Goal: Information Seeking & Learning: Check status

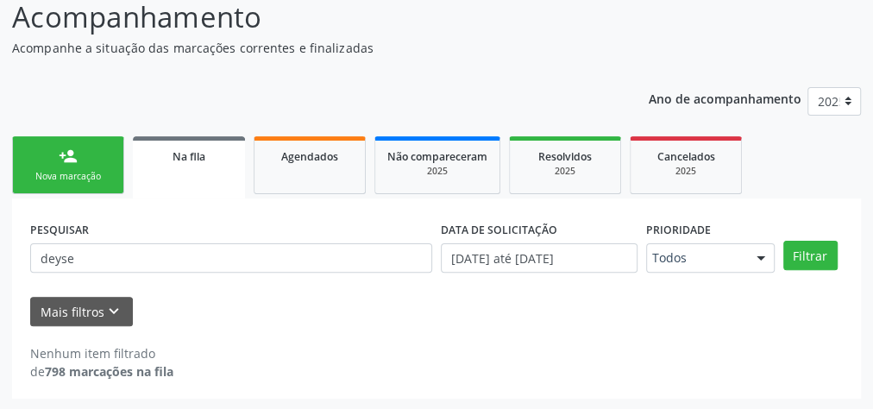
scroll to position [146, 0]
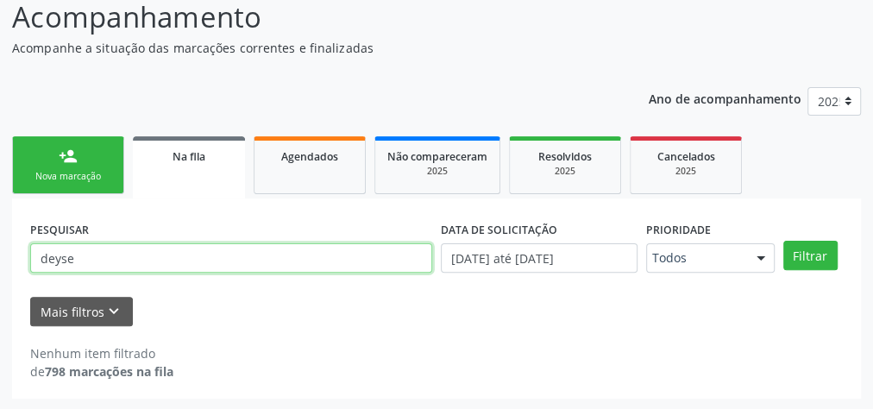
click at [130, 255] on input "deyse" at bounding box center [231, 257] width 402 height 29
type input "d"
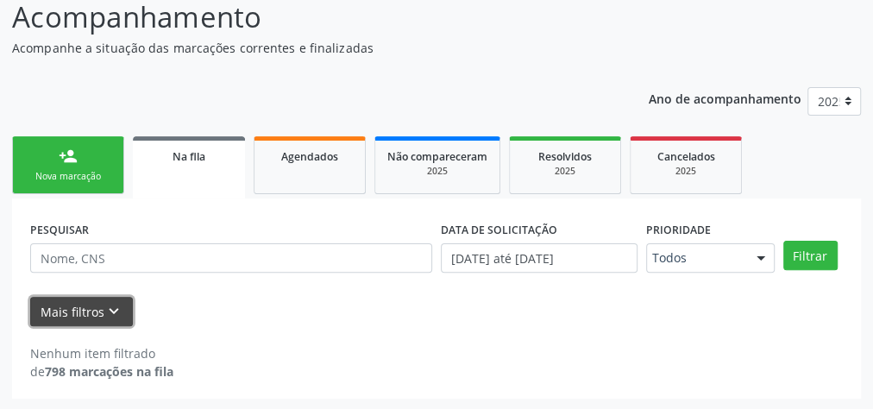
click at [69, 315] on button "Mais filtros keyboard_arrow_down" at bounding box center [81, 312] width 103 height 30
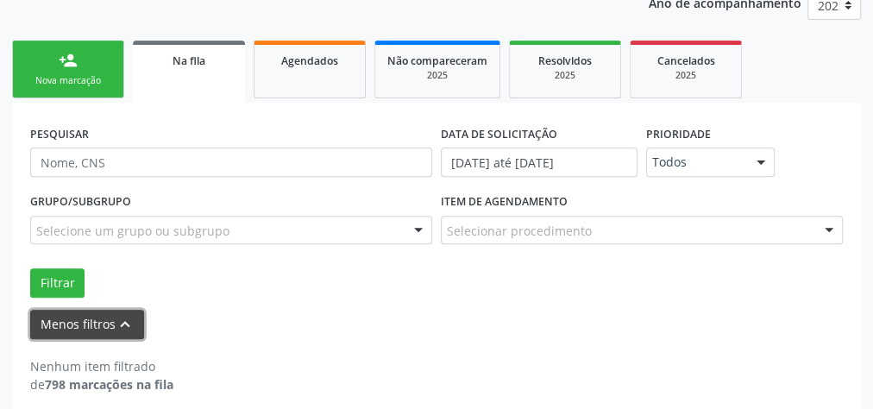
scroll to position [253, 0]
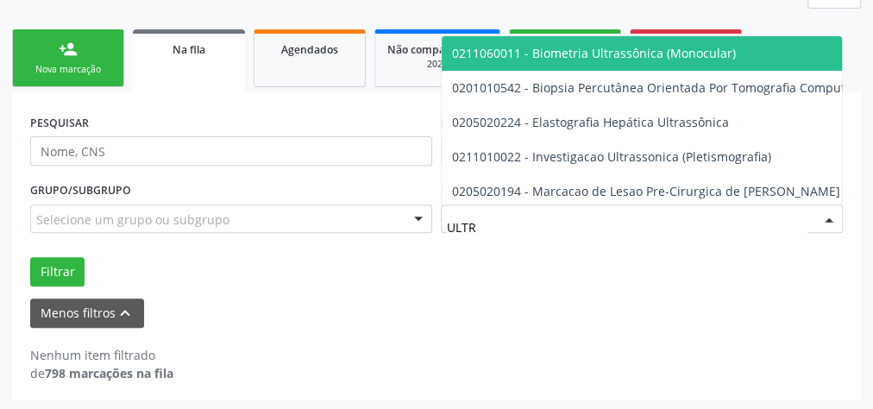
type input "ULTRA"
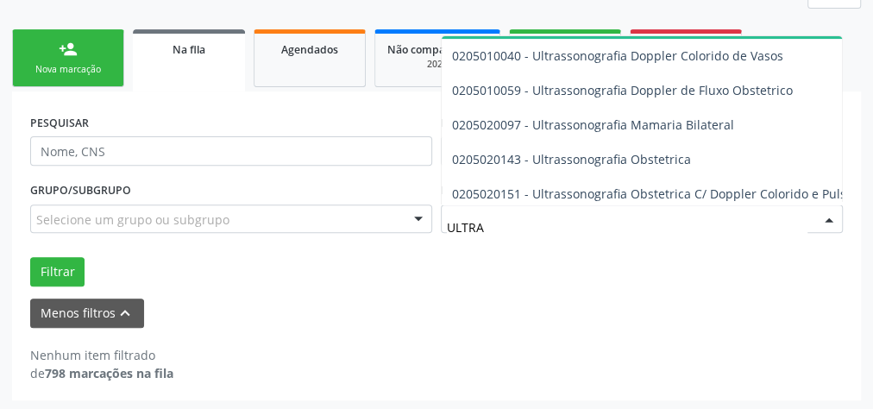
scroll to position [276, 0]
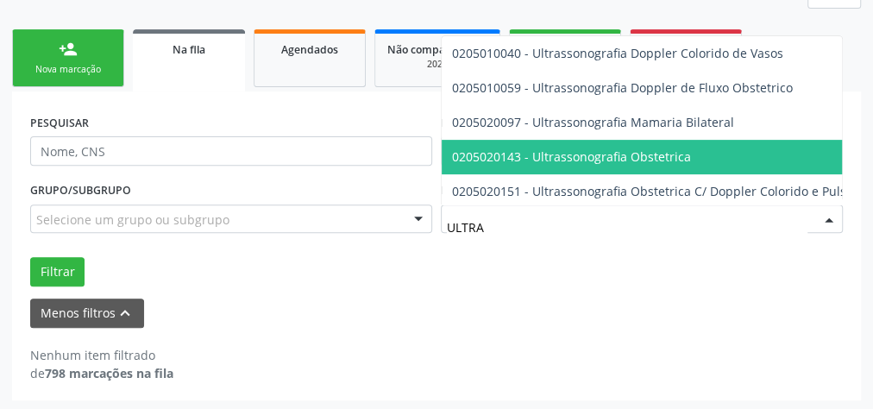
click at [545, 167] on span "0205020143 - Ultrassonografia Obstetrica" at bounding box center [828, 157] width 772 height 35
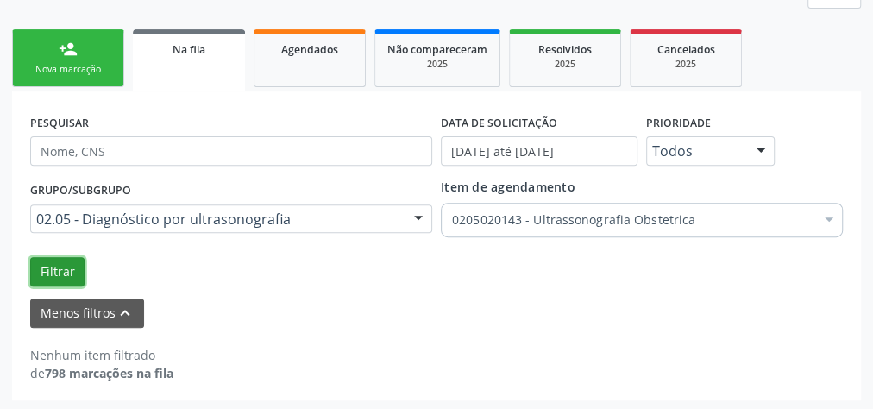
click at [58, 269] on button "Filtrar" at bounding box center [57, 271] width 54 height 29
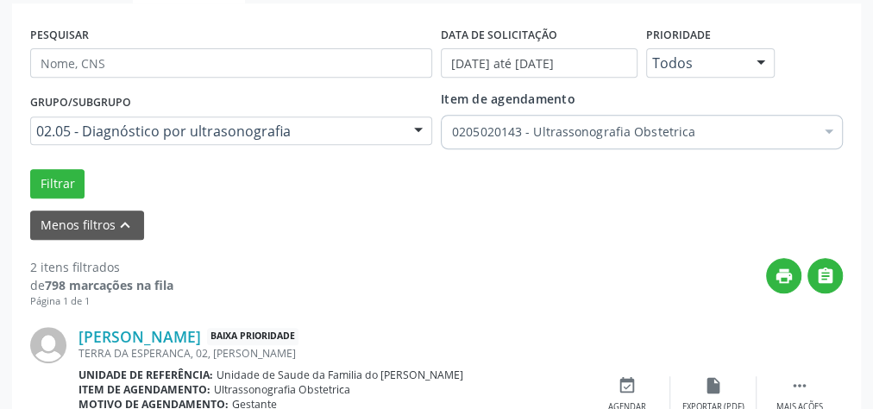
scroll to position [336, 0]
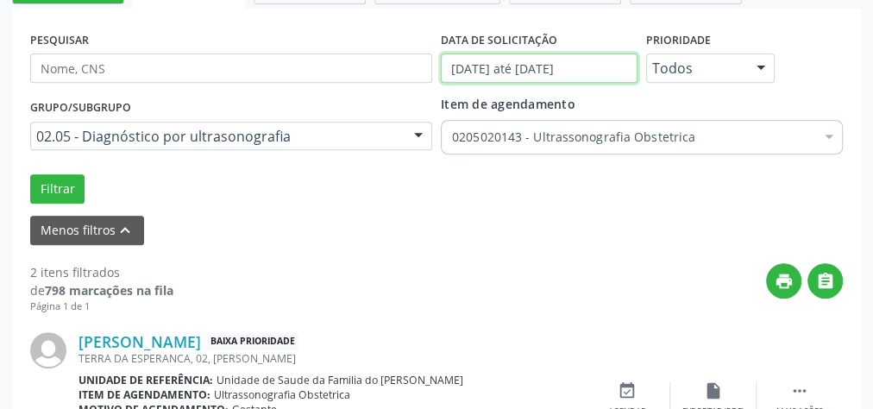
click at [569, 68] on input "[DATE] até [DATE]" at bounding box center [539, 68] width 197 height 29
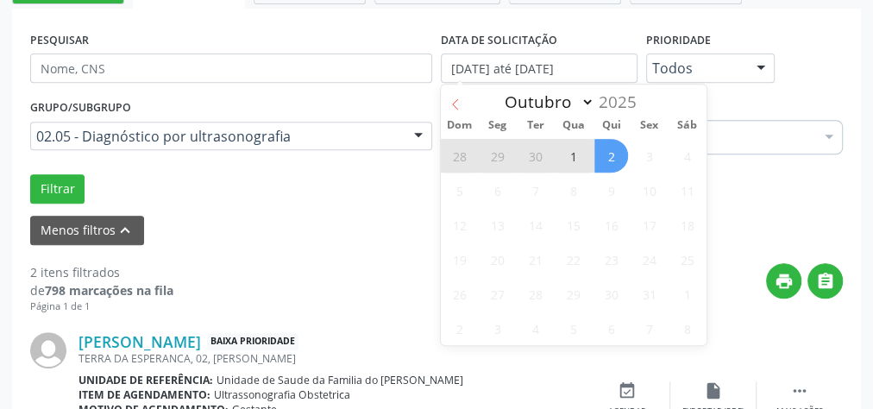
click at [463, 98] on span at bounding box center [455, 99] width 29 height 29
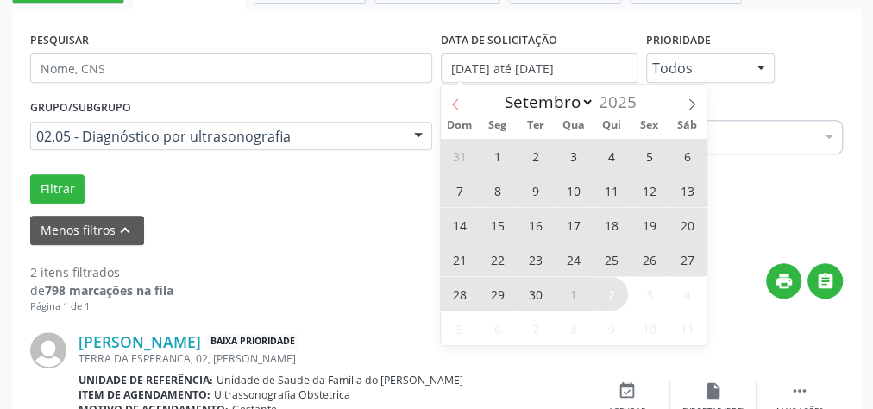
click at [463, 98] on span at bounding box center [455, 99] width 29 height 29
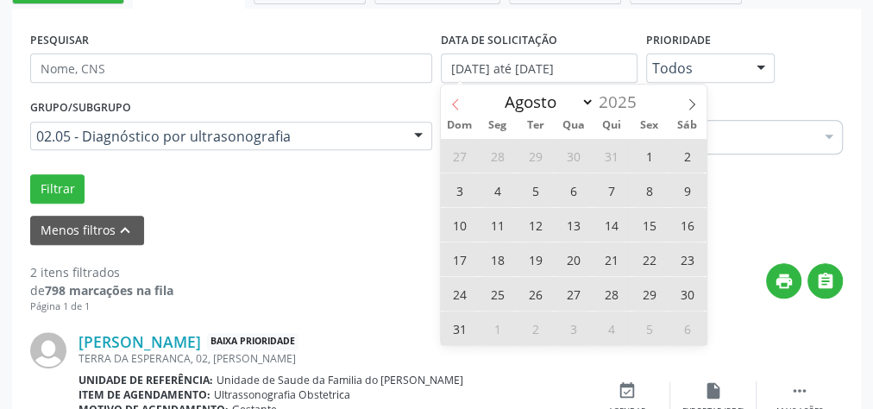
click at [463, 98] on span at bounding box center [455, 99] width 29 height 29
select select "6"
click at [538, 186] on span "8" at bounding box center [536, 190] width 34 height 34
type input "[DATE]"
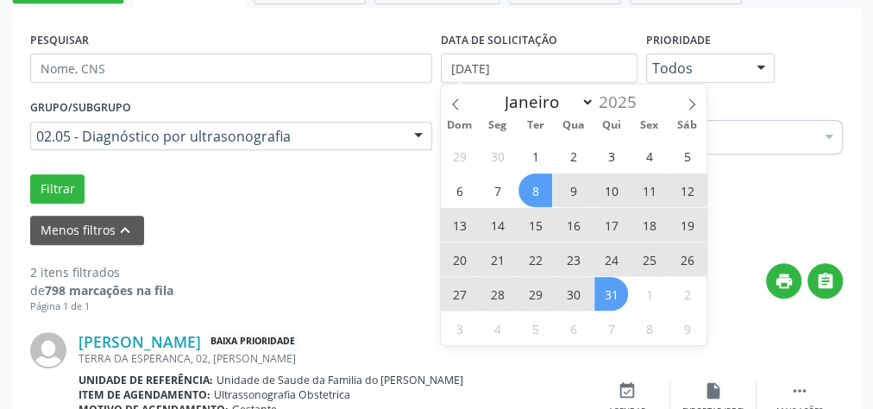
click at [614, 292] on span "31" at bounding box center [612, 294] width 34 height 34
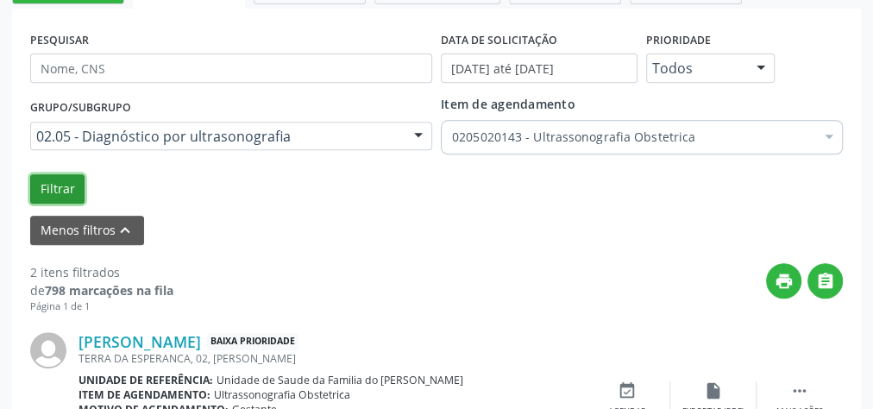
click at [74, 185] on button "Filtrar" at bounding box center [57, 188] width 54 height 29
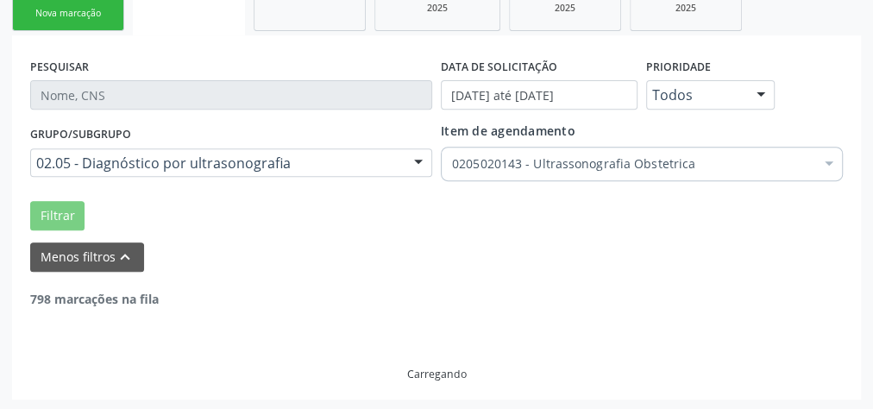
scroll to position [253, 0]
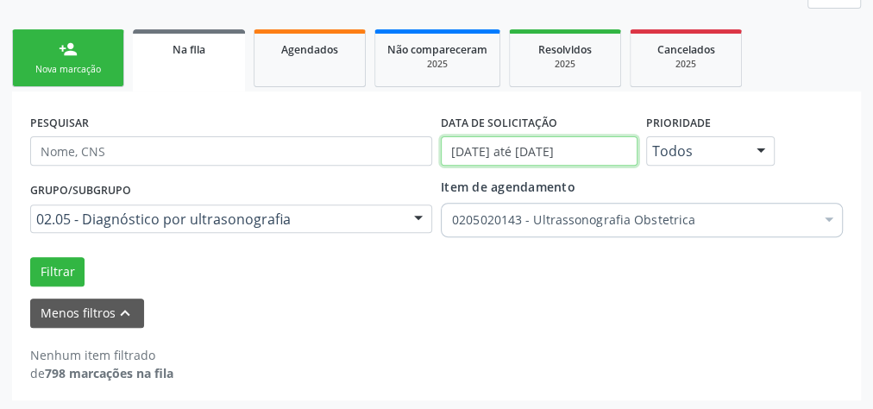
click at [533, 148] on input "[DATE] até [DATE]" at bounding box center [539, 150] width 197 height 29
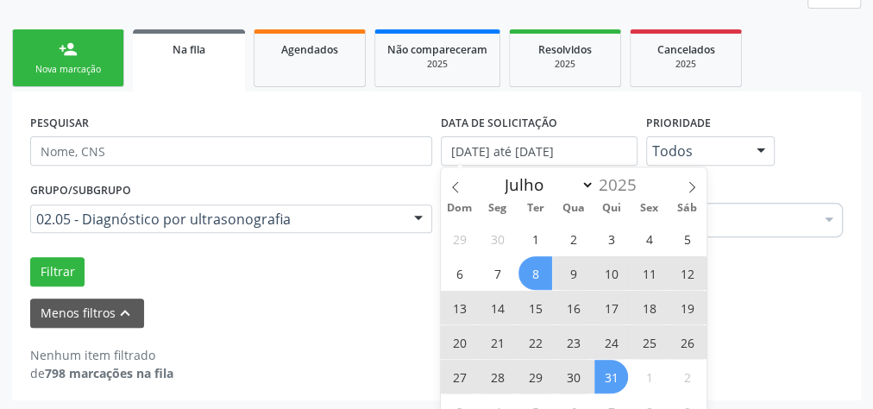
click at [531, 271] on span "8" at bounding box center [536, 273] width 34 height 34
type input "[DATE]"
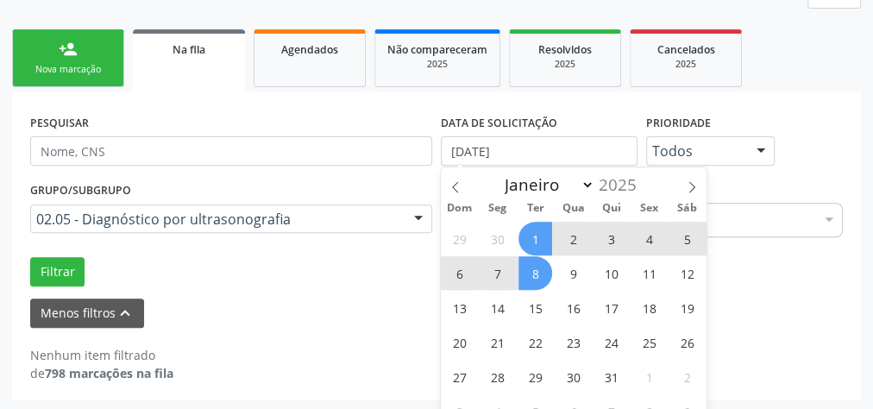
click at [532, 235] on span "1" at bounding box center [536, 239] width 34 height 34
select select "6"
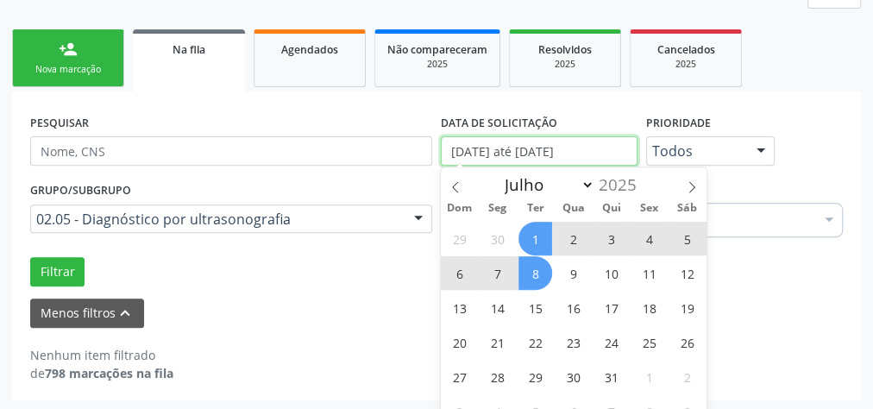
click at [526, 150] on input "[DATE] até [DATE]" at bounding box center [539, 150] width 197 height 29
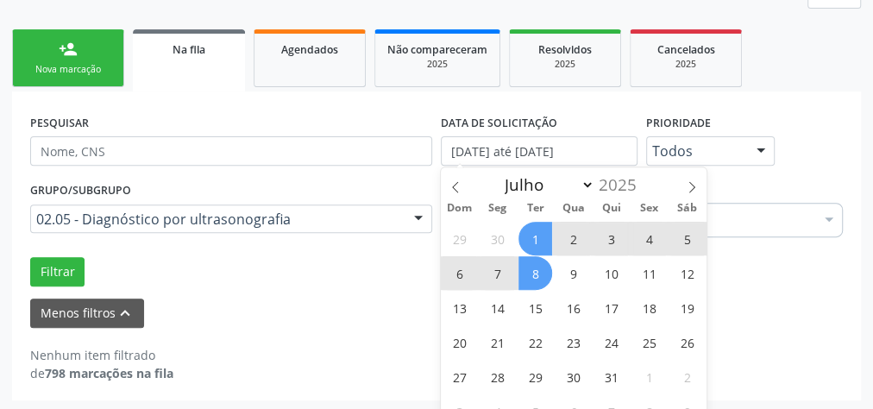
click at [538, 232] on span "1" at bounding box center [536, 239] width 34 height 34
type input "[DATE]"
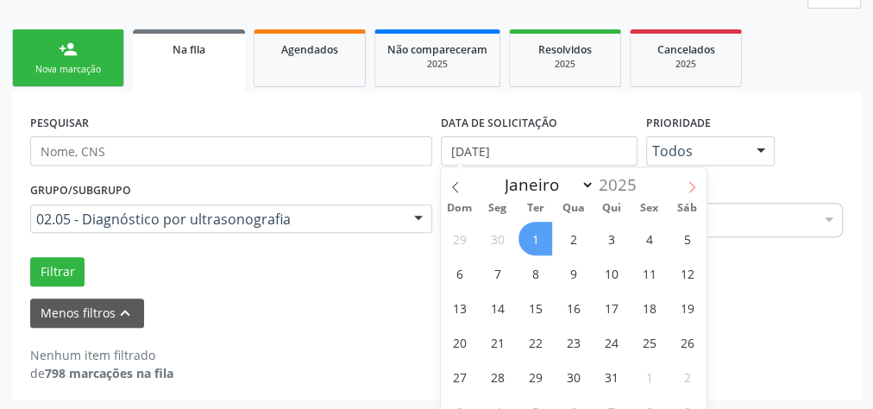
click at [691, 187] on icon at bounding box center [692, 187] width 12 height 12
select select "7"
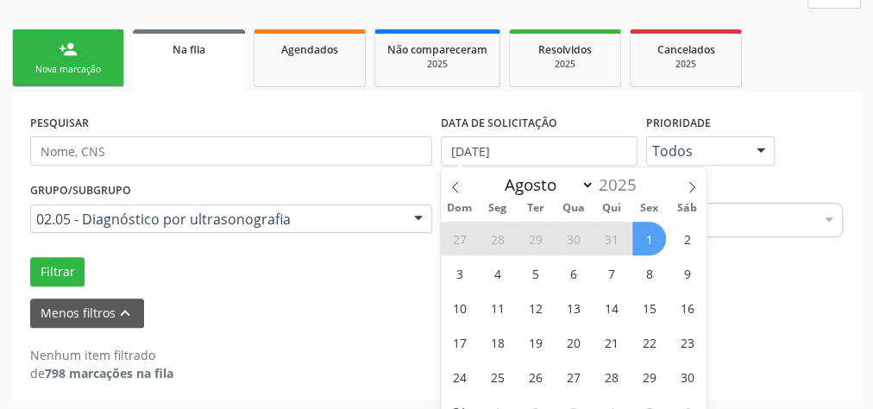
click at [652, 229] on span "1" at bounding box center [650, 239] width 34 height 34
select select "7"
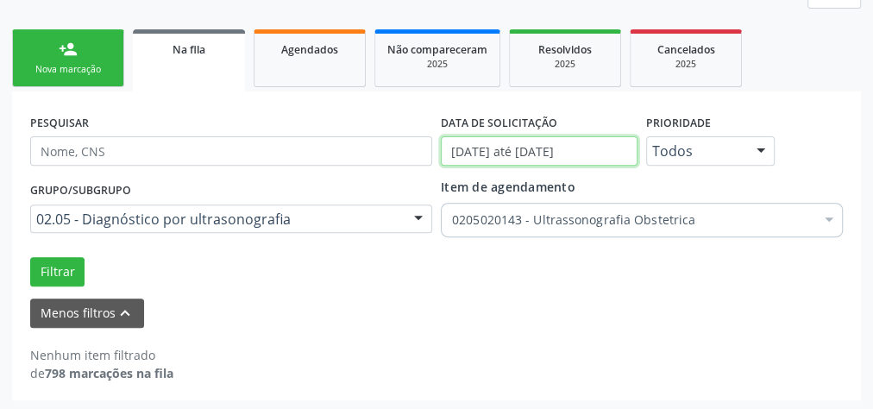
click at [582, 154] on input "[DATE] até [DATE]" at bounding box center [539, 150] width 197 height 29
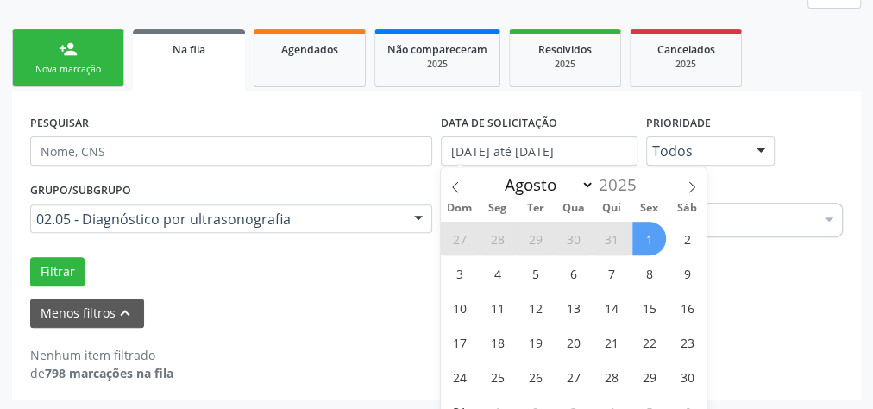
click at [652, 237] on span "1" at bounding box center [650, 239] width 34 height 34
type input "[DATE]"
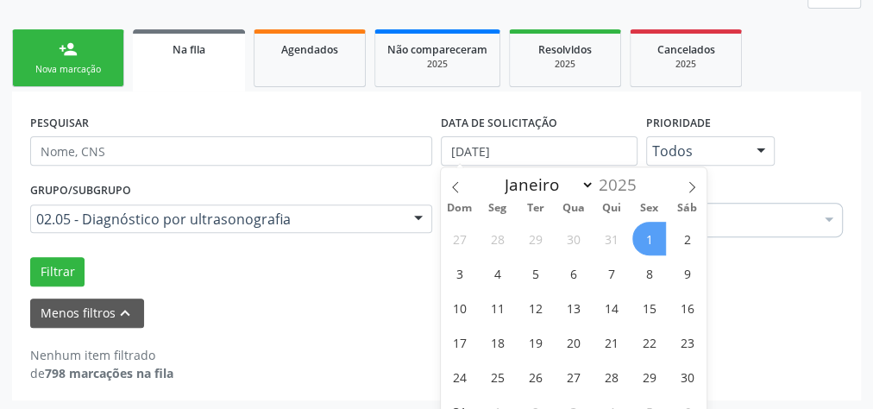
click at [652, 242] on span "1" at bounding box center [650, 239] width 34 height 34
select select "7"
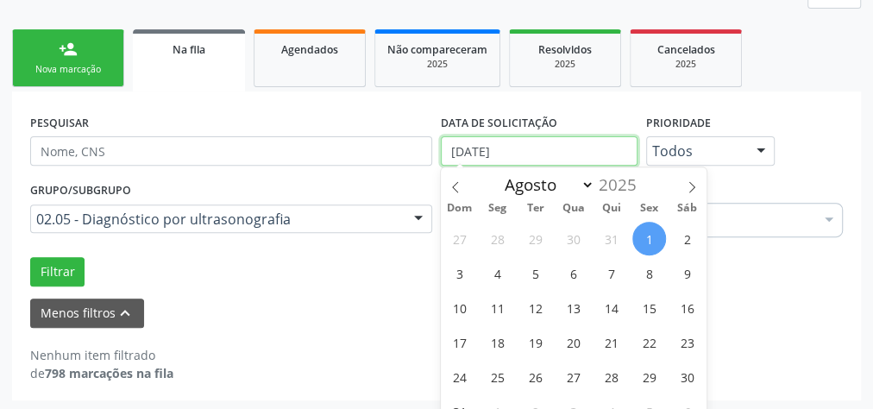
click at [507, 147] on input "[DATE]" at bounding box center [539, 150] width 197 height 29
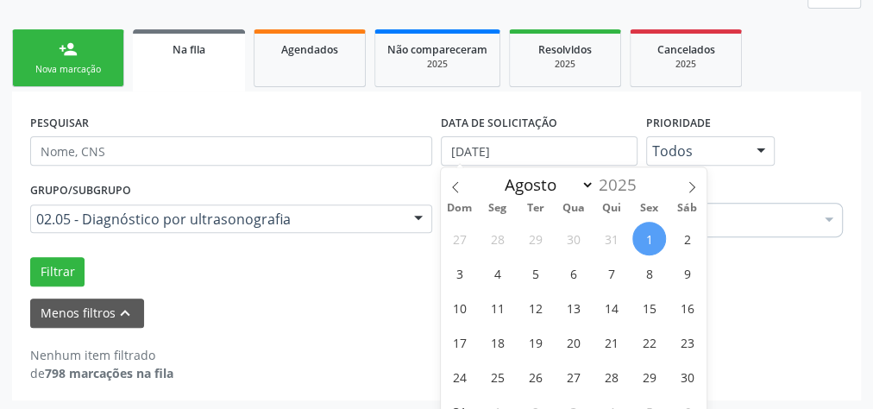
click at [644, 229] on span "1" at bounding box center [650, 239] width 34 height 34
type input "[DATE]"
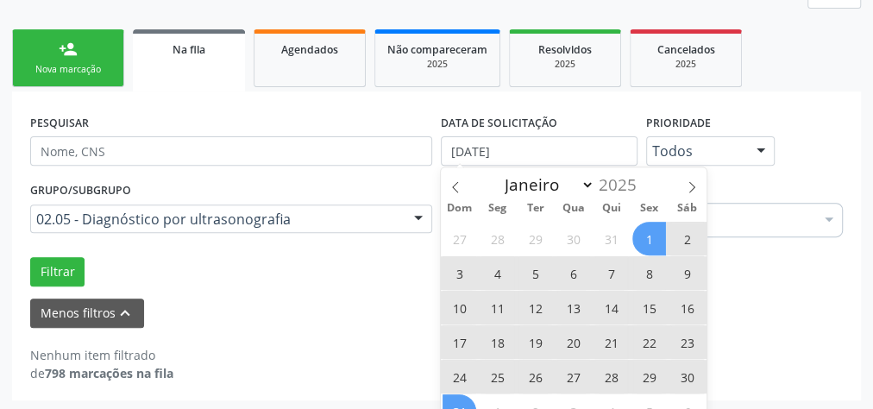
click at [467, 405] on span "31" at bounding box center [460, 411] width 34 height 34
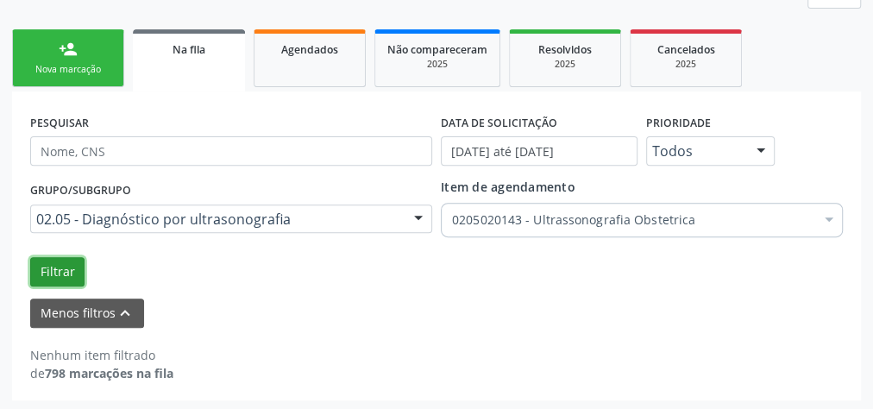
click at [60, 266] on button "Filtrar" at bounding box center [57, 271] width 54 height 29
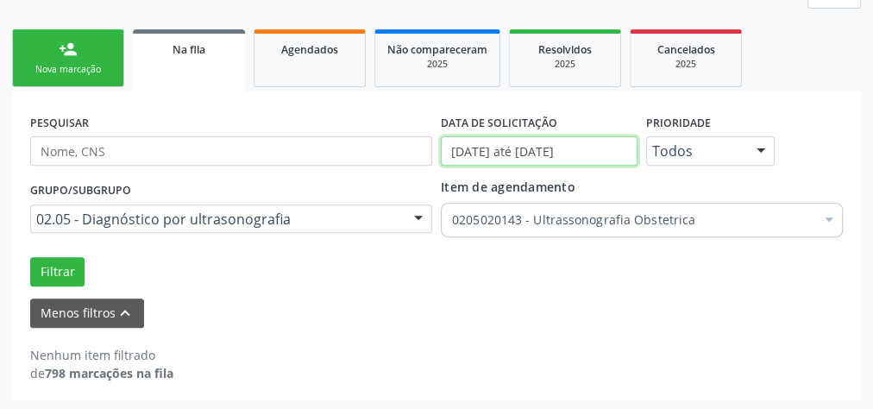
click at [594, 154] on input "[DATE] até [DATE]" at bounding box center [539, 150] width 197 height 29
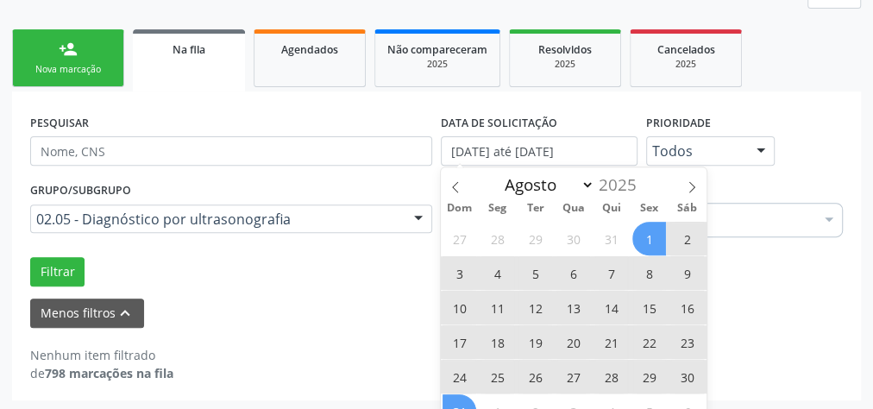
click at [651, 232] on span "1" at bounding box center [650, 239] width 34 height 34
type input "[DATE]"
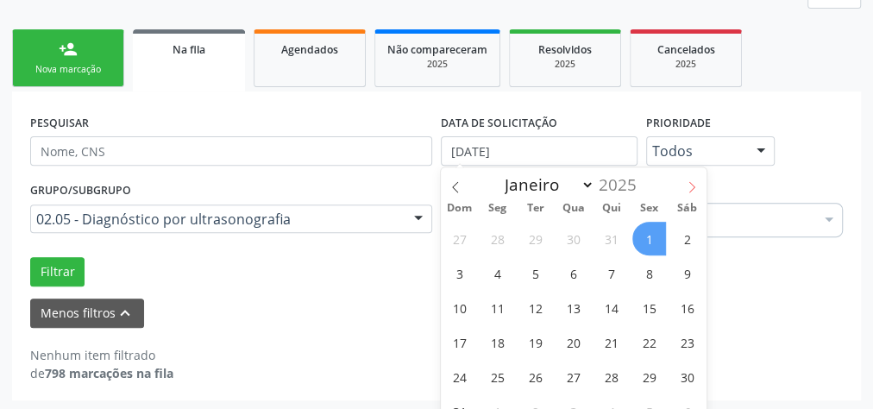
click at [693, 184] on icon at bounding box center [692, 187] width 12 height 12
select select "8"
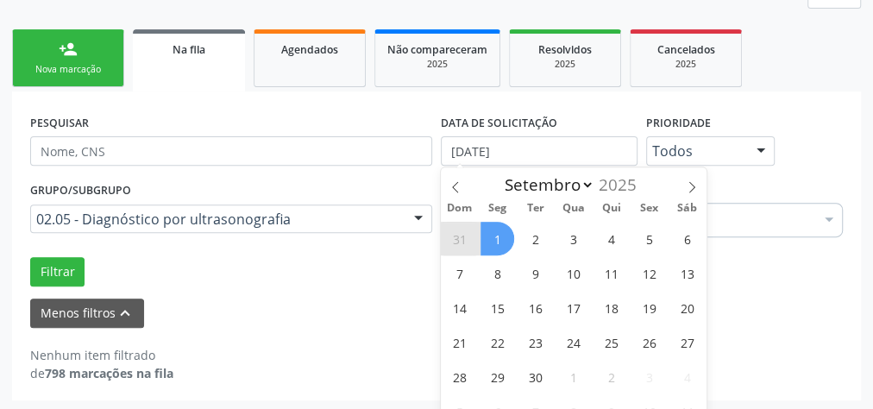
click at [495, 242] on span "1" at bounding box center [498, 239] width 34 height 34
select select "8"
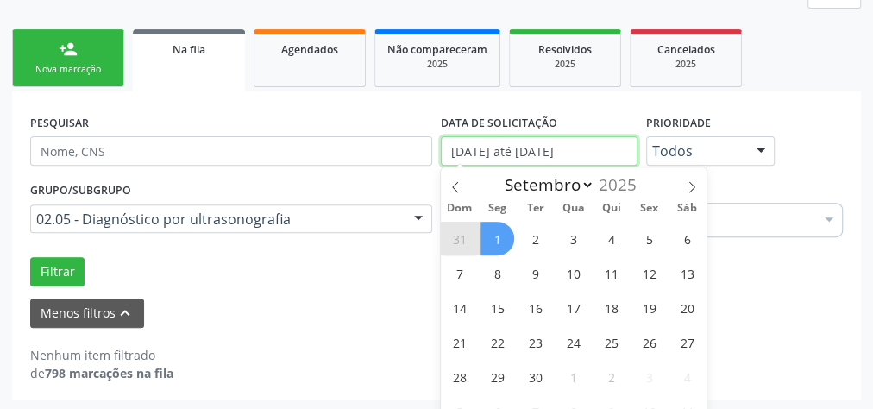
click at [513, 152] on input "[DATE] até [DATE]" at bounding box center [539, 150] width 197 height 29
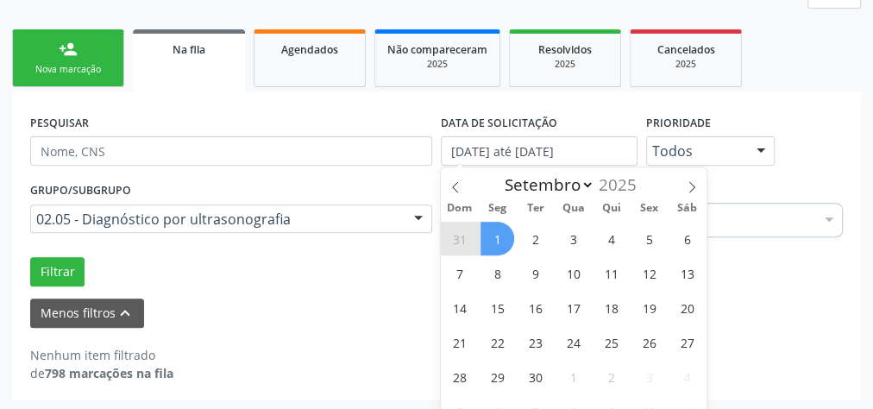
click at [500, 234] on span "1" at bounding box center [498, 239] width 34 height 34
type input "[DATE]"
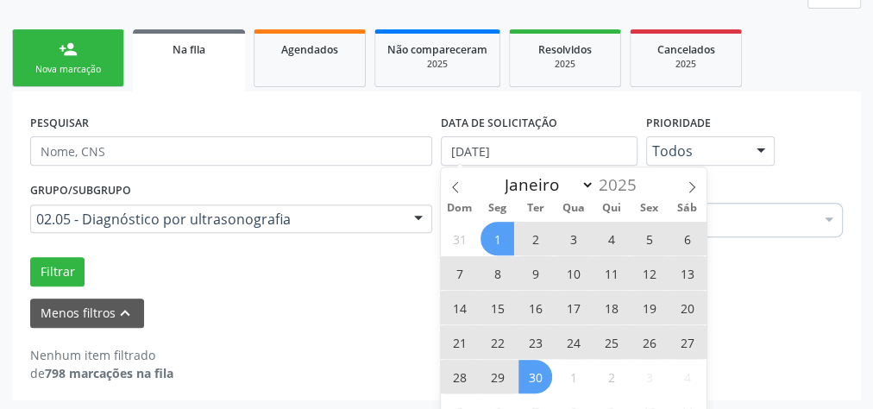
click at [527, 368] on span "30" at bounding box center [536, 377] width 34 height 34
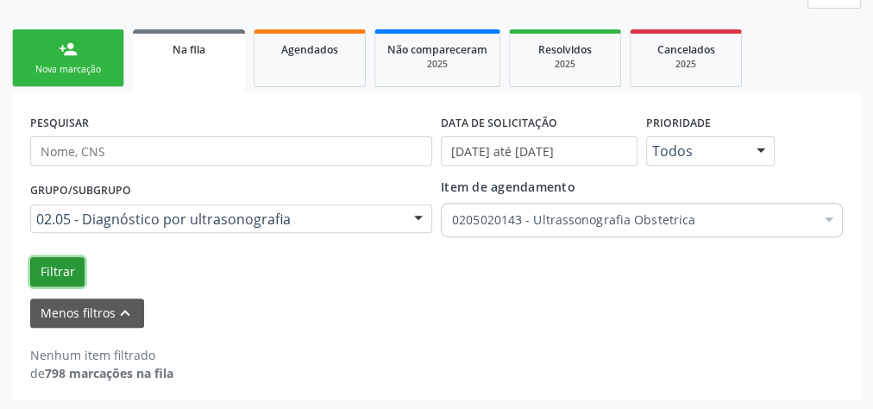
click at [52, 268] on button "Filtrar" at bounding box center [57, 271] width 54 height 29
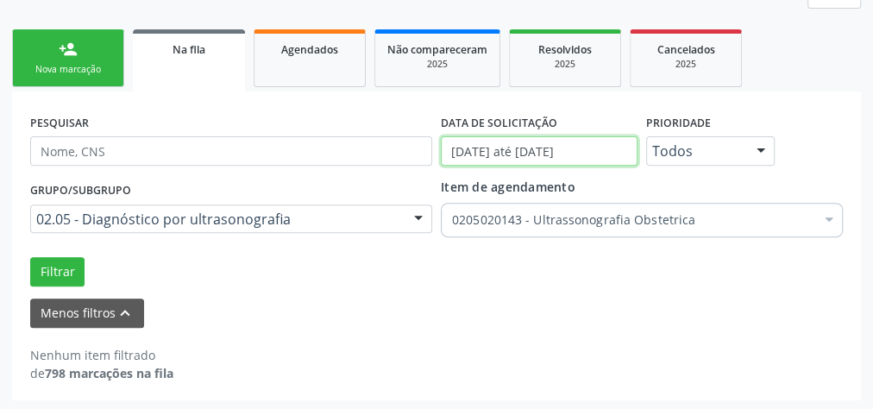
click at [525, 147] on input "[DATE] até [DATE]" at bounding box center [539, 150] width 197 height 29
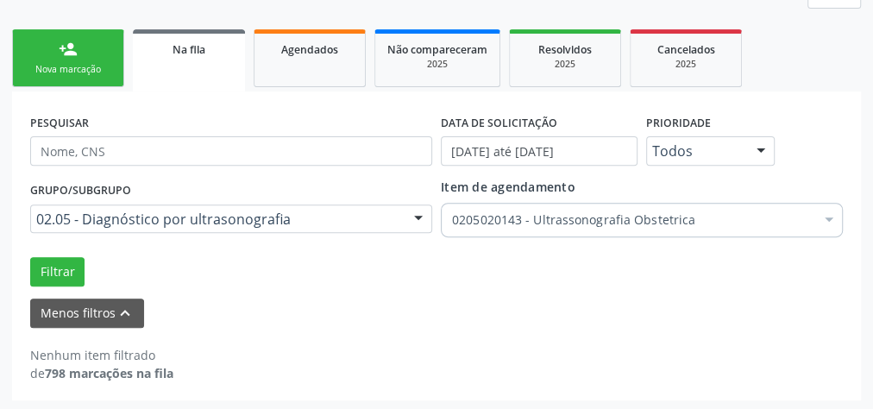
click at [362, 257] on div "Filtrar" at bounding box center [437, 271] width 822 height 29
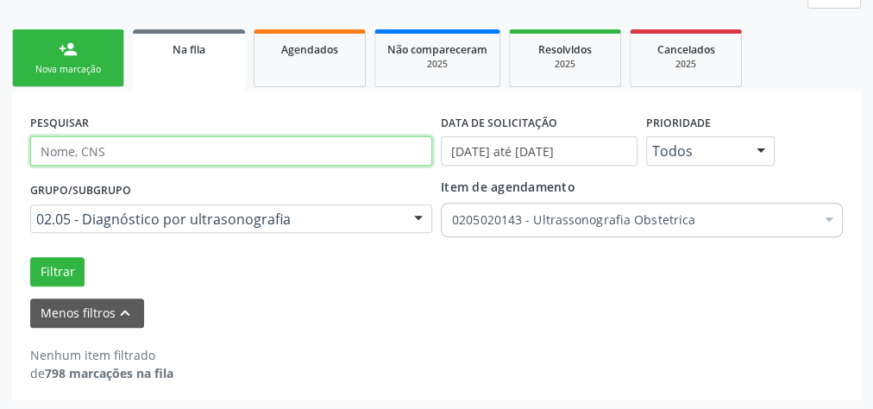
click at [274, 146] on input "text" at bounding box center [231, 150] width 402 height 29
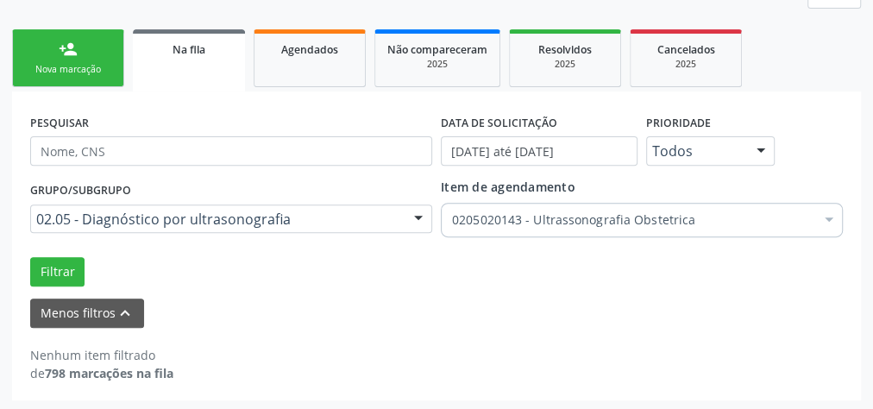
click at [396, 281] on div "Filtrar" at bounding box center [437, 271] width 822 height 29
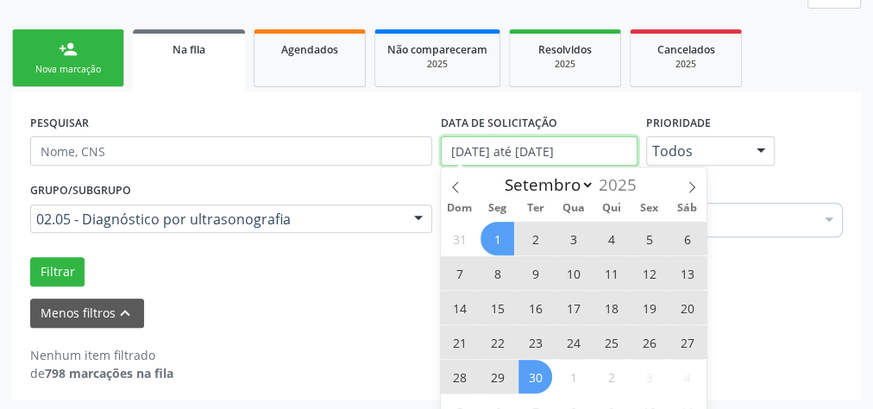
click at [480, 142] on input "[DATE] até [DATE]" at bounding box center [539, 150] width 197 height 29
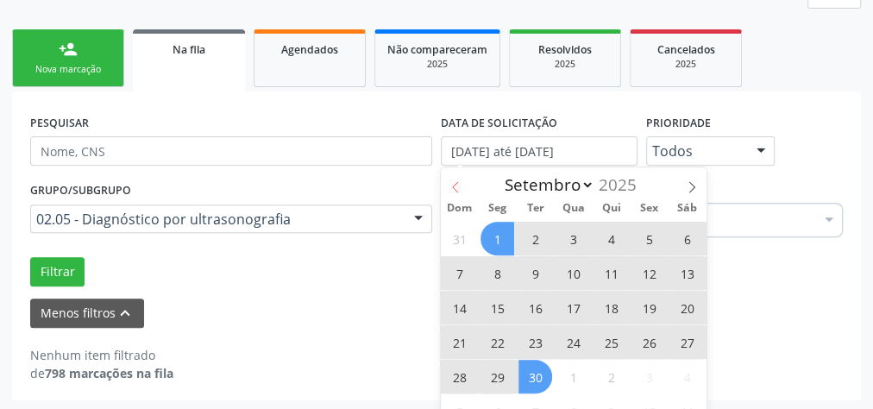
click at [460, 189] on icon at bounding box center [456, 187] width 12 height 12
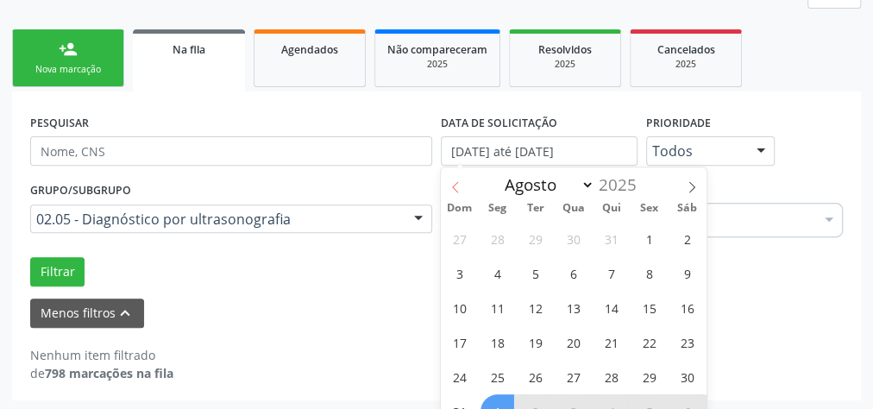
click at [460, 189] on icon at bounding box center [456, 187] width 12 height 12
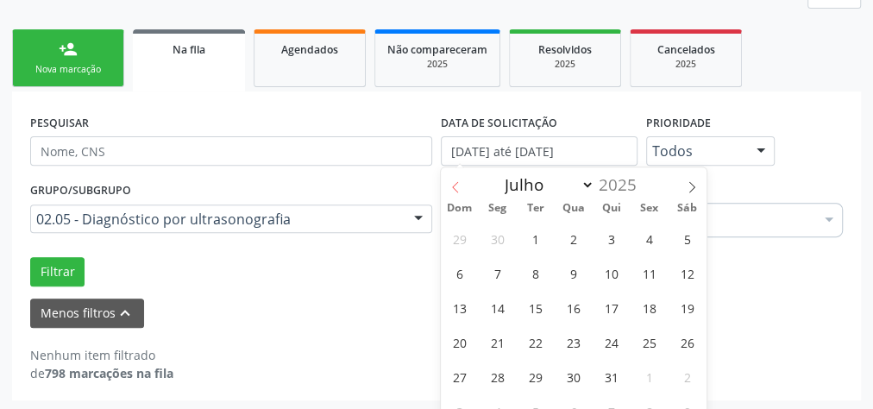
click at [460, 189] on icon at bounding box center [456, 187] width 12 height 12
click at [687, 186] on icon at bounding box center [692, 187] width 12 height 12
select select "6"
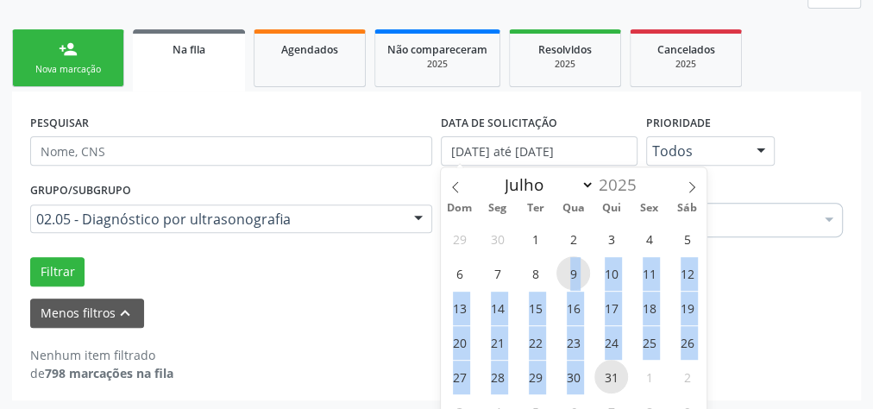
drag, startPoint x: 563, startPoint y: 270, endPoint x: 597, endPoint y: 375, distance: 110.0
click at [597, 375] on div "29 30 1 2 3 4 5 6 7 8 9 10 11 12 13 14 15 16 17 18 19 20 21 22 23 24 25 26 27 2…" at bounding box center [574, 324] width 266 height 207
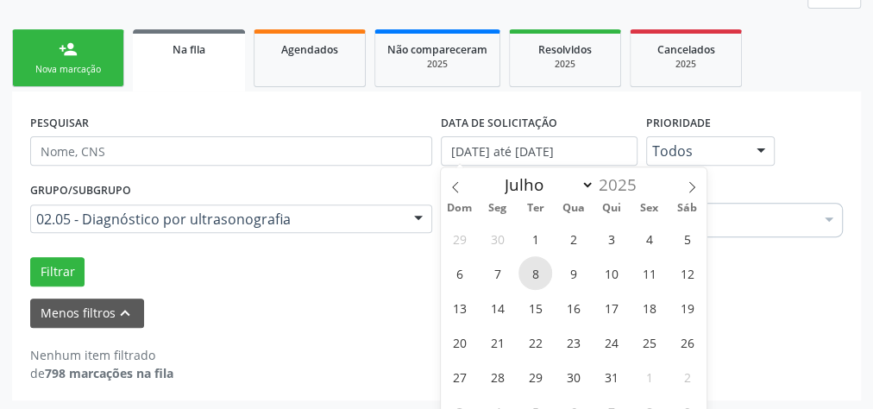
click at [530, 264] on span "8" at bounding box center [536, 273] width 34 height 34
type input "[DATE]"
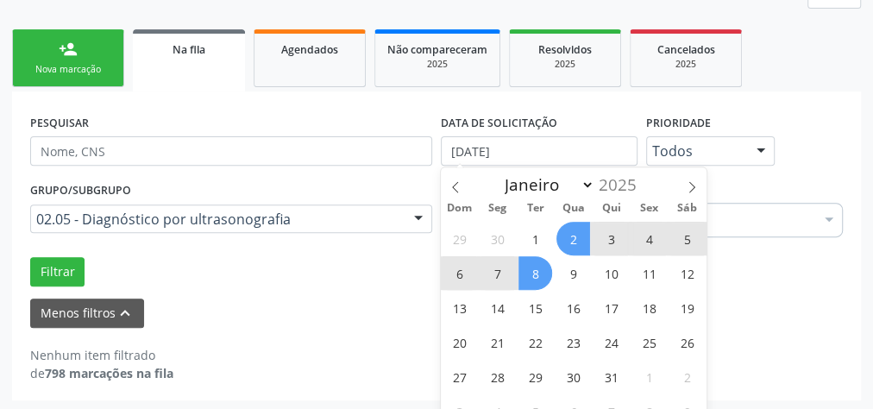
click at [565, 249] on span "2" at bounding box center [574, 239] width 34 height 34
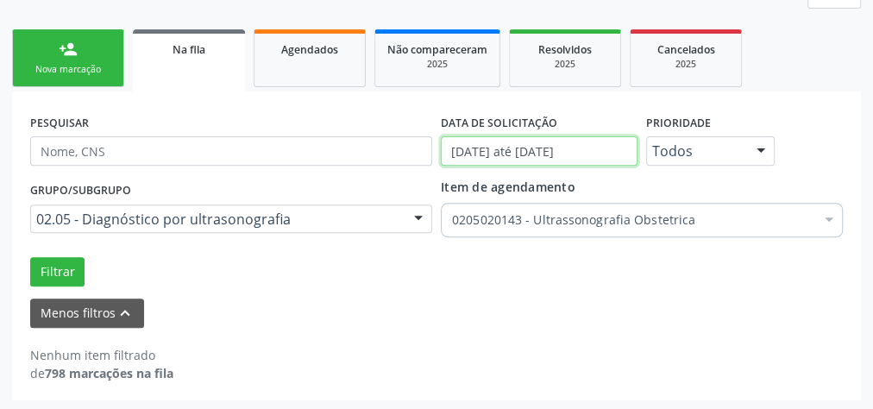
click at [515, 148] on input "[DATE] até [DATE]" at bounding box center [539, 150] width 197 height 29
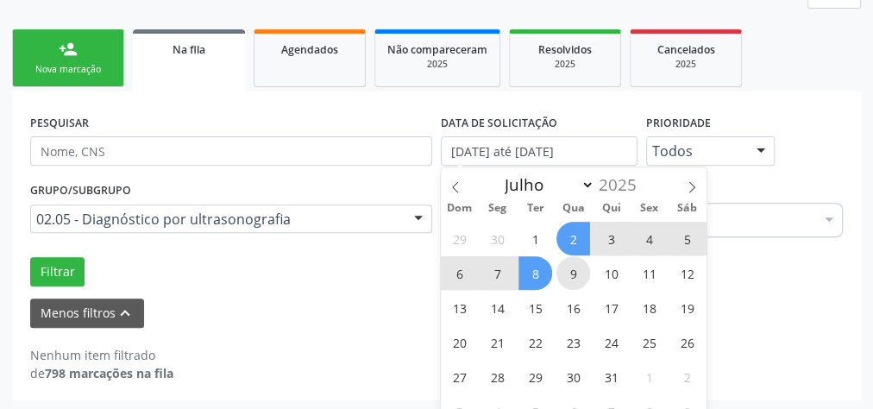
click at [563, 271] on span "9" at bounding box center [574, 273] width 34 height 34
type input "[DATE]"
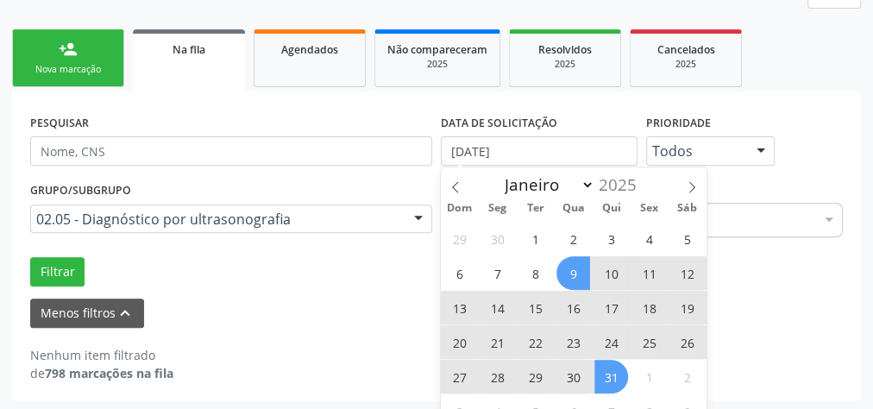
click at [605, 370] on span "31" at bounding box center [612, 377] width 34 height 34
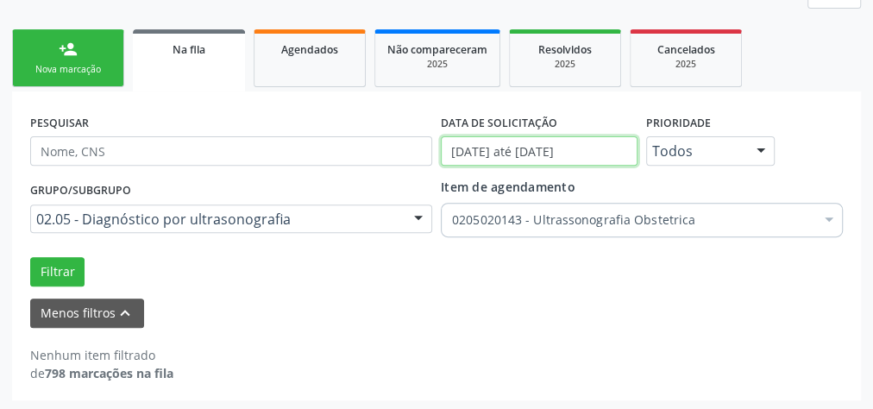
click at [607, 157] on input "[DATE] até [DATE]" at bounding box center [539, 150] width 197 height 29
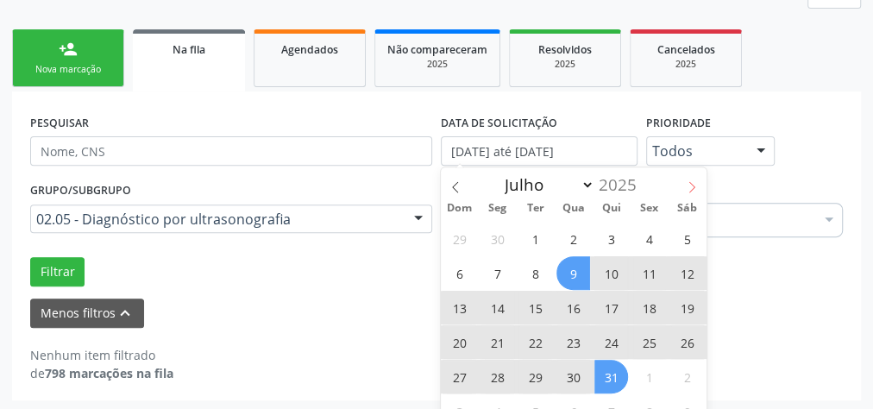
click at [693, 188] on icon at bounding box center [692, 187] width 12 height 12
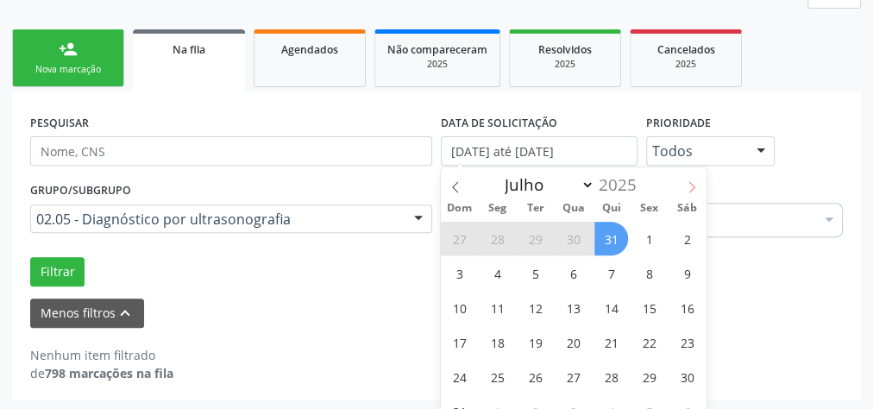
select select "7"
click at [652, 233] on span "1" at bounding box center [650, 239] width 34 height 34
type input "[DATE]"
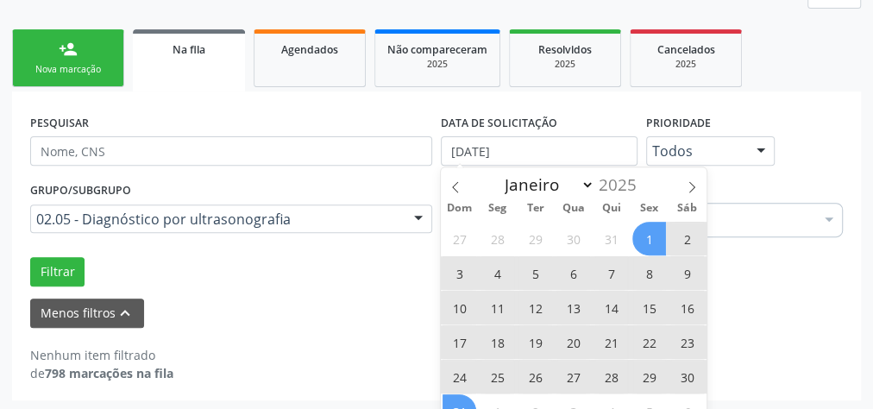
click at [458, 406] on span "31" at bounding box center [460, 411] width 34 height 34
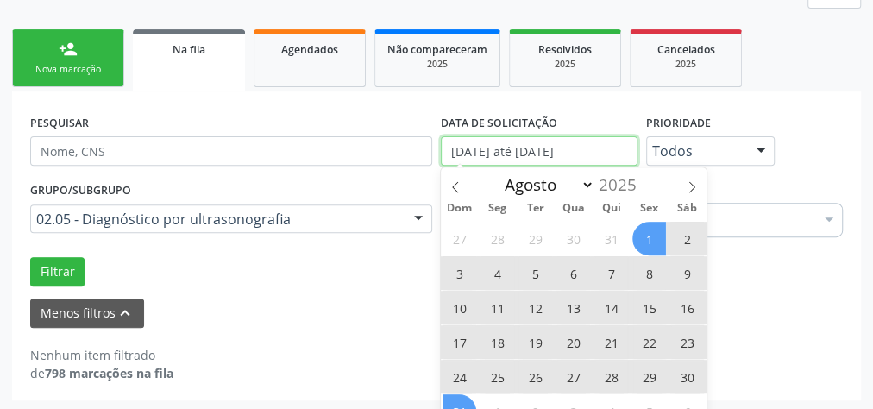
click at [589, 147] on input "[DATE] até [DATE]" at bounding box center [539, 150] width 197 height 29
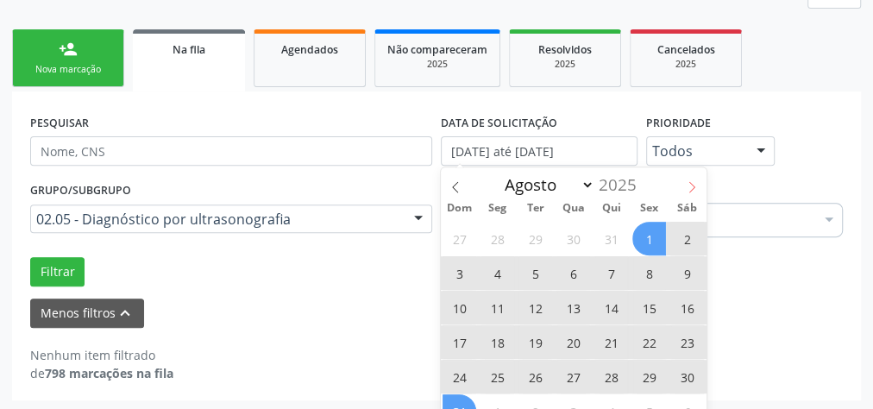
click at [688, 181] on icon at bounding box center [692, 187] width 12 height 12
select select "8"
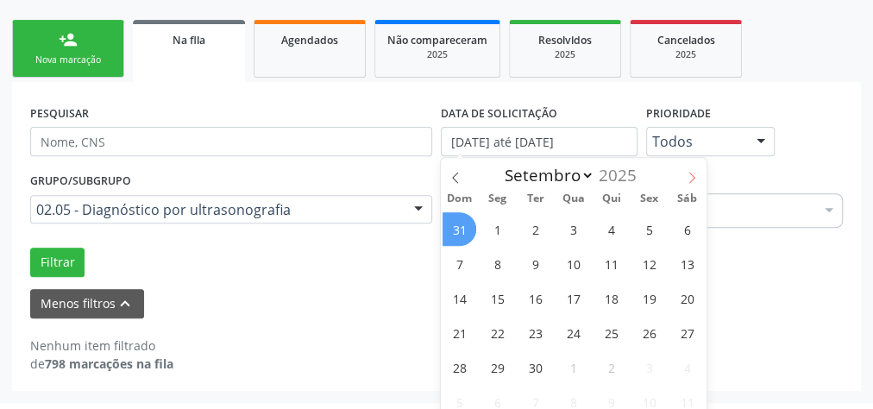
scroll to position [271, 0]
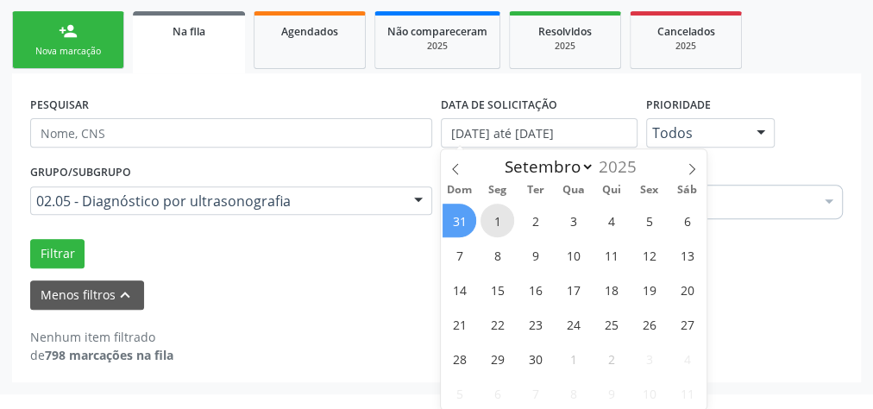
click at [494, 216] on span "1" at bounding box center [498, 221] width 34 height 34
type input "[DATE]"
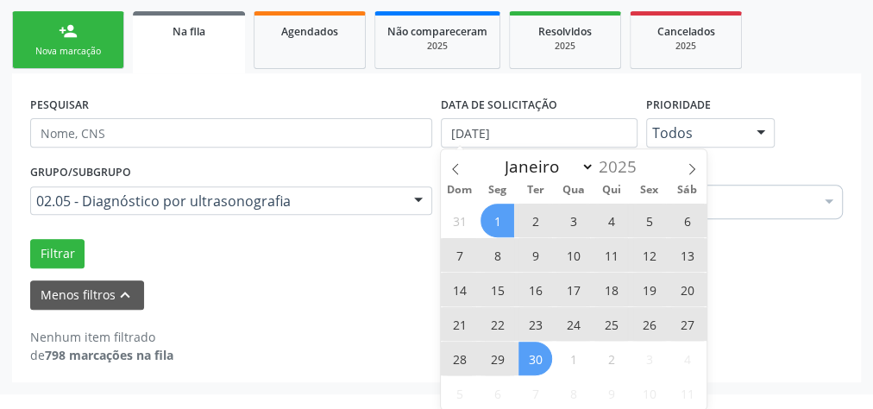
click at [536, 350] on span "30" at bounding box center [536, 359] width 34 height 34
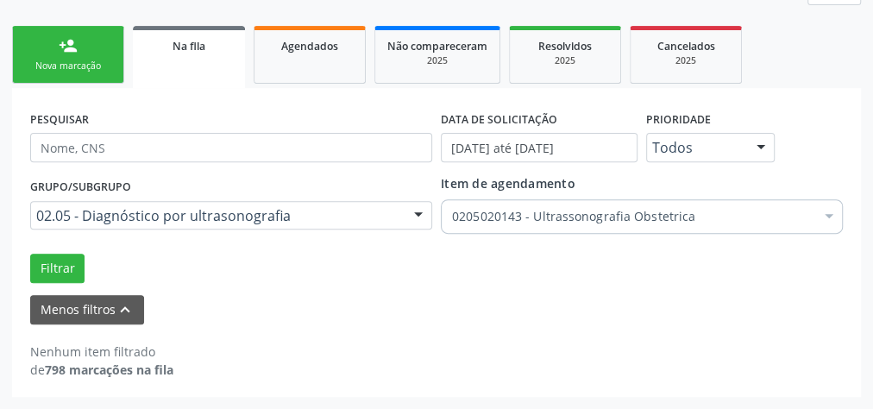
scroll to position [253, 0]
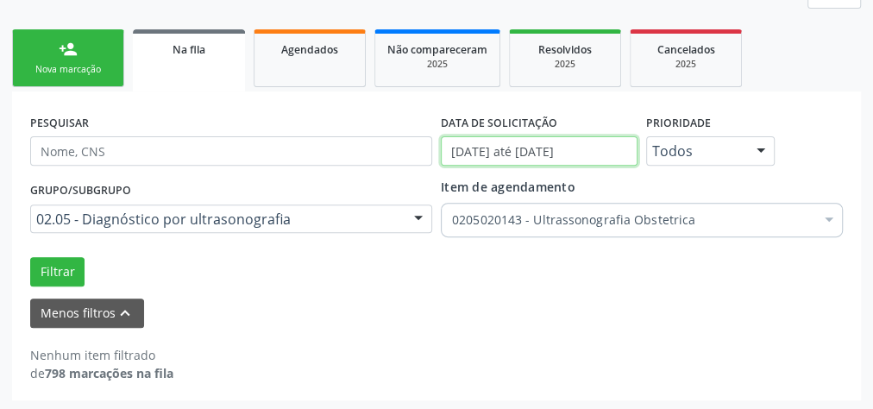
click at [579, 154] on input "[DATE] até [DATE]" at bounding box center [539, 150] width 197 height 29
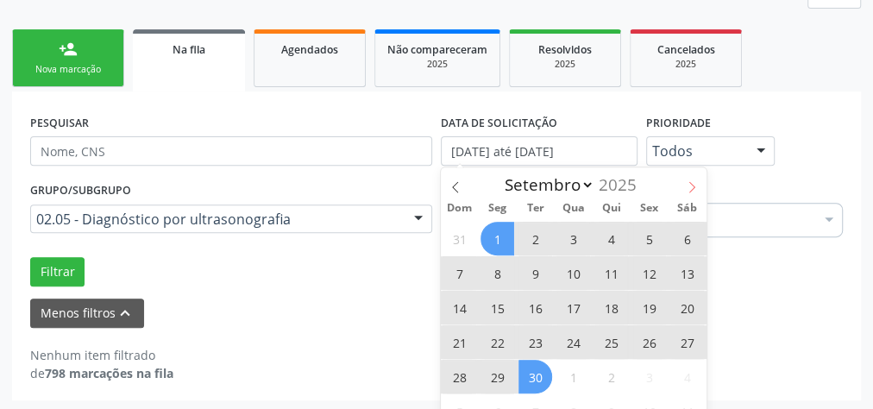
click at [692, 187] on icon at bounding box center [692, 187] width 12 height 12
select select "9"
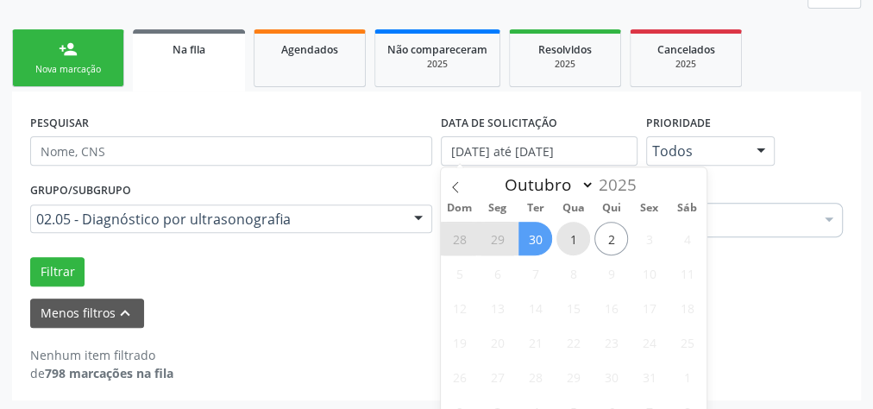
click at [570, 236] on span "1" at bounding box center [574, 239] width 34 height 34
type input "[DATE]"
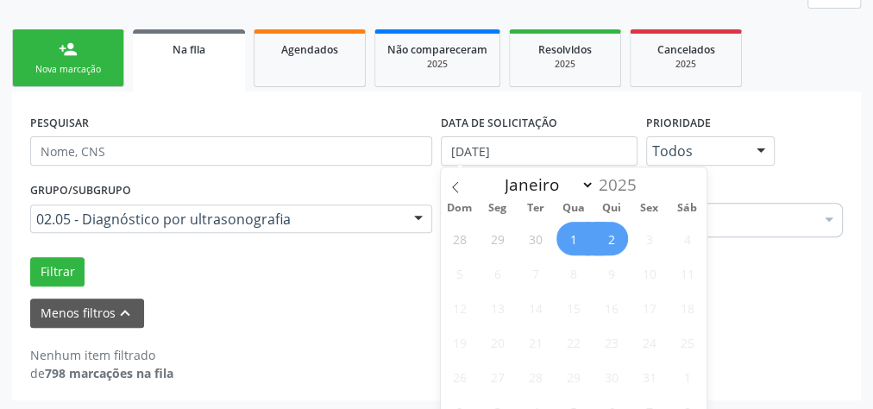
click at [608, 238] on span "2" at bounding box center [612, 239] width 34 height 34
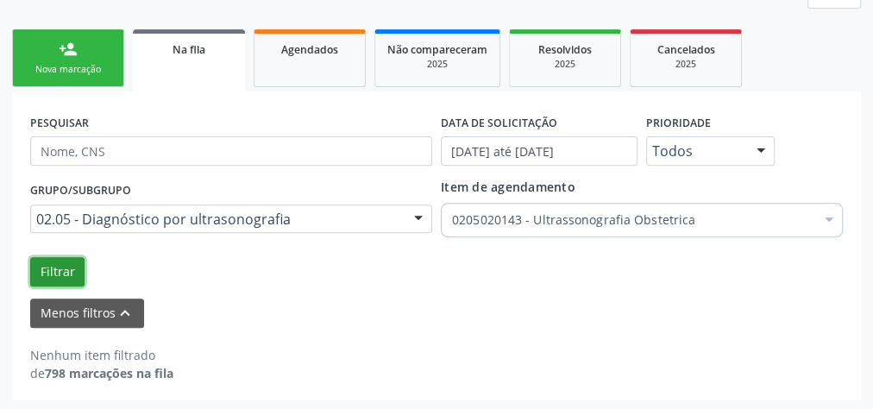
click at [56, 271] on button "Filtrar" at bounding box center [57, 271] width 54 height 29
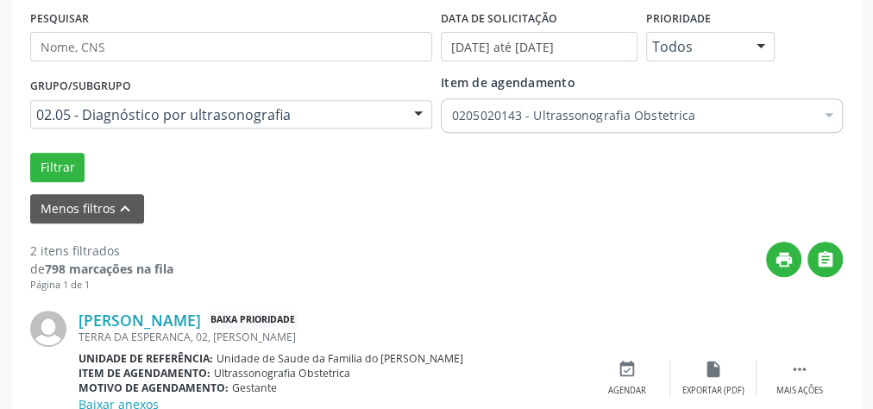
scroll to position [336, 0]
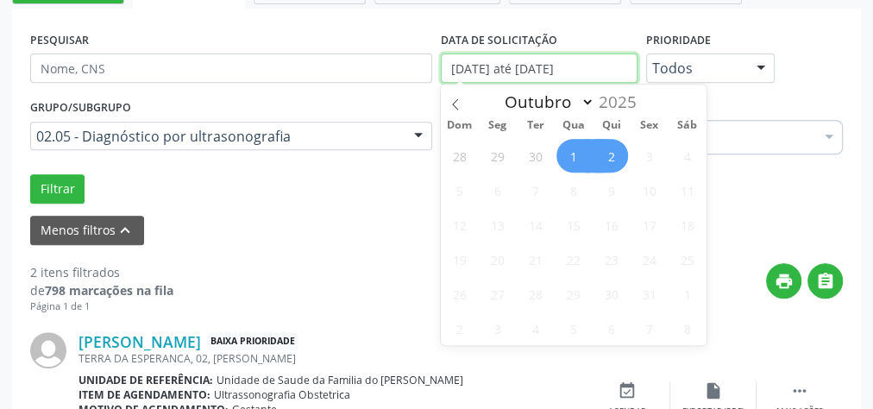
click at [550, 72] on input "[DATE] até [DATE]" at bounding box center [539, 68] width 197 height 29
click at [578, 157] on span "1" at bounding box center [574, 156] width 34 height 34
type input "[DATE]"
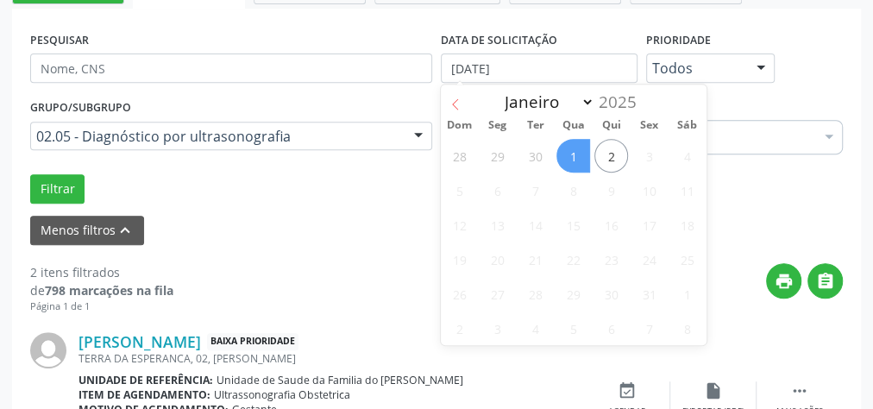
click at [463, 103] on span at bounding box center [455, 99] width 29 height 29
select select "8"
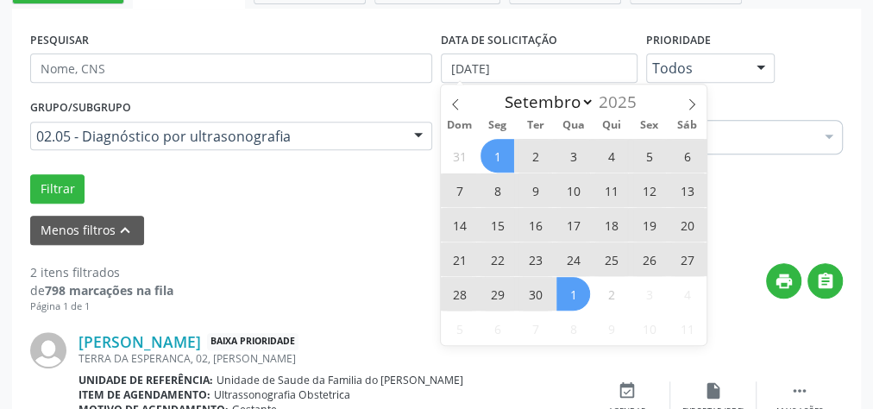
click at [496, 148] on span "1" at bounding box center [498, 156] width 34 height 34
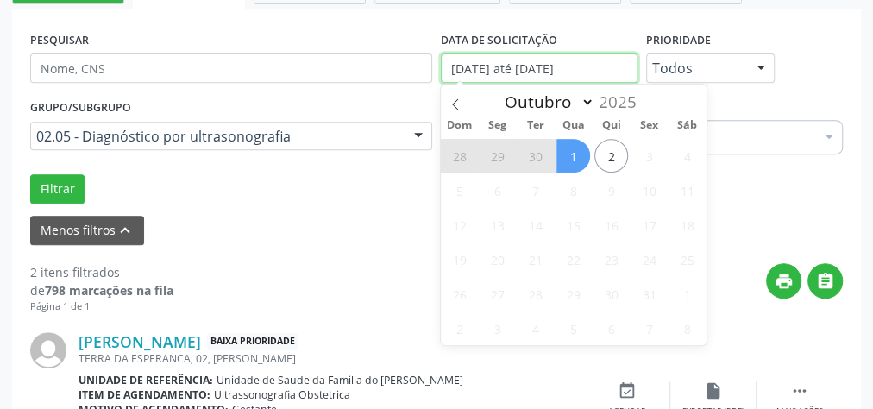
click at [488, 72] on input "[DATE] até [DATE]" at bounding box center [539, 68] width 197 height 29
click at [570, 158] on span "1" at bounding box center [574, 156] width 34 height 34
type input "[DATE]"
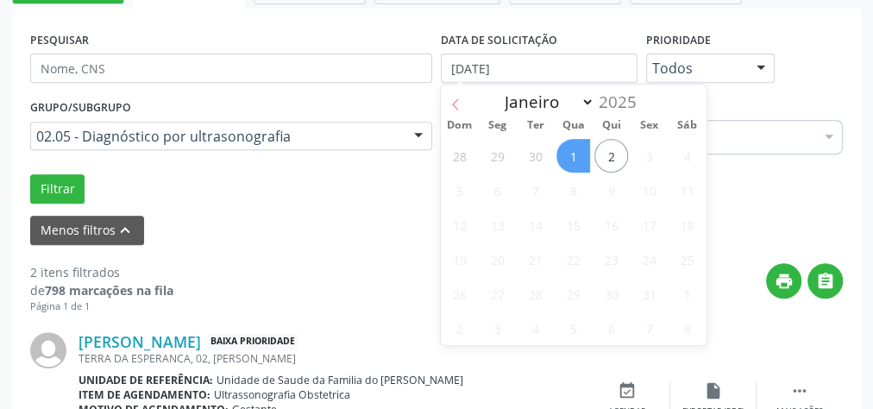
click at [463, 100] on span at bounding box center [455, 99] width 29 height 29
select select "8"
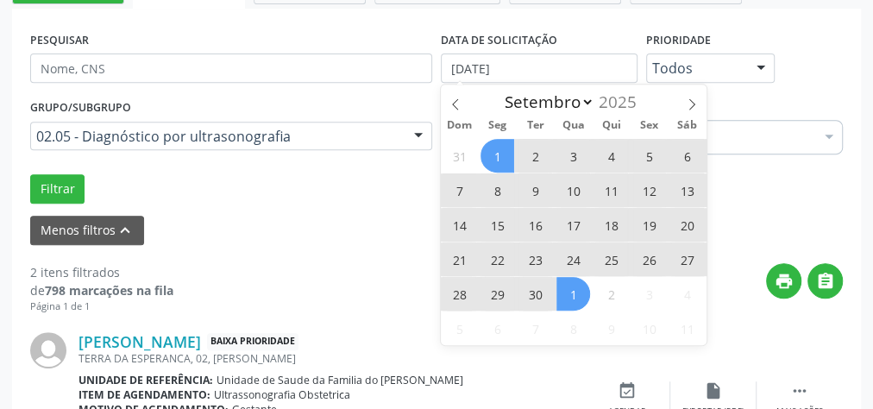
click at [502, 154] on span "1" at bounding box center [498, 156] width 34 height 34
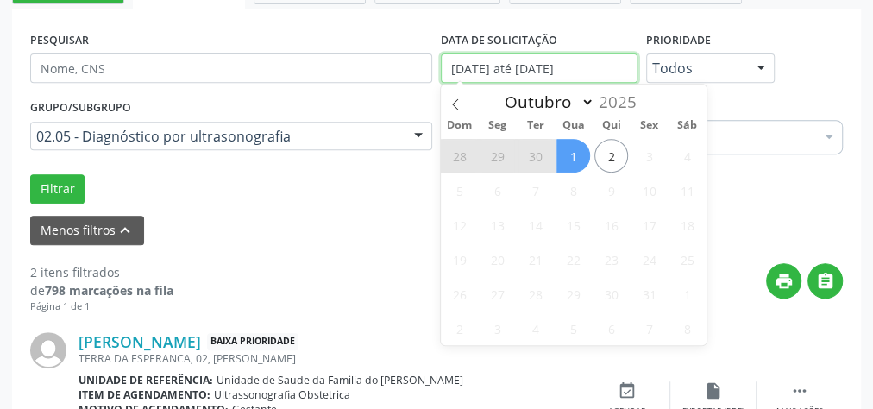
click at [473, 55] on input "[DATE] até [DATE]" at bounding box center [539, 68] width 197 height 29
click at [450, 101] on icon at bounding box center [456, 104] width 12 height 12
select select "8"
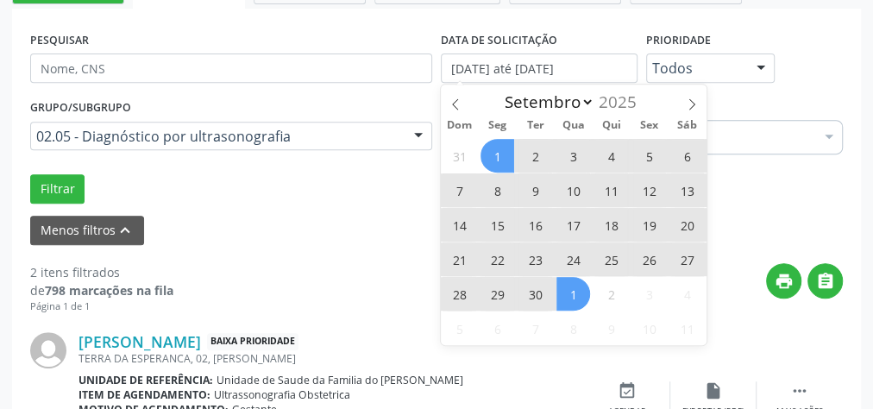
click at [505, 154] on span "1" at bounding box center [498, 156] width 34 height 34
type input "[DATE]"
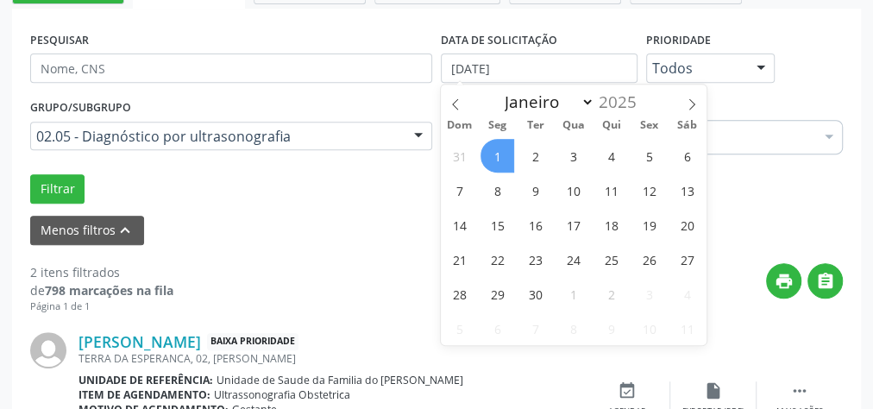
click at [505, 154] on span "1" at bounding box center [498, 156] width 34 height 34
select select "8"
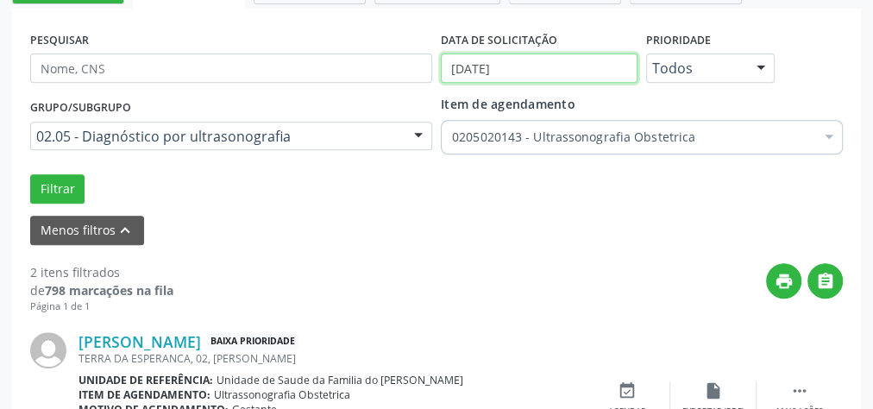
click at [485, 73] on input "[DATE]" at bounding box center [539, 68] width 197 height 29
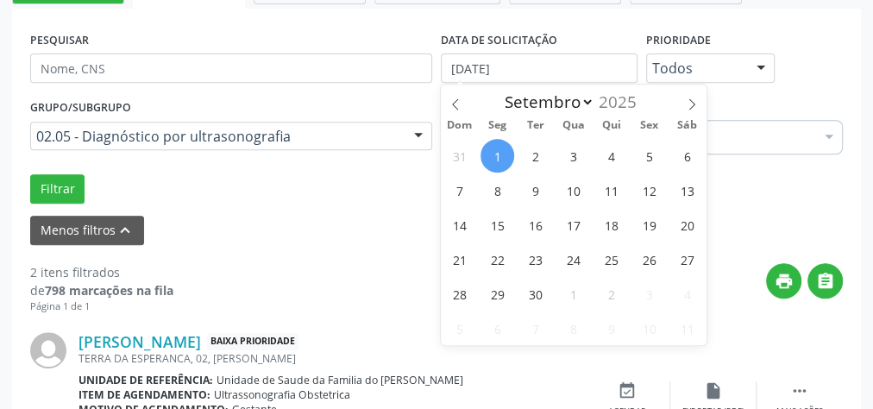
click at [494, 150] on span "1" at bounding box center [498, 156] width 34 height 34
type input "[DATE]"
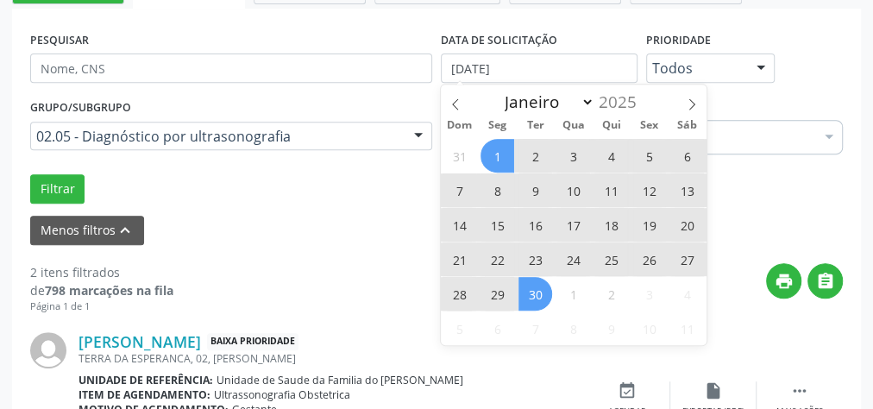
click at [542, 291] on span "30" at bounding box center [536, 294] width 34 height 34
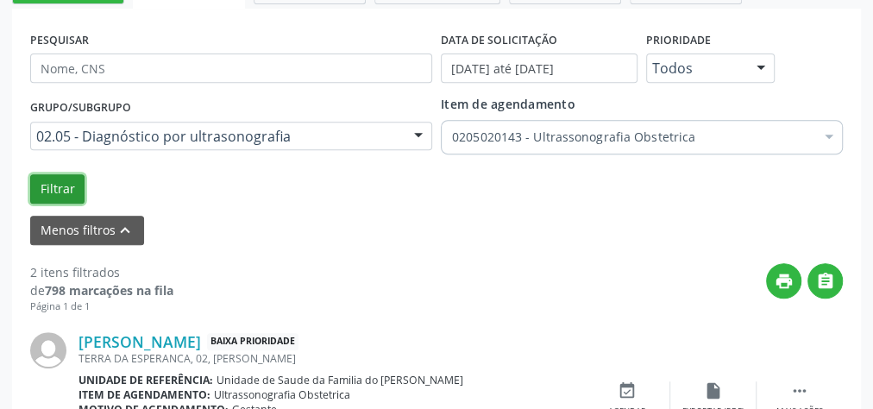
click at [60, 186] on button "Filtrar" at bounding box center [57, 188] width 54 height 29
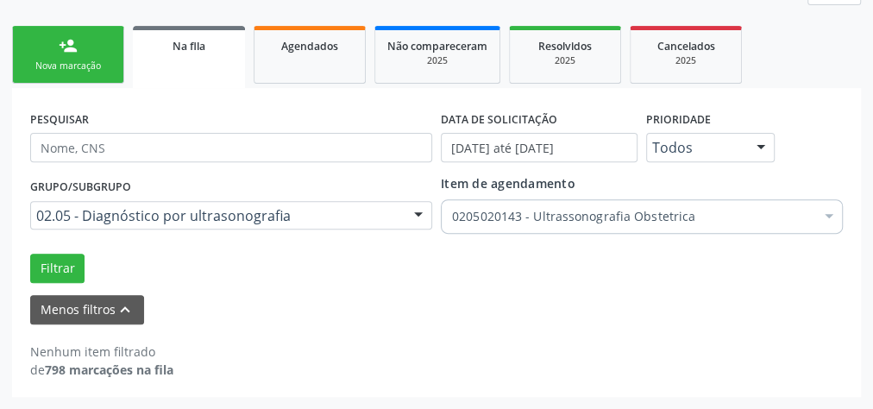
scroll to position [253, 0]
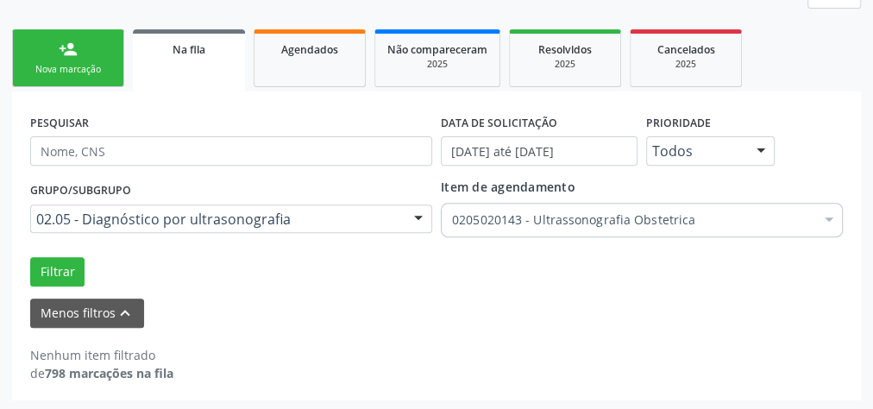
click at [413, 212] on div at bounding box center [419, 219] width 26 height 29
click at [382, 279] on div "Filtrar" at bounding box center [437, 271] width 822 height 29
drag, startPoint x: 179, startPoint y: 54, endPoint x: 231, endPoint y: 61, distance: 53.1
click at [179, 54] on span "Na fila" at bounding box center [189, 49] width 33 height 15
click at [342, 66] on link "Agendados" at bounding box center [310, 58] width 112 height 58
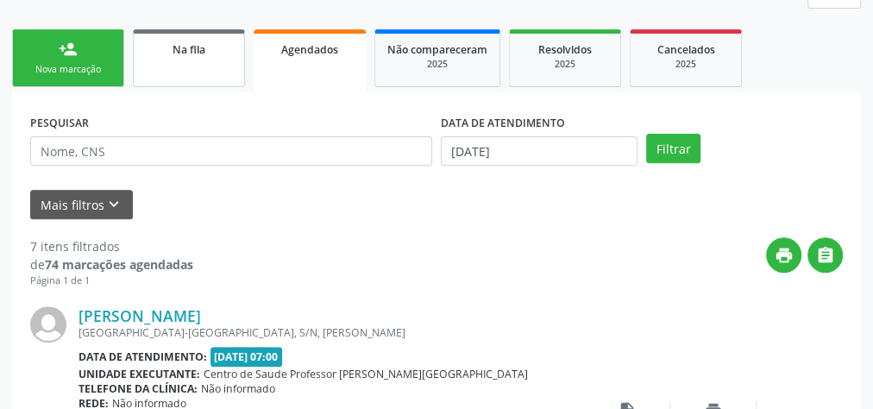
click at [193, 42] on span "Na fila" at bounding box center [189, 49] width 33 height 15
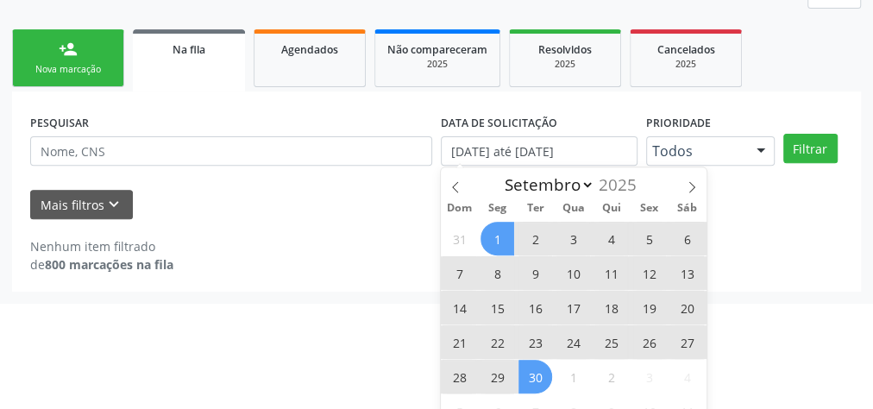
click at [504, 238] on span "1" at bounding box center [498, 239] width 34 height 34
type input "[DATE]"
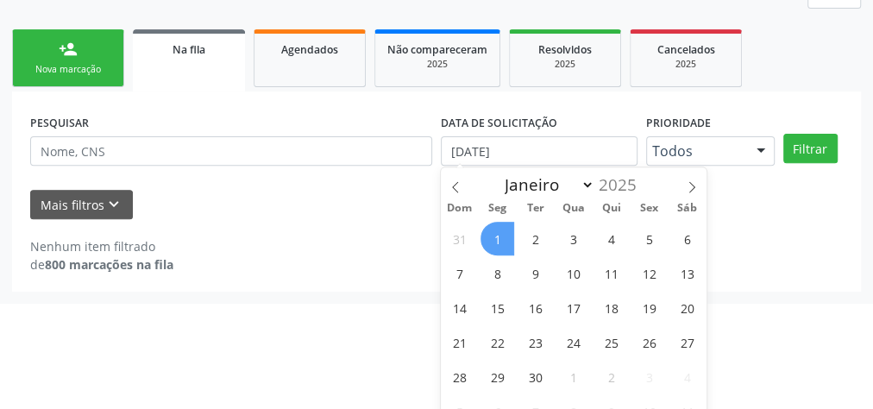
click at [495, 234] on span "1" at bounding box center [498, 239] width 34 height 34
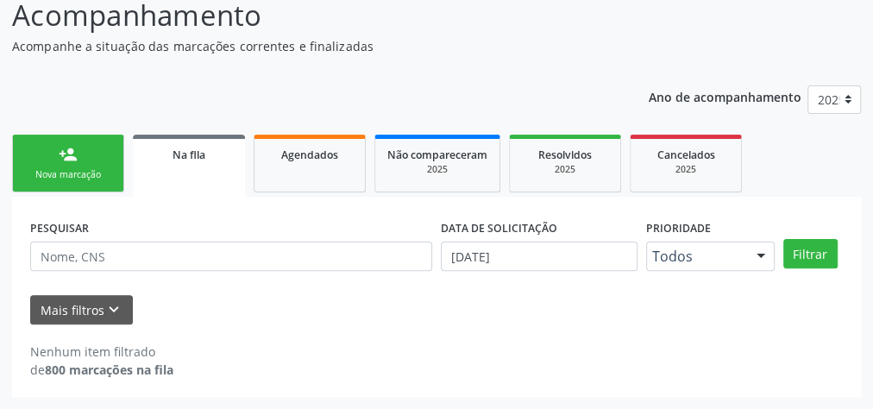
scroll to position [146, 0]
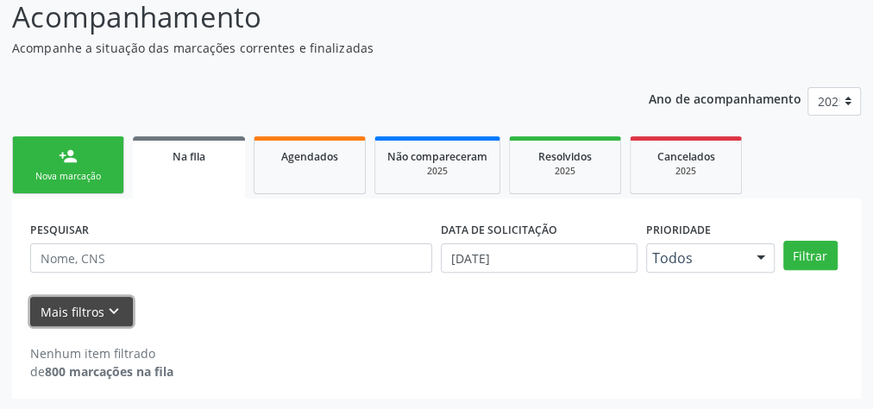
click at [95, 312] on button "Mais filtros keyboard_arrow_down" at bounding box center [81, 312] width 103 height 30
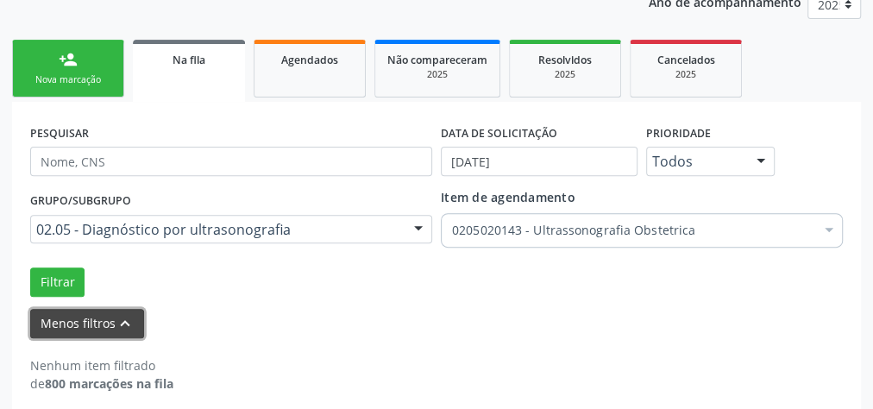
scroll to position [253, 0]
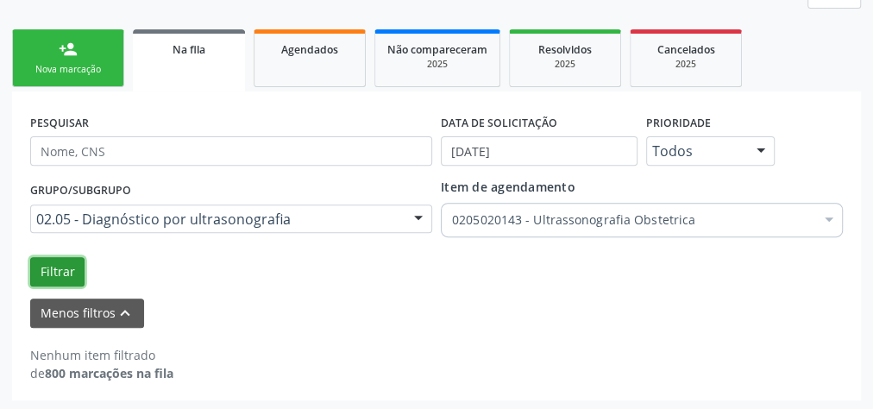
click at [58, 269] on button "Filtrar" at bounding box center [57, 271] width 54 height 29
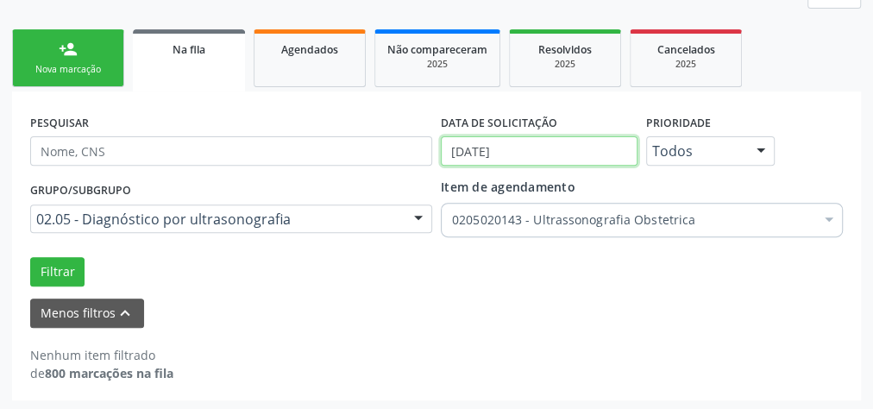
click at [511, 151] on input "[DATE]" at bounding box center [539, 150] width 197 height 29
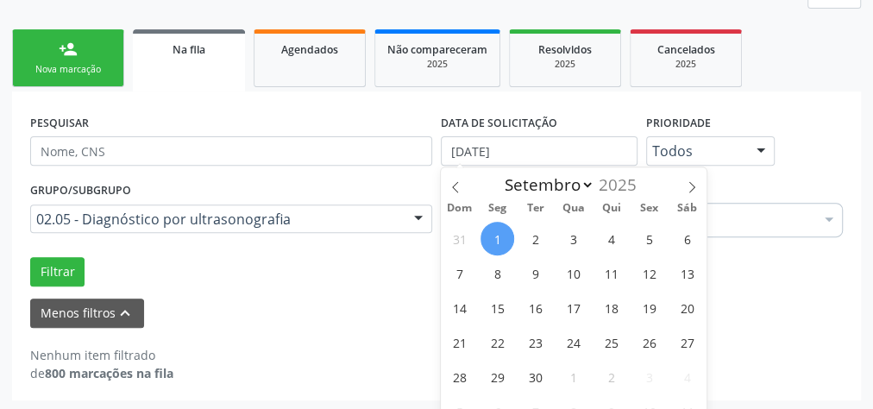
click at [499, 236] on span "1" at bounding box center [498, 239] width 34 height 34
type input "[DATE]"
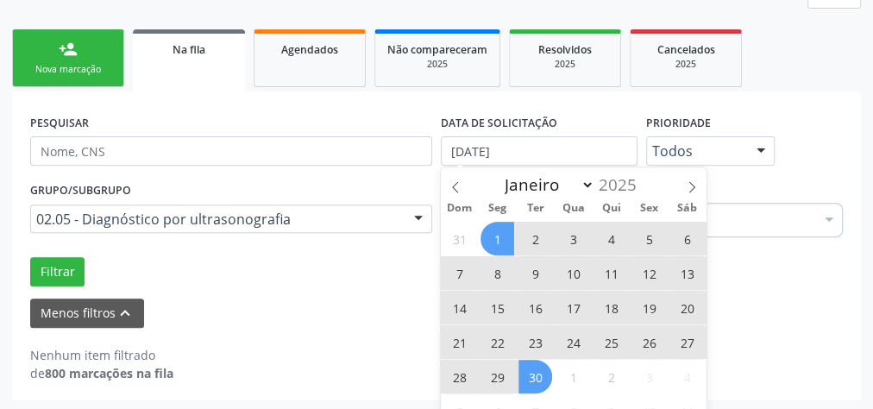
click at [544, 366] on span "30" at bounding box center [536, 377] width 34 height 34
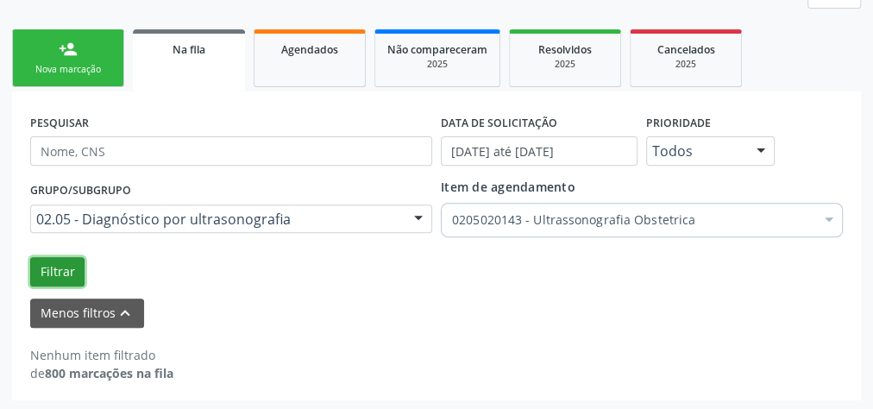
click at [55, 268] on button "Filtrar" at bounding box center [57, 271] width 54 height 29
click at [323, 61] on link "Agendados" at bounding box center [310, 58] width 112 height 58
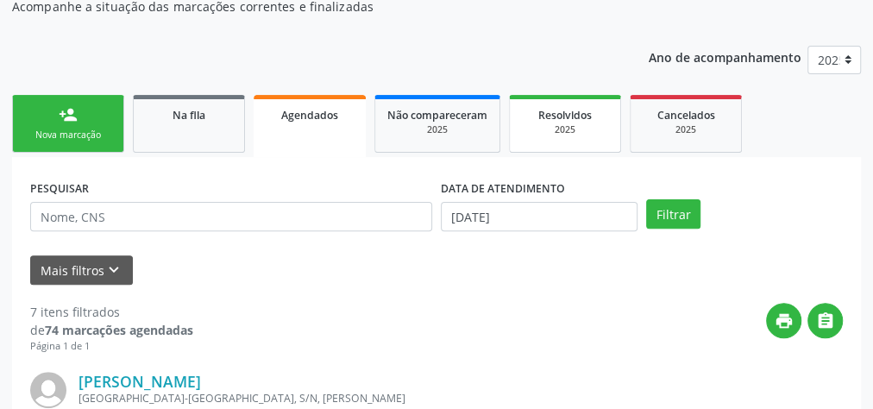
scroll to position [206, 0]
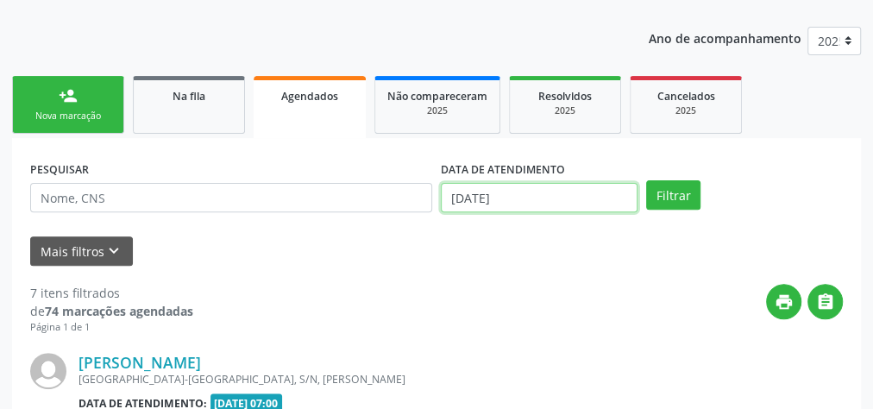
click at [486, 191] on input "[DATE]" at bounding box center [539, 197] width 197 height 29
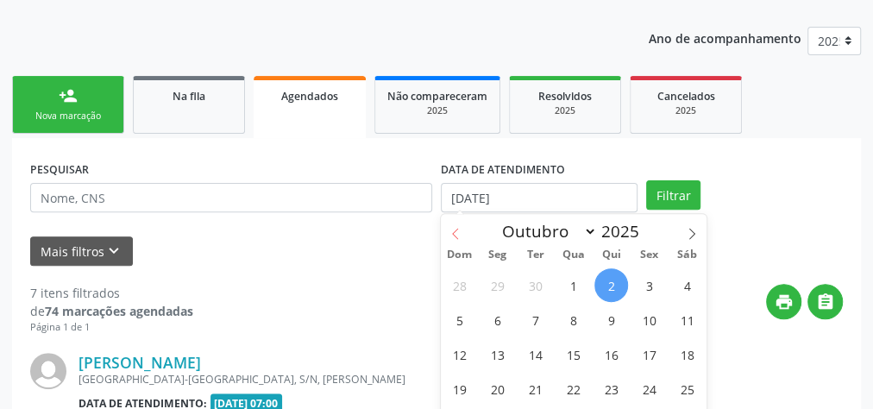
click at [464, 235] on span at bounding box center [455, 228] width 29 height 29
select select "8"
click at [502, 283] on span "1" at bounding box center [498, 285] width 34 height 34
type input "[DATE]"
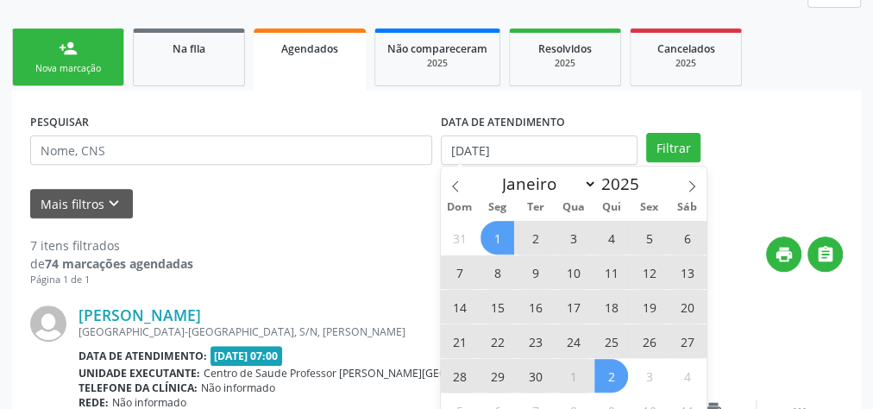
scroll to position [275, 0]
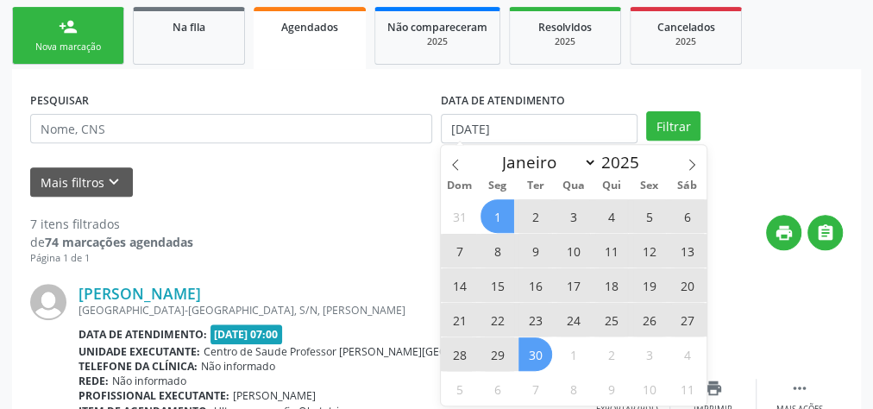
click at [536, 345] on span "30" at bounding box center [536, 354] width 34 height 34
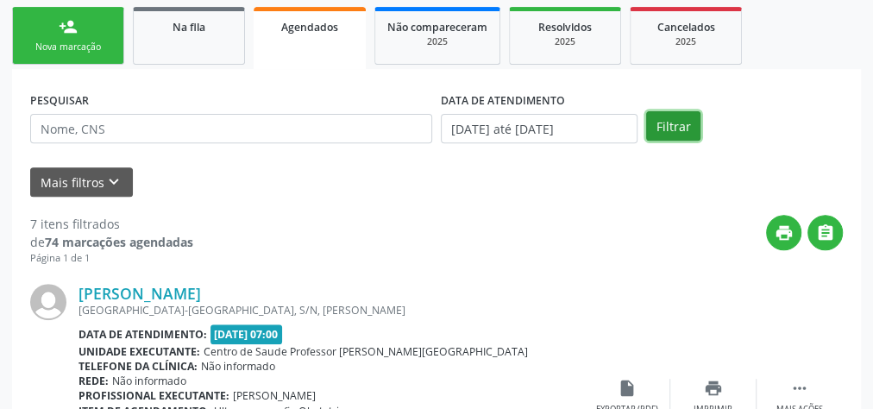
click at [661, 122] on button "Filtrar" at bounding box center [673, 125] width 54 height 29
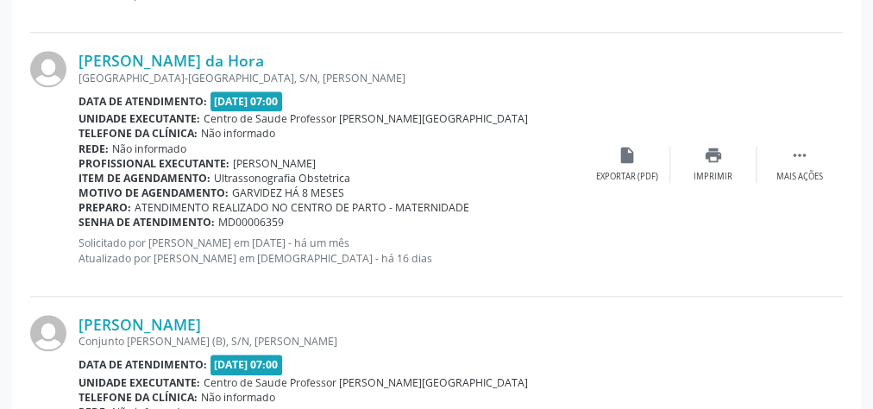
scroll to position [4154, 0]
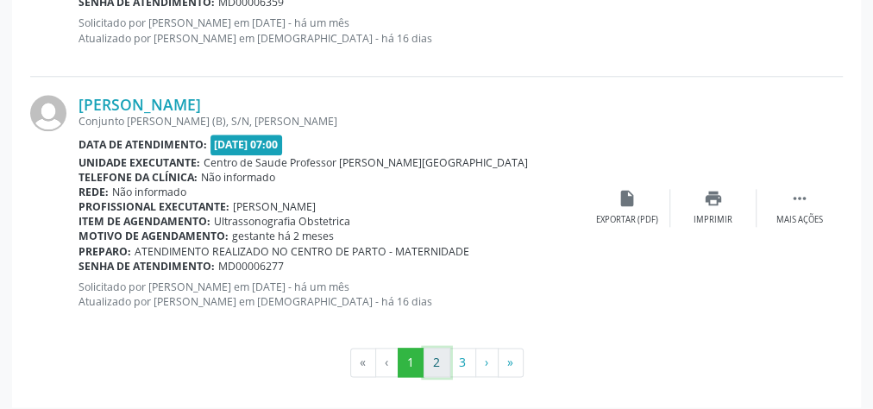
click at [436, 351] on button "2" at bounding box center [437, 362] width 27 height 29
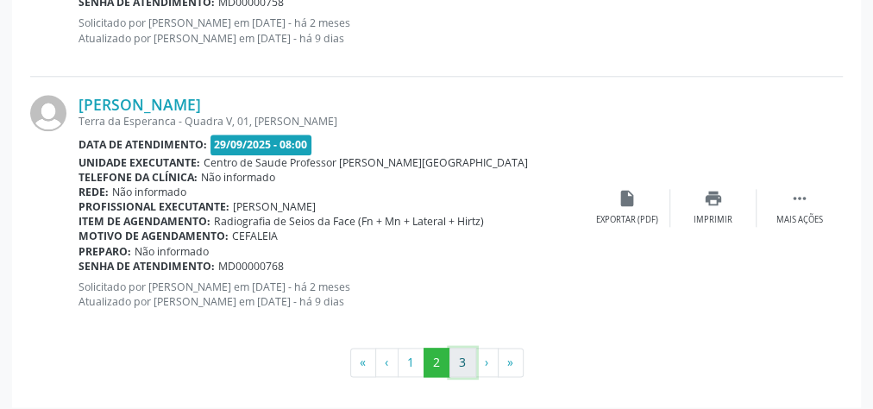
click at [454, 350] on button "3" at bounding box center [463, 362] width 27 height 29
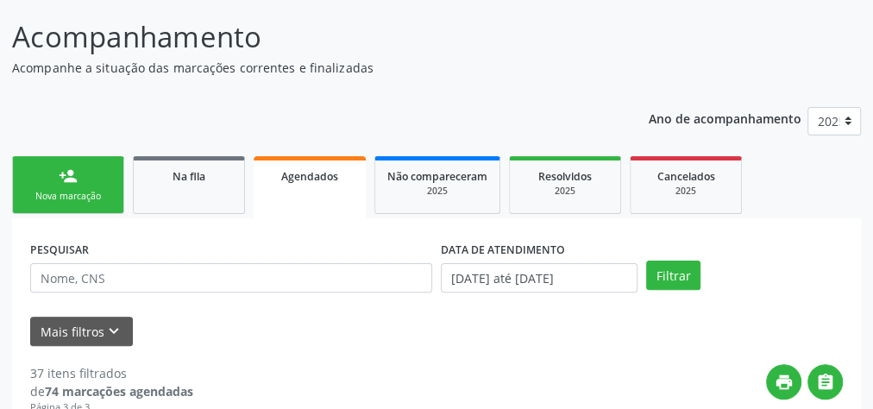
scroll to position [138, 0]
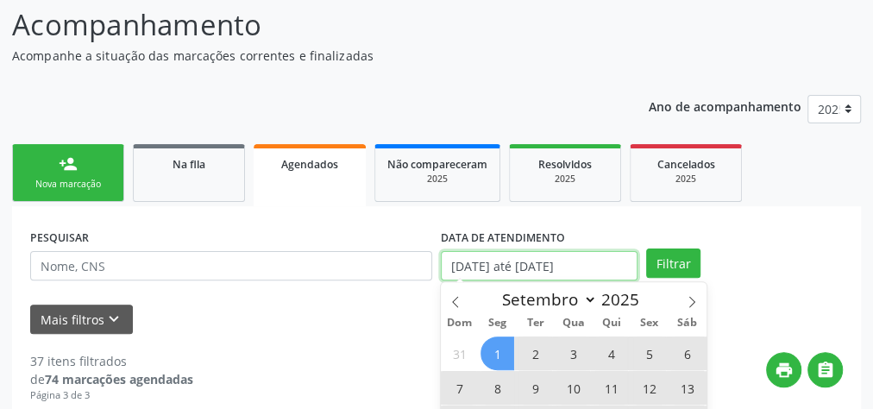
click at [556, 267] on input "[DATE] até [DATE]" at bounding box center [539, 265] width 197 height 29
click at [496, 354] on span "1" at bounding box center [498, 354] width 34 height 34
type input "[DATE]"
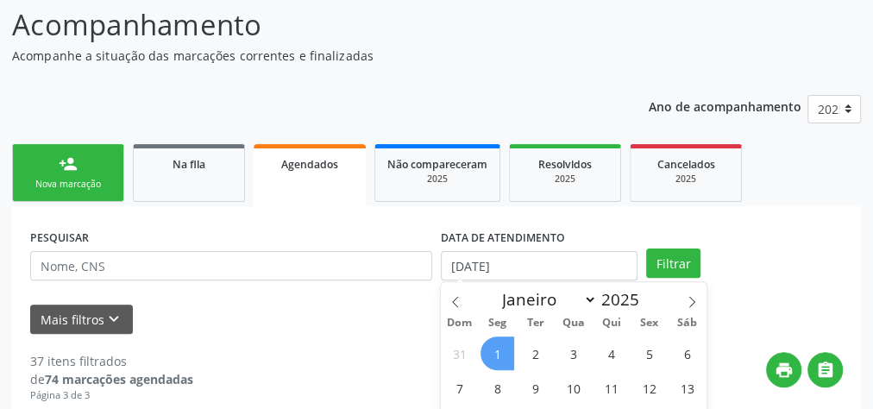
click at [488, 355] on span "1" at bounding box center [498, 354] width 34 height 34
click at [577, 273] on input "[DATE]" at bounding box center [539, 265] width 197 height 29
click at [699, 298] on span at bounding box center [691, 296] width 29 height 29
select select "9"
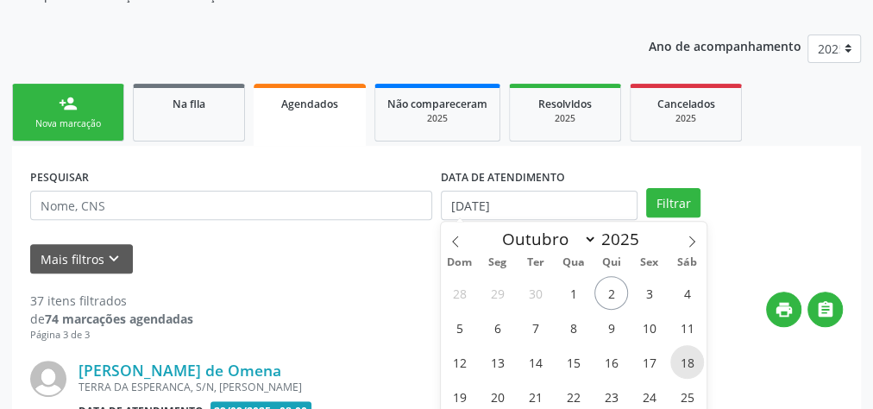
scroll to position [276, 0]
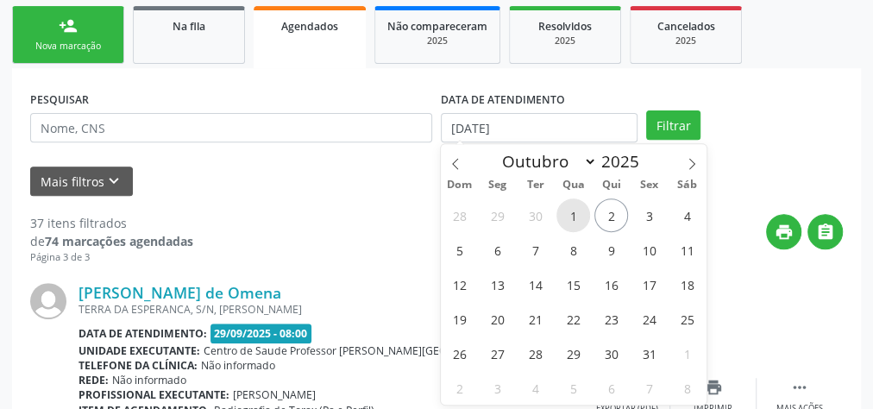
click at [570, 207] on span "1" at bounding box center [574, 215] width 34 height 34
type input "[DATE]"
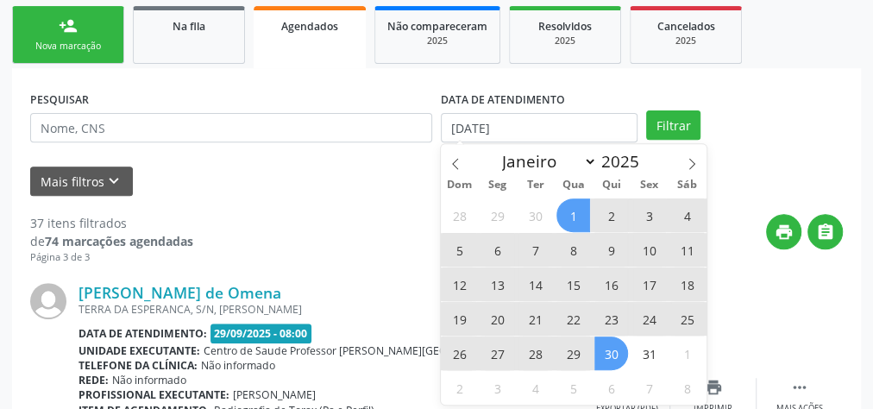
click at [616, 349] on span "30" at bounding box center [612, 354] width 34 height 34
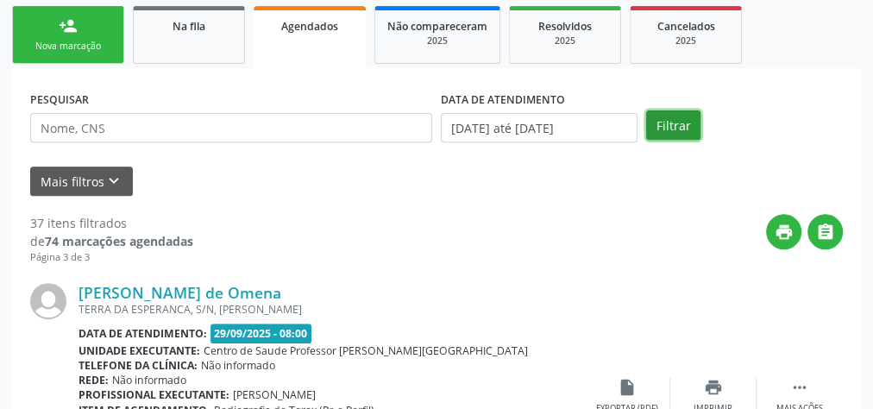
click at [678, 118] on button "Filtrar" at bounding box center [673, 124] width 54 height 29
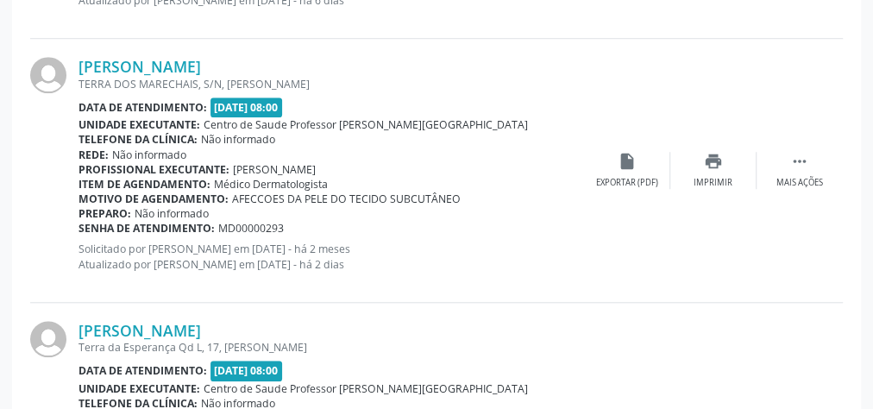
scroll to position [4172, 0]
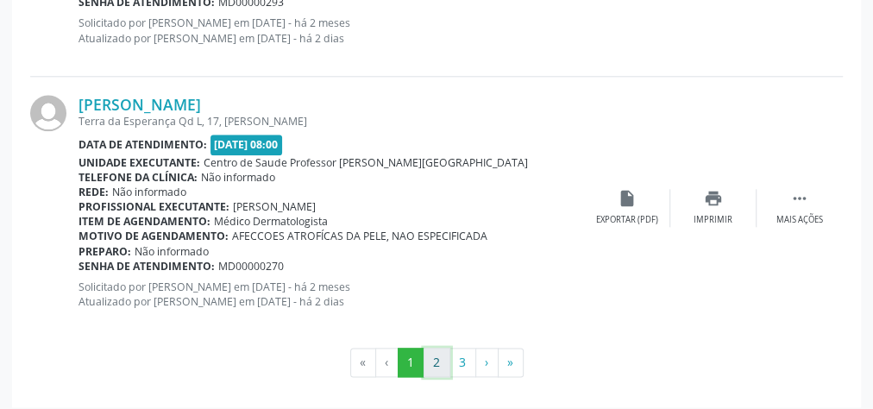
click at [436, 348] on button "2" at bounding box center [437, 362] width 27 height 29
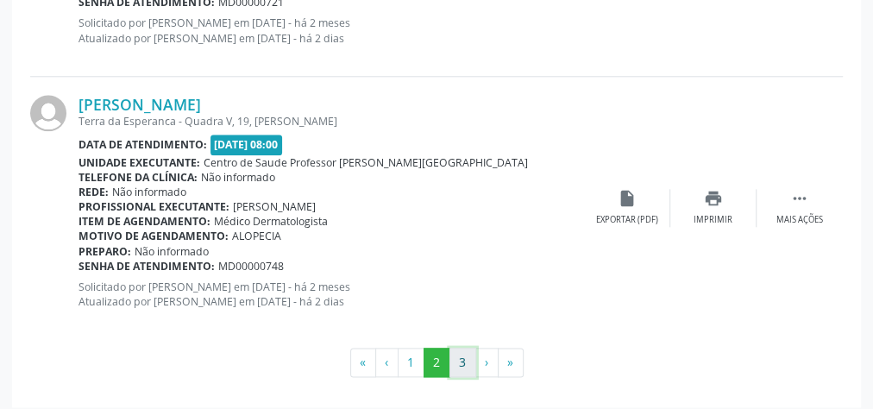
click at [459, 348] on button "3" at bounding box center [463, 362] width 27 height 29
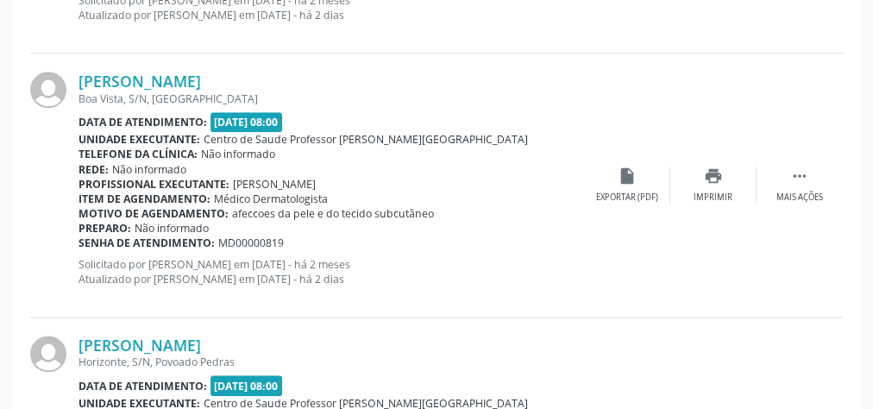
scroll to position [889, 0]
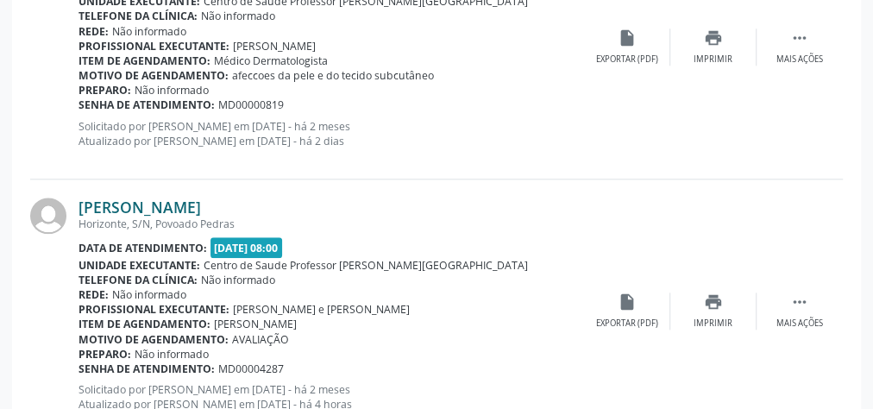
click at [163, 207] on link "[PERSON_NAME]" at bounding box center [140, 207] width 123 height 19
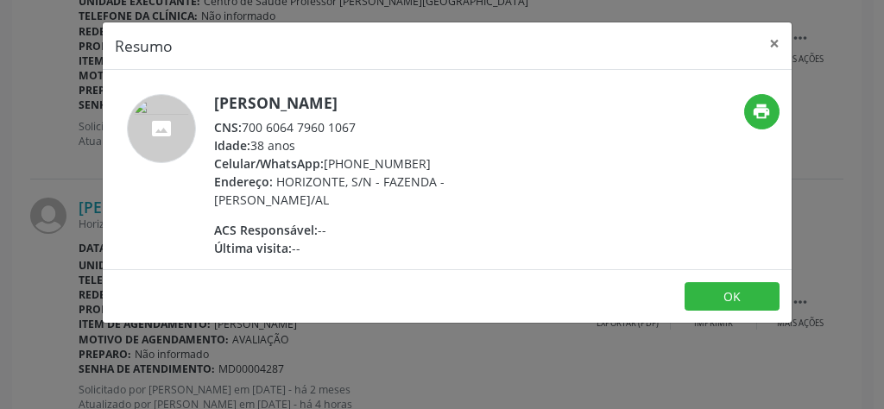
drag, startPoint x: 367, startPoint y: 123, endPoint x: 246, endPoint y: 129, distance: 120.9
click at [246, 129] on div "CNS: 700 6064 7960 1067" at bounding box center [382, 127] width 336 height 18
copy div "700 6064 7960 1067"
drag, startPoint x: 409, startPoint y: 100, endPoint x: 212, endPoint y: 108, distance: 196.9
click at [212, 108] on div "[PERSON_NAME] CNS: 700 6064 7960 1067 Idade: 38 anos Celular/WhatsApp: [PHONE_N…" at bounding box center [332, 175] width 459 height 163
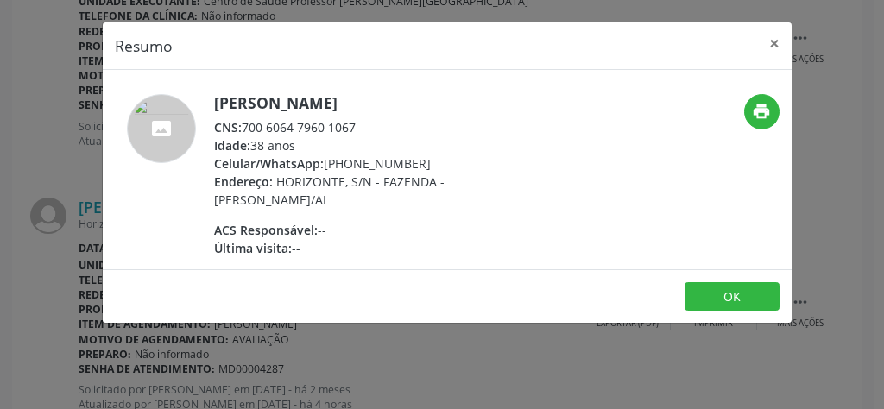
copy h5 "[PERSON_NAME]"
click at [445, 130] on div "CNS: 700 6064 7960 1067" at bounding box center [382, 127] width 336 height 18
drag, startPoint x: 364, startPoint y: 117, endPoint x: 242, endPoint y: 129, distance: 122.2
click at [242, 129] on div "CNS: 700 6064 7960 1067" at bounding box center [382, 127] width 336 height 18
copy div "700 6064 7960 1067"
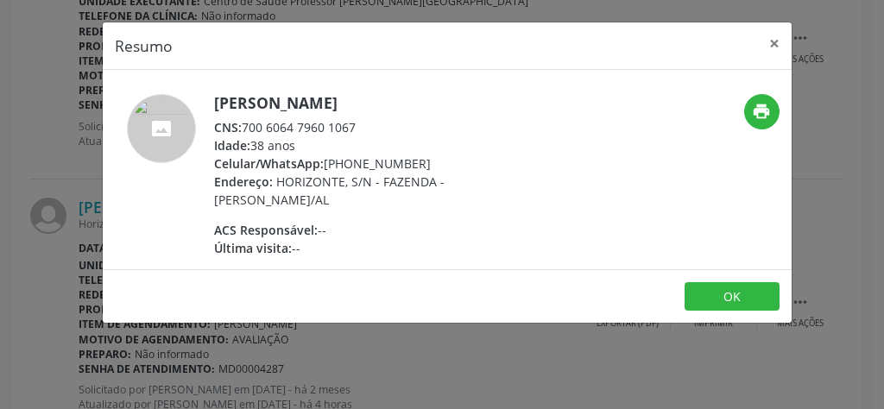
copy div "700 6064 7960 1067"
click at [774, 43] on button "×" at bounding box center [774, 43] width 35 height 42
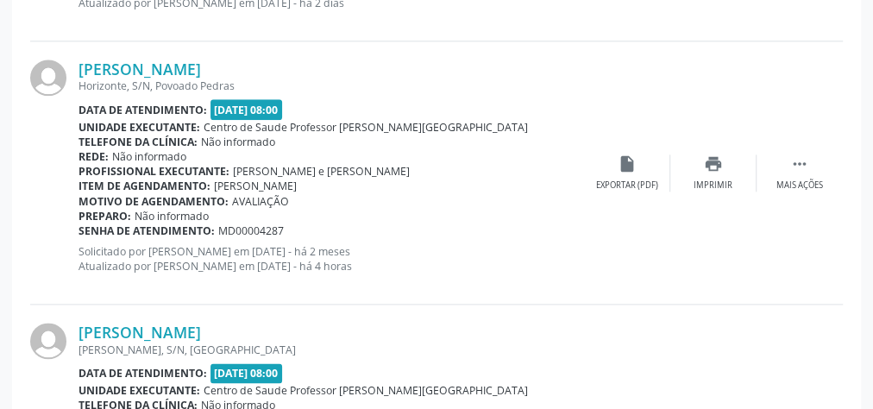
scroll to position [1165, 0]
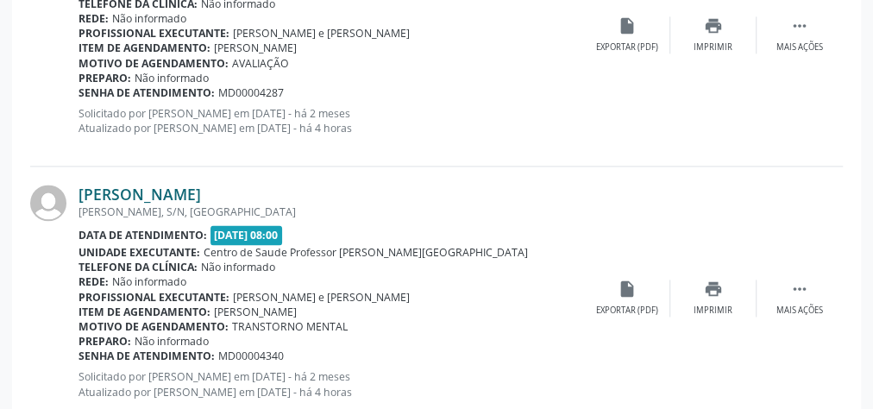
click at [182, 188] on link "[PERSON_NAME]" at bounding box center [140, 194] width 123 height 19
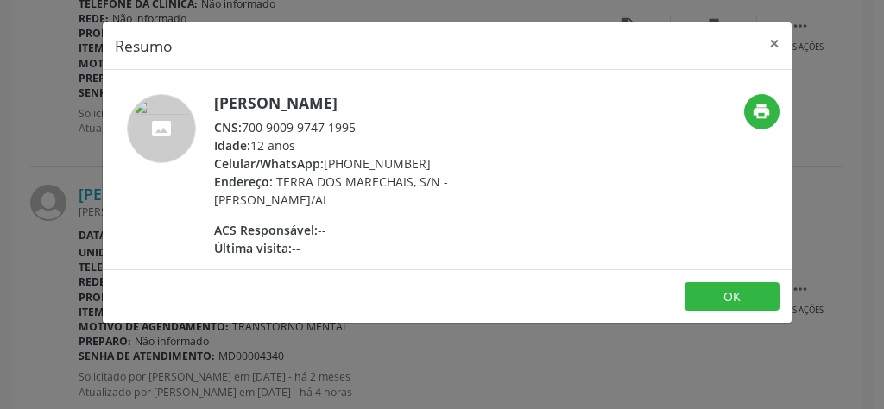
drag, startPoint x: 374, startPoint y: 128, endPoint x: 244, endPoint y: 118, distance: 129.8
click at [244, 118] on div "CNS: 700 9009 9747 1995" at bounding box center [382, 127] width 336 height 18
copy div "700 9009 9747 1995"
click at [776, 43] on button "×" at bounding box center [774, 43] width 35 height 42
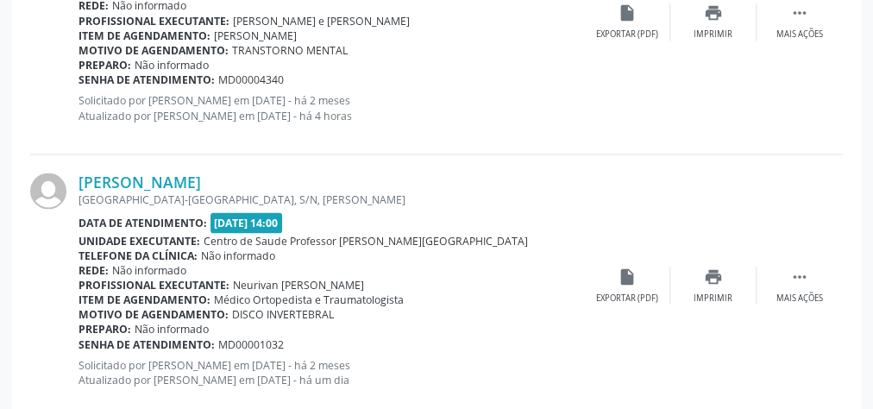
scroll to position [1579, 0]
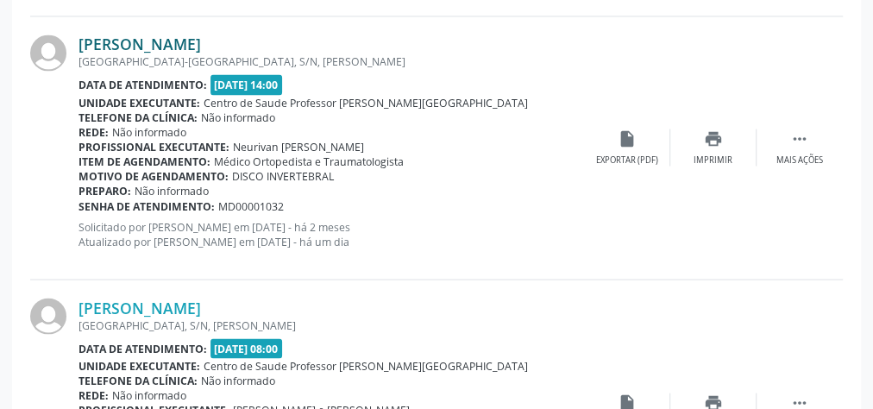
click at [170, 43] on link "[PERSON_NAME]" at bounding box center [140, 44] width 123 height 19
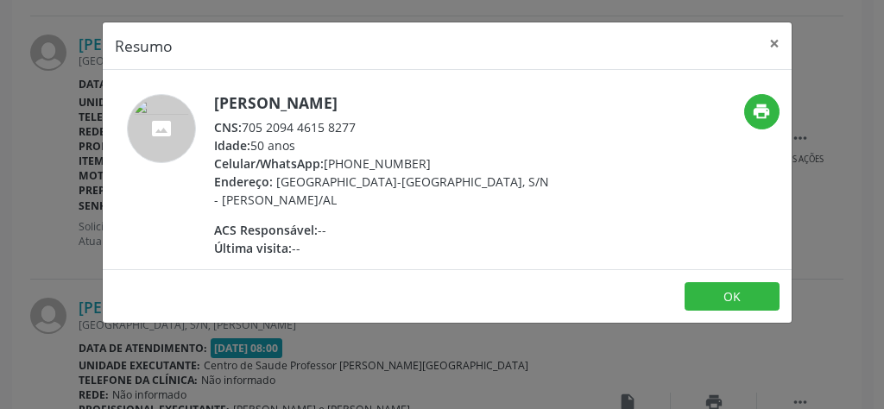
drag, startPoint x: 362, startPoint y: 126, endPoint x: 247, endPoint y: 129, distance: 115.7
click at [247, 129] on div "CNS: 705 2094 4615 8277" at bounding box center [382, 127] width 336 height 18
copy div "705 2094 4615 8277"
click at [778, 42] on button "×" at bounding box center [774, 43] width 35 height 42
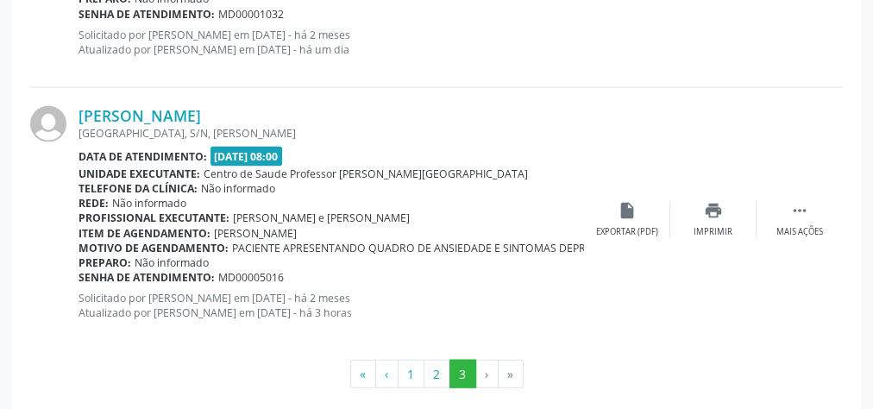
scroll to position [1786, 0]
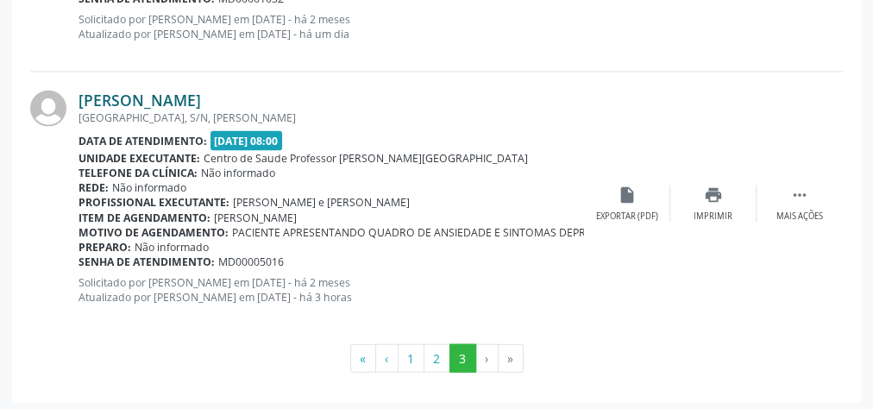
click at [188, 100] on link "[PERSON_NAME]" at bounding box center [140, 100] width 123 height 19
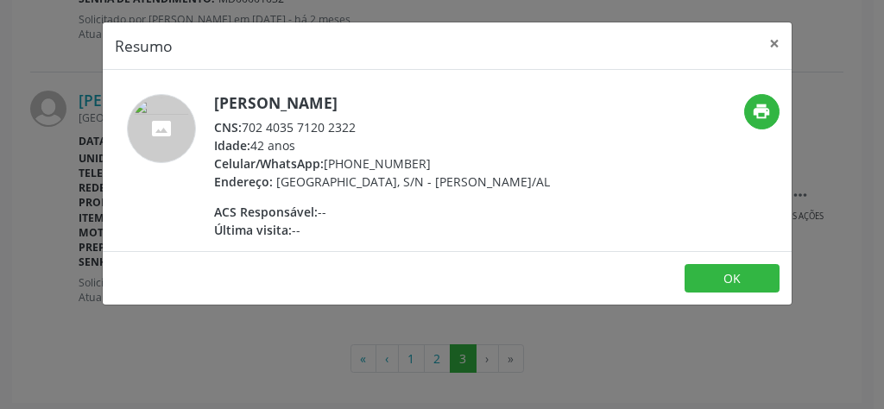
drag, startPoint x: 385, startPoint y: 123, endPoint x: 243, endPoint y: 129, distance: 141.6
click at [243, 129] on div "CNS: 702 4035 7120 2322" at bounding box center [382, 127] width 336 height 18
copy div "702 4035 7120 2322"
click at [772, 40] on button "×" at bounding box center [774, 43] width 35 height 42
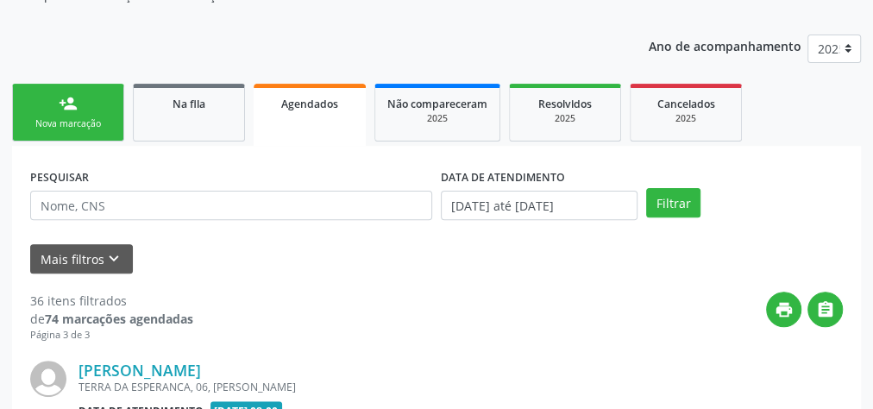
scroll to position [198, 0]
click at [181, 104] on span "Na fila" at bounding box center [189, 104] width 33 height 15
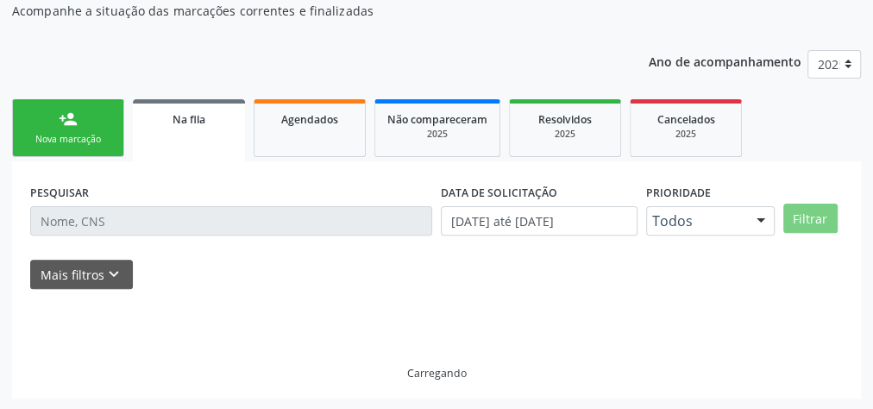
scroll to position [146, 0]
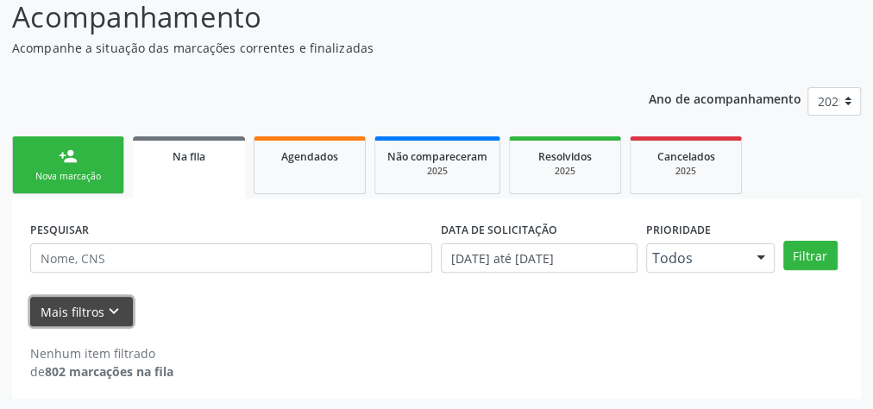
click at [107, 311] on icon "keyboard_arrow_down" at bounding box center [113, 311] width 19 height 19
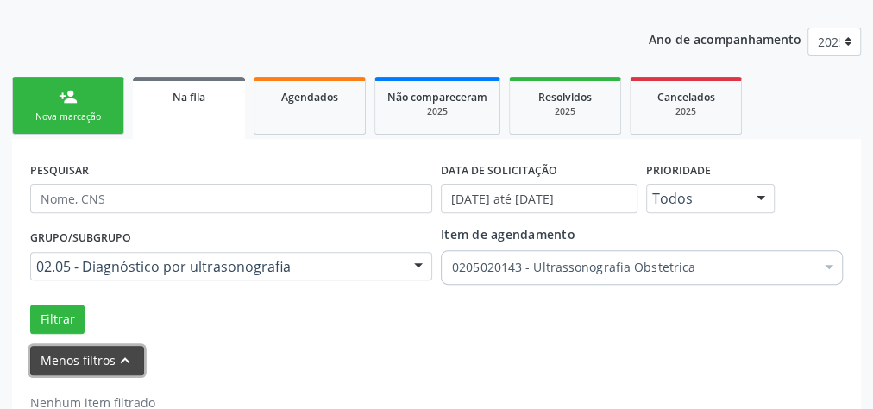
scroll to position [253, 0]
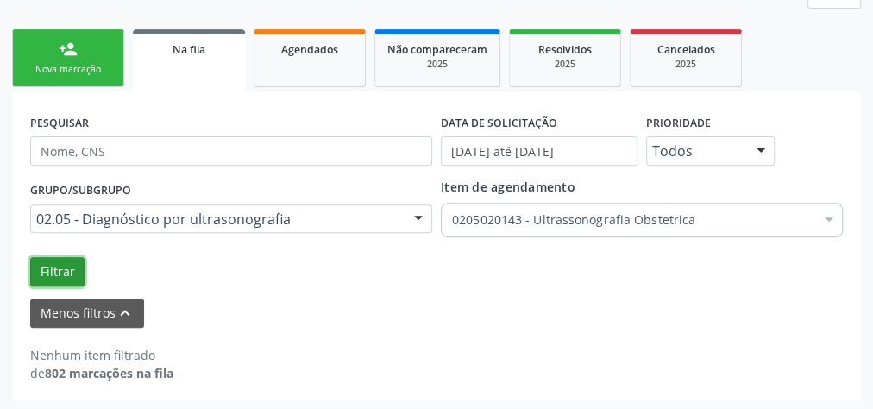
click at [41, 274] on button "Filtrar" at bounding box center [57, 271] width 54 height 29
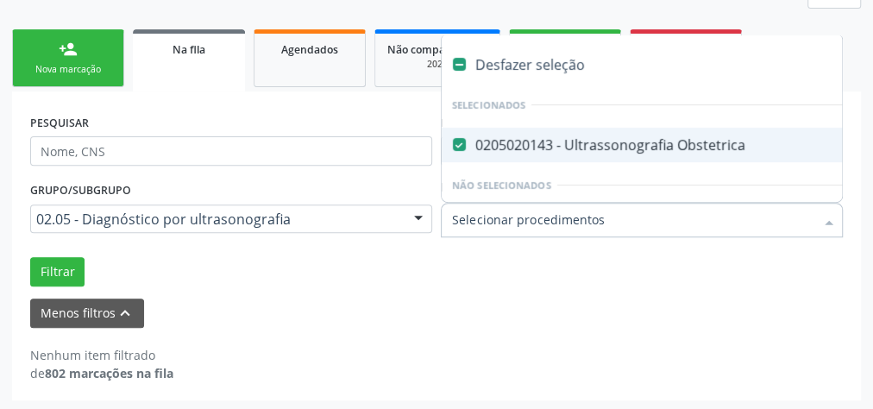
click at [833, 220] on div at bounding box center [829, 221] width 26 height 29
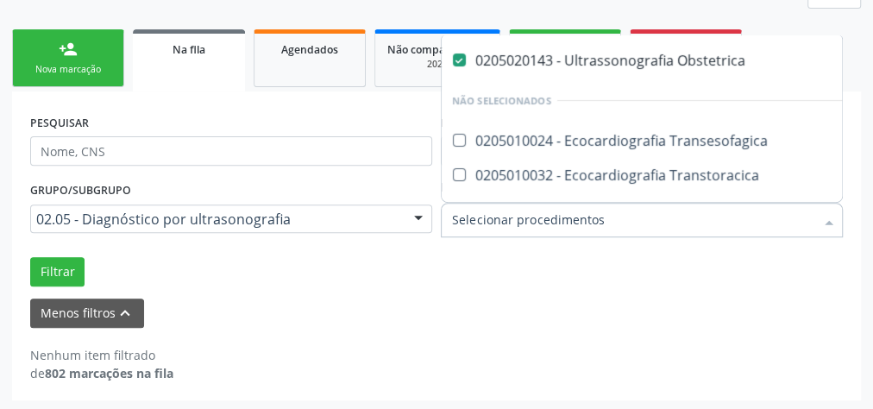
scroll to position [16, 0]
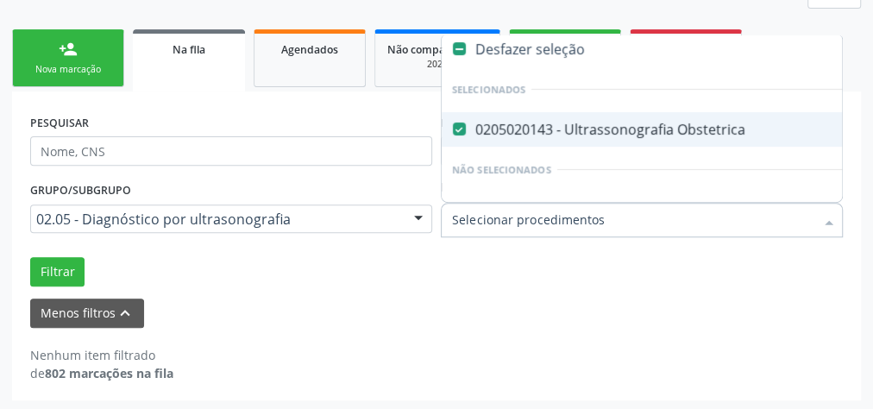
click at [763, 130] on div "0205020143 - Ultrassonografia Obstetrica" at bounding box center [809, 130] width 714 height 14
checkbox Obstetrica "true"
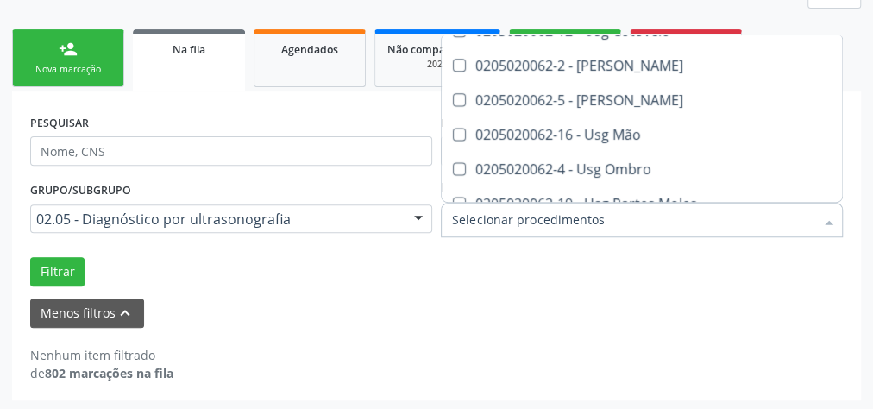
scroll to position [1258, 0]
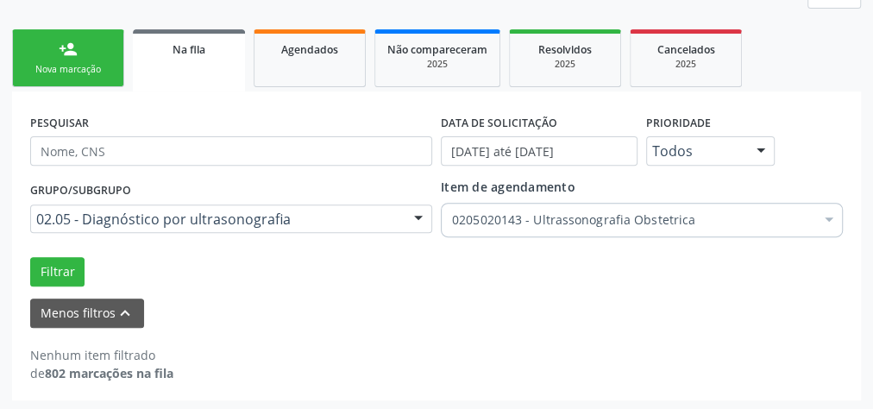
click at [555, 293] on form "PESQUISAR DATA DE SOLICITAÇÃO [DATE] até [DATE] Prioridade Todos Todos Baixa Pr…" at bounding box center [436, 219] width 813 height 218
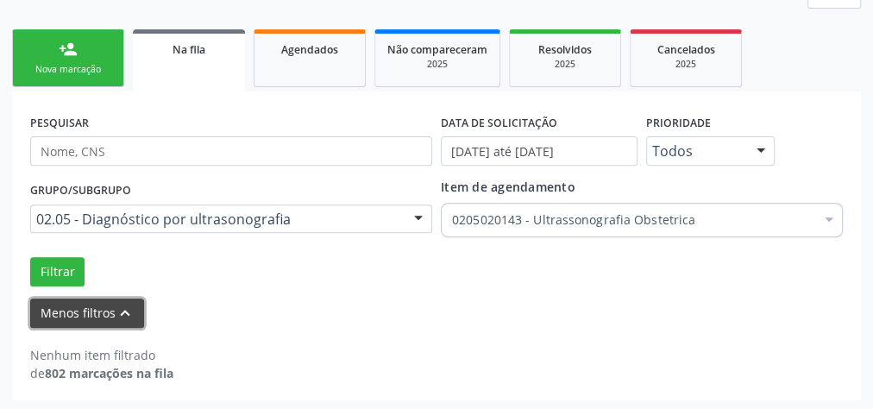
click at [73, 305] on button "Menos filtros keyboard_arrow_up" at bounding box center [87, 314] width 114 height 30
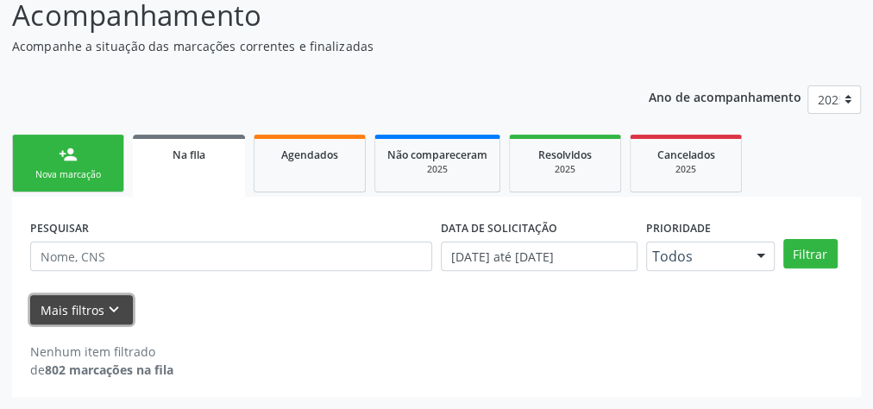
scroll to position [146, 0]
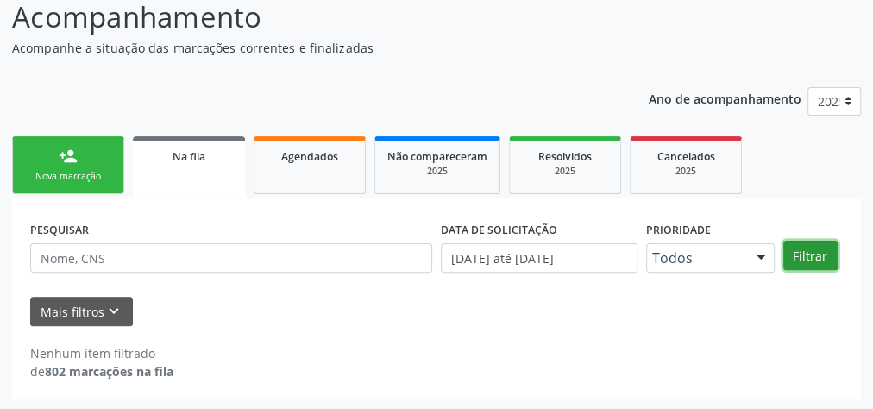
click at [815, 255] on button "Filtrar" at bounding box center [811, 255] width 54 height 29
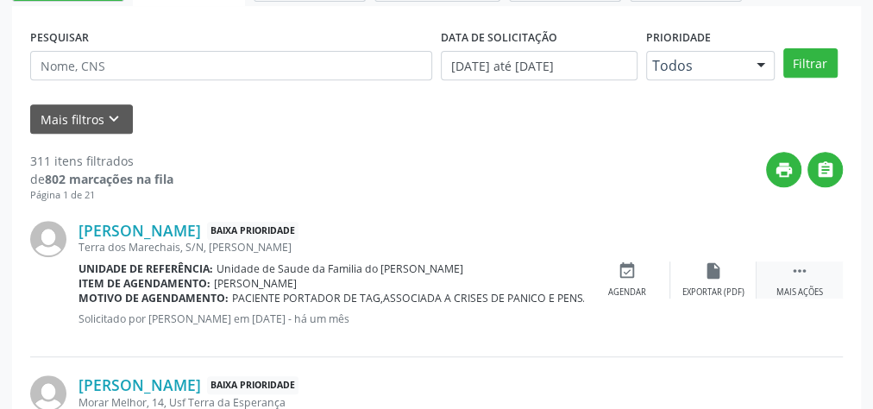
scroll to position [353, 0]
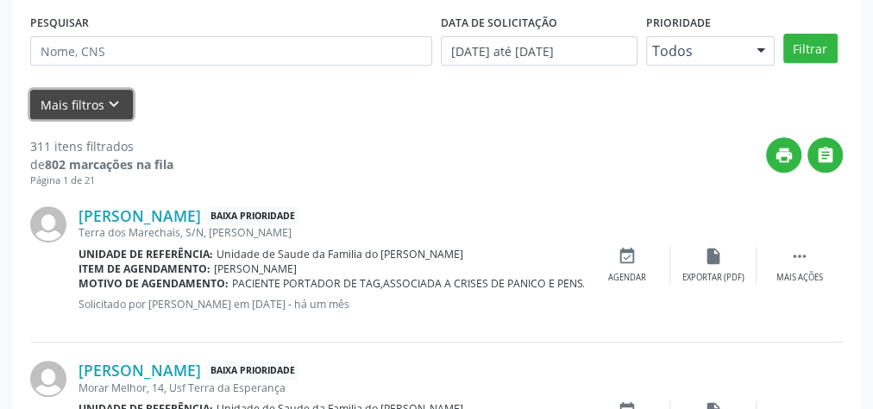
click at [116, 100] on icon "keyboard_arrow_down" at bounding box center [113, 104] width 19 height 19
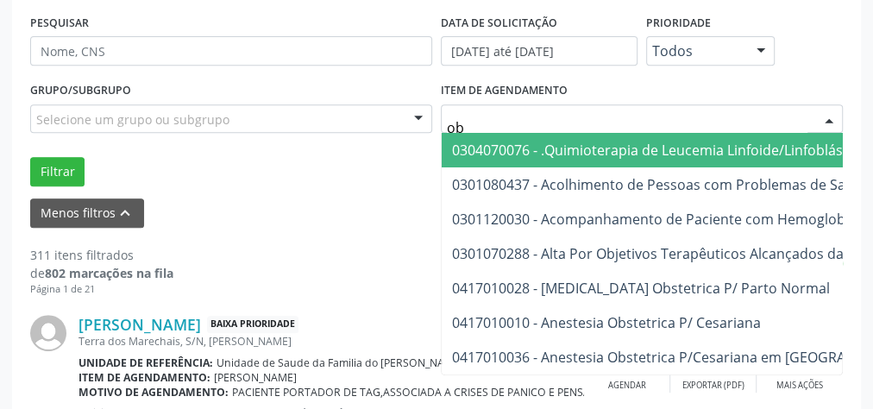
type input "o"
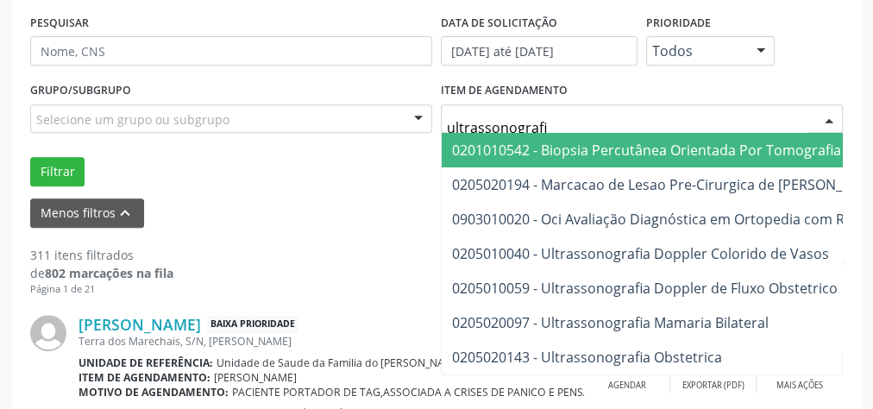
type input "ultrassonografia"
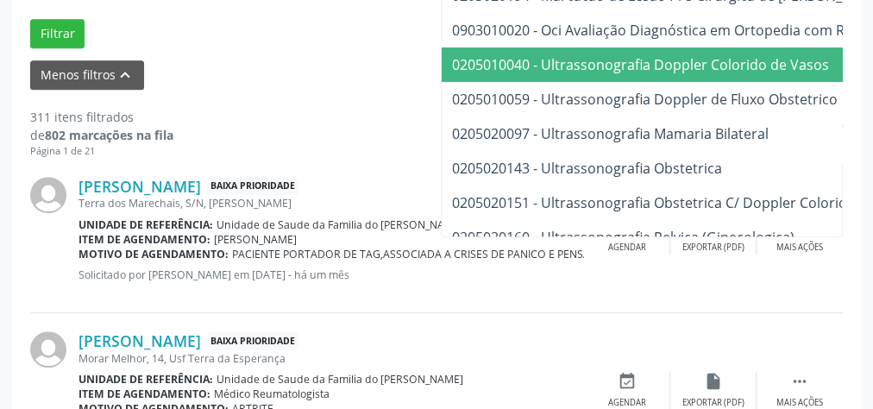
scroll to position [69, 0]
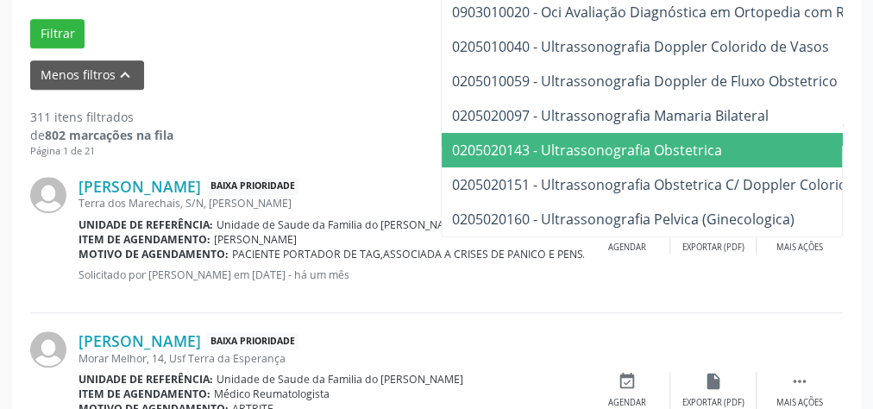
click at [566, 146] on span "0205020143 - Ultrassonografia Obstetrica" at bounding box center [587, 150] width 270 height 19
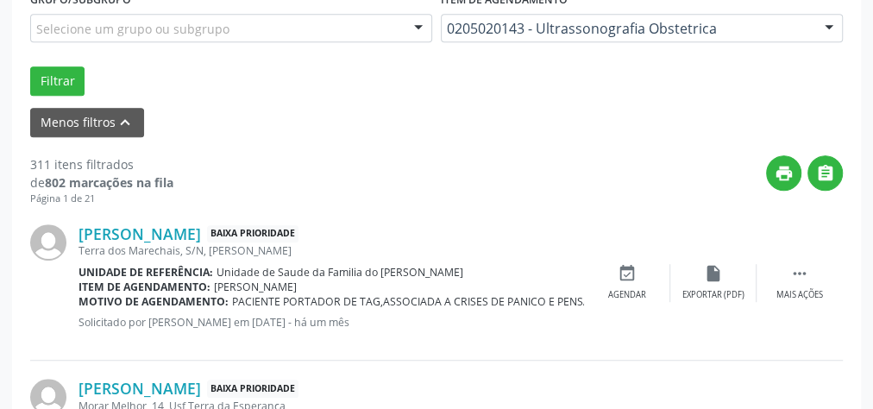
scroll to position [422, 0]
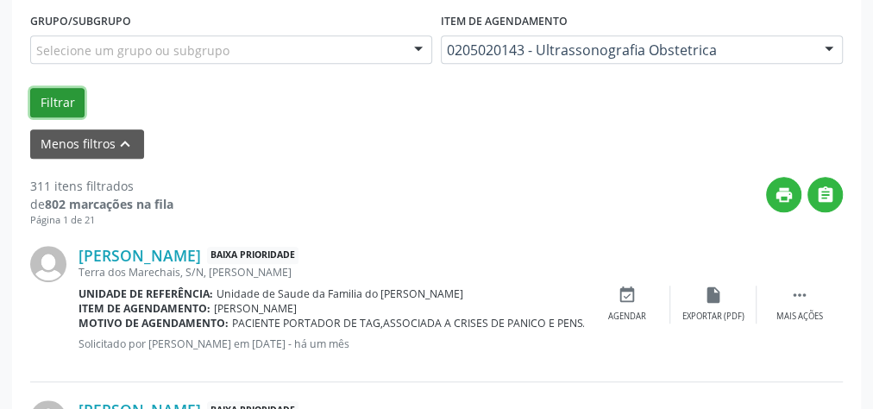
click at [69, 99] on button "Filtrar" at bounding box center [57, 102] width 54 height 29
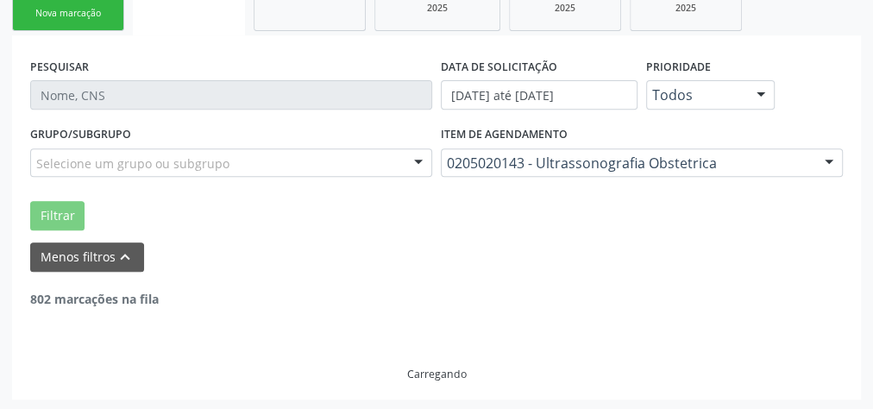
scroll to position [253, 0]
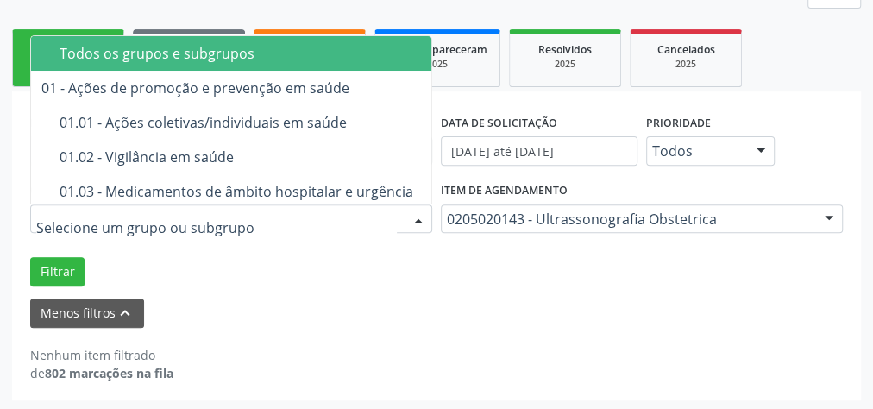
click at [421, 216] on div at bounding box center [419, 219] width 26 height 29
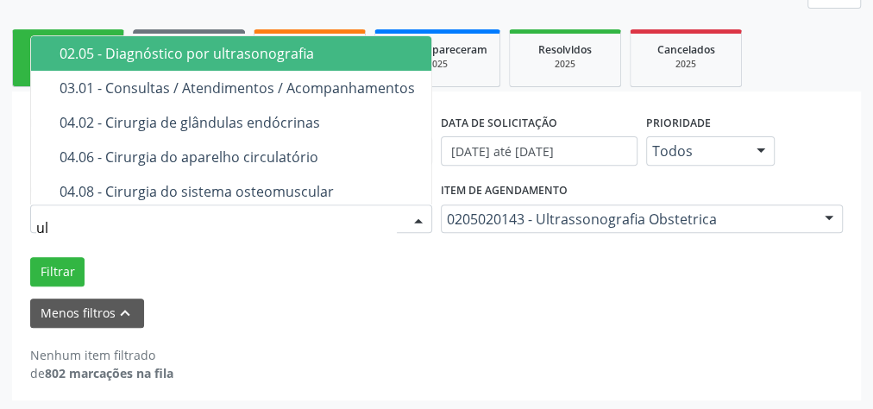
type input "ult"
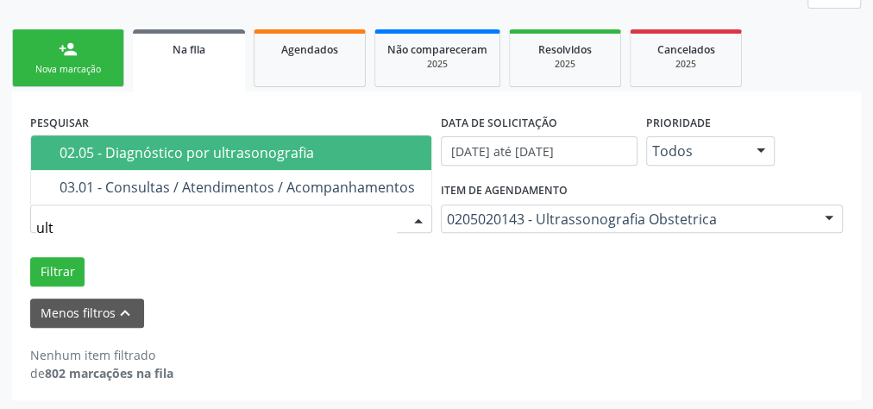
click at [371, 159] on span "02.05 - Diagnóstico por ultrasonografia" at bounding box center [231, 152] width 400 height 35
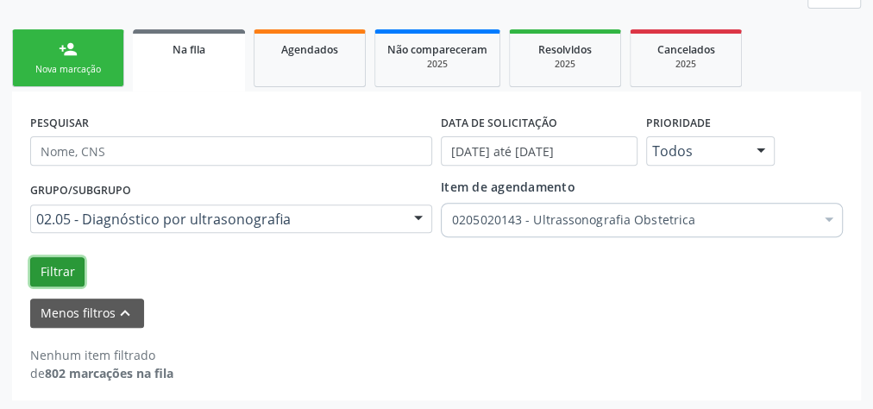
drag, startPoint x: 57, startPoint y: 268, endPoint x: 87, endPoint y: 268, distance: 30.2
click at [55, 268] on button "Filtrar" at bounding box center [57, 271] width 54 height 29
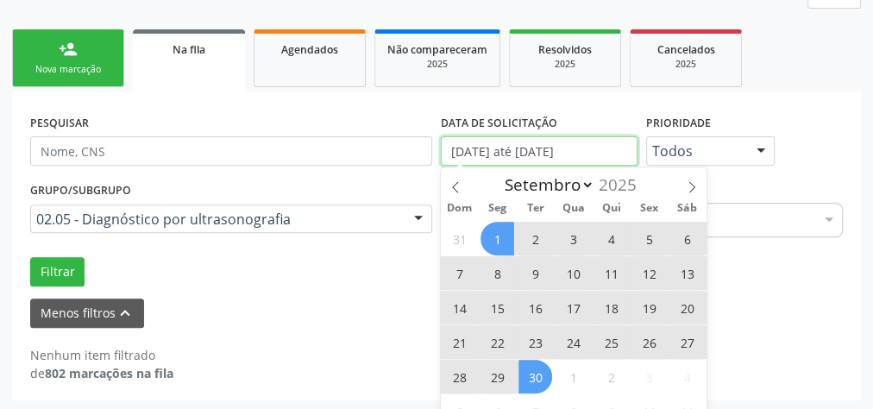
click at [534, 145] on input "[DATE] até [DATE]" at bounding box center [539, 150] width 197 height 29
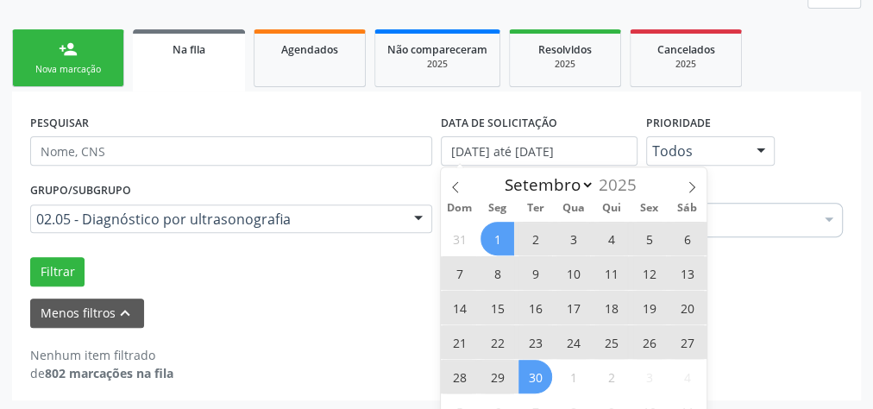
click at [500, 238] on span "1" at bounding box center [498, 239] width 34 height 34
type input "[DATE]"
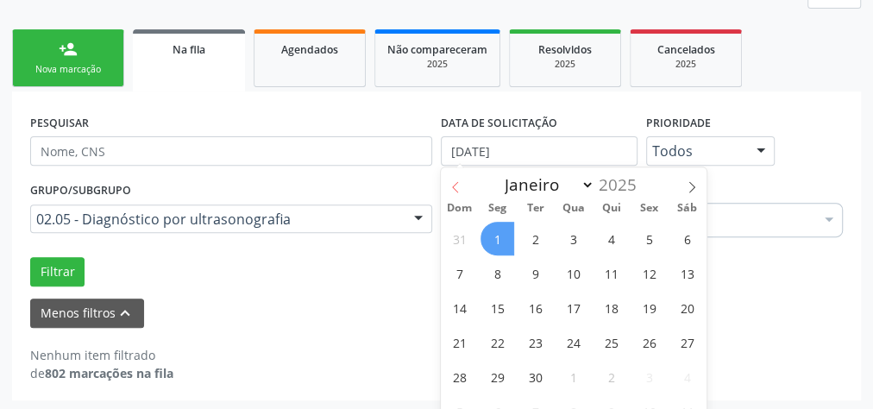
click at [458, 179] on span at bounding box center [455, 181] width 29 height 29
select select "7"
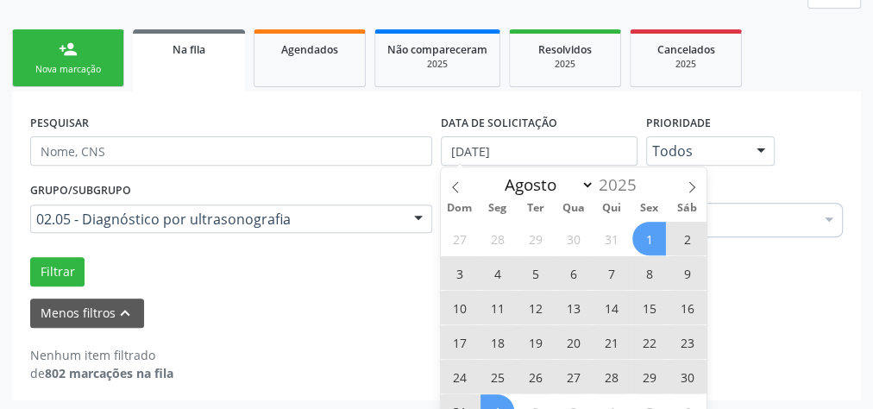
click at [645, 238] on span "1" at bounding box center [650, 239] width 34 height 34
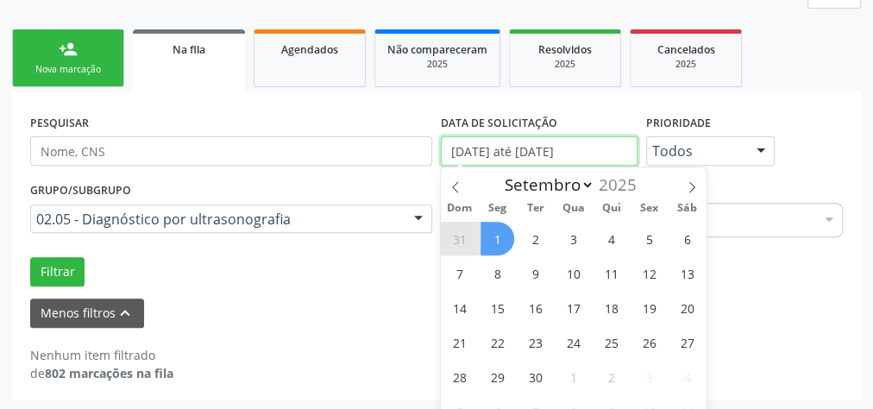
click at [566, 154] on input "[DATE] até [DATE]" at bounding box center [539, 150] width 197 height 29
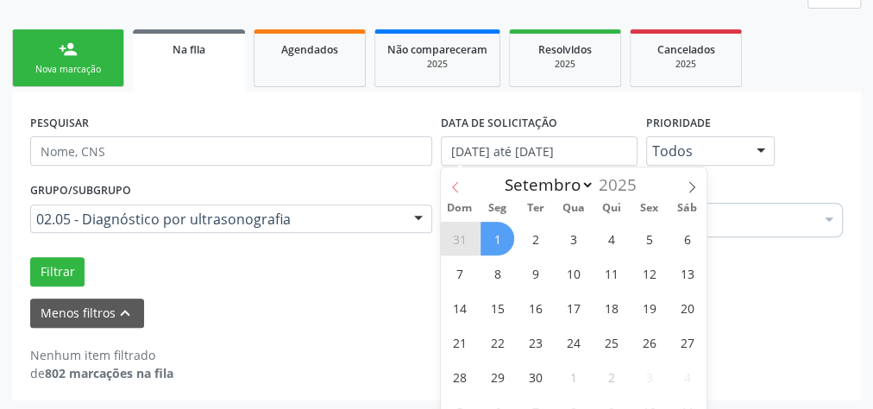
click at [456, 183] on icon at bounding box center [455, 186] width 6 height 11
select select "7"
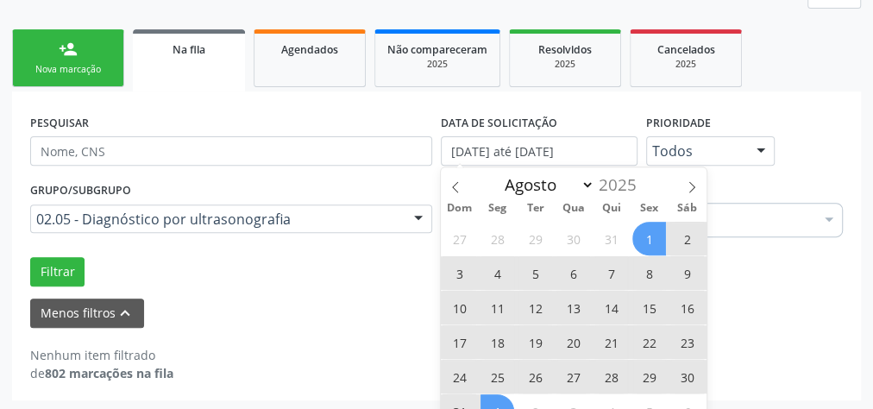
click at [506, 400] on span "1" at bounding box center [498, 411] width 34 height 34
type input "[DATE]"
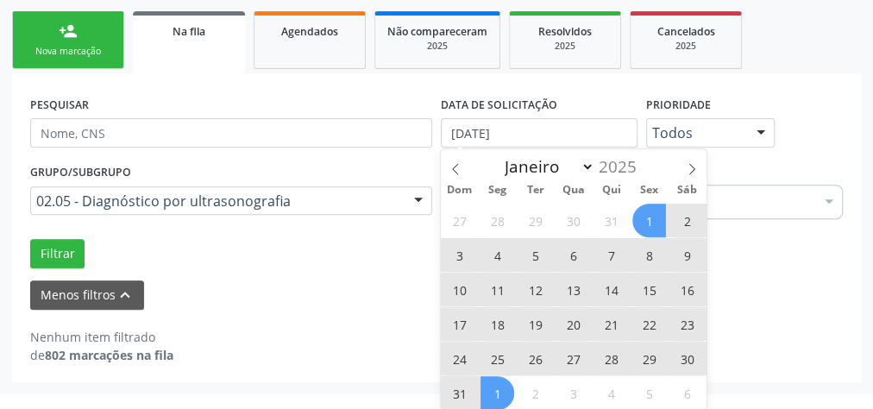
click at [649, 215] on span "1" at bounding box center [650, 221] width 34 height 34
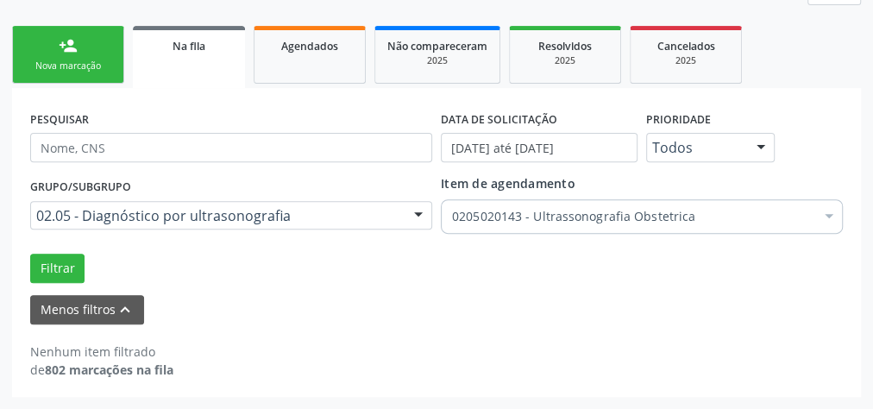
scroll to position [253, 0]
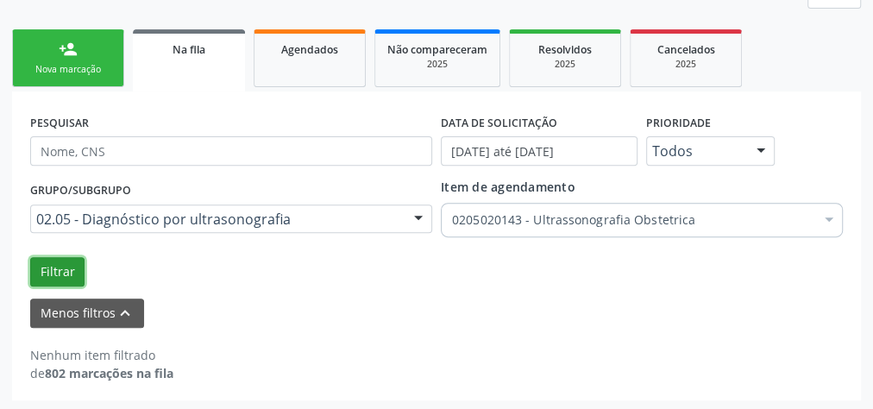
click at [54, 264] on button "Filtrar" at bounding box center [57, 271] width 54 height 29
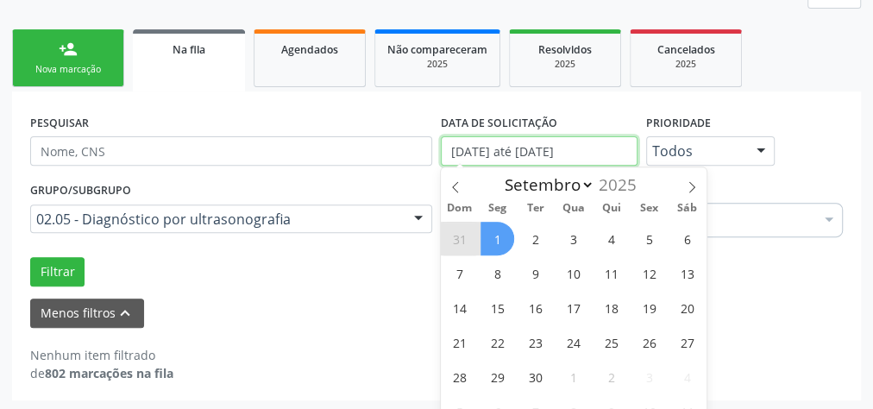
click at [497, 152] on input "[DATE] até [DATE]" at bounding box center [539, 150] width 197 height 29
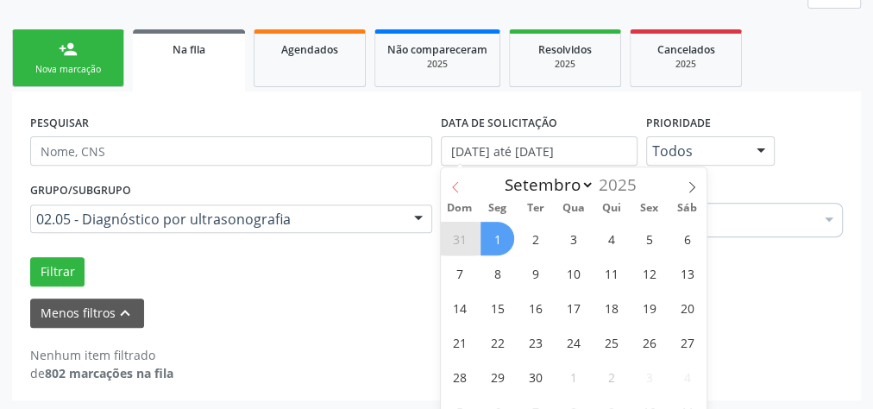
click at [457, 181] on icon at bounding box center [456, 187] width 12 height 12
select select "7"
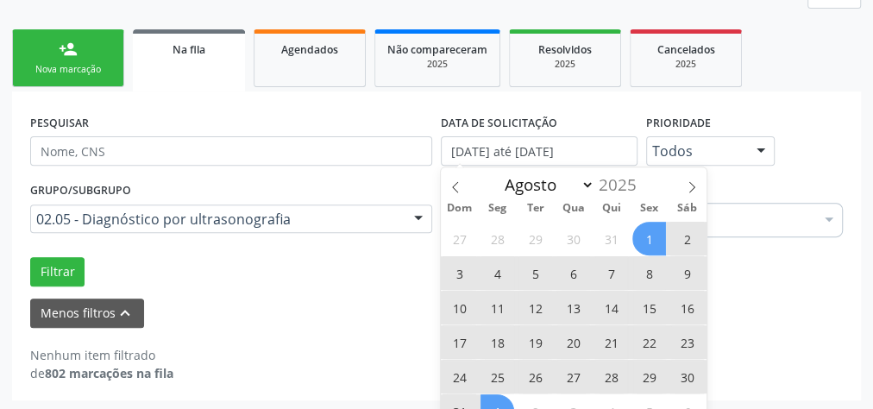
click at [643, 230] on span "1" at bounding box center [650, 239] width 34 height 34
type input "[DATE]"
click at [473, 406] on span "31" at bounding box center [460, 411] width 34 height 34
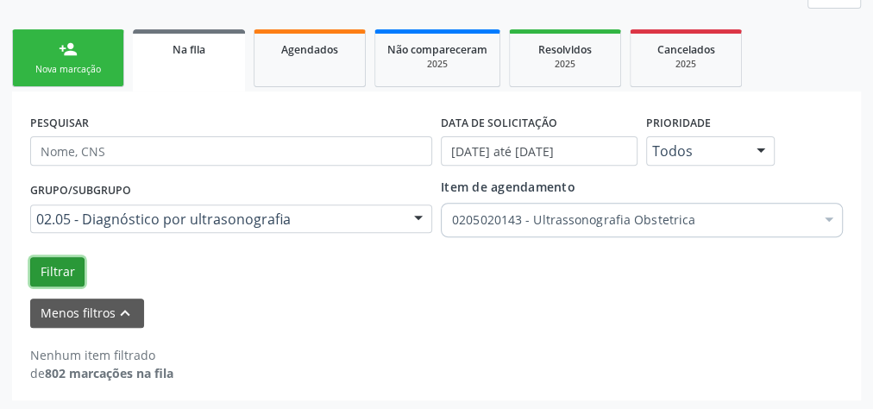
click at [55, 270] on button "Filtrar" at bounding box center [57, 271] width 54 height 29
click at [319, 61] on link "Agendados" at bounding box center [310, 58] width 112 height 58
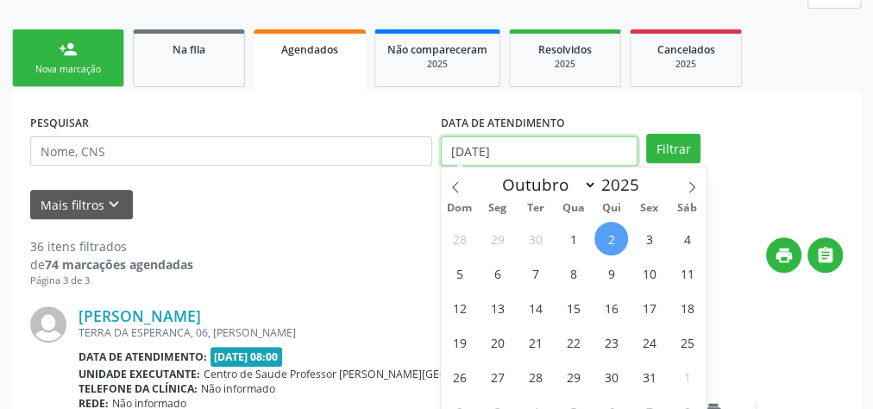
click at [513, 159] on input "[DATE]" at bounding box center [539, 150] width 197 height 29
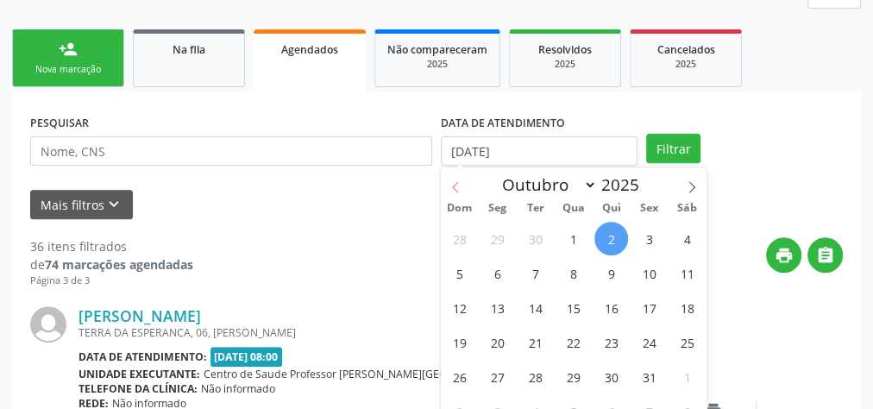
click at [460, 185] on icon at bounding box center [456, 187] width 12 height 12
click at [696, 186] on icon at bounding box center [692, 187] width 12 height 12
select select "9"
click at [559, 233] on span "1" at bounding box center [574, 239] width 34 height 34
type input "[DATE]"
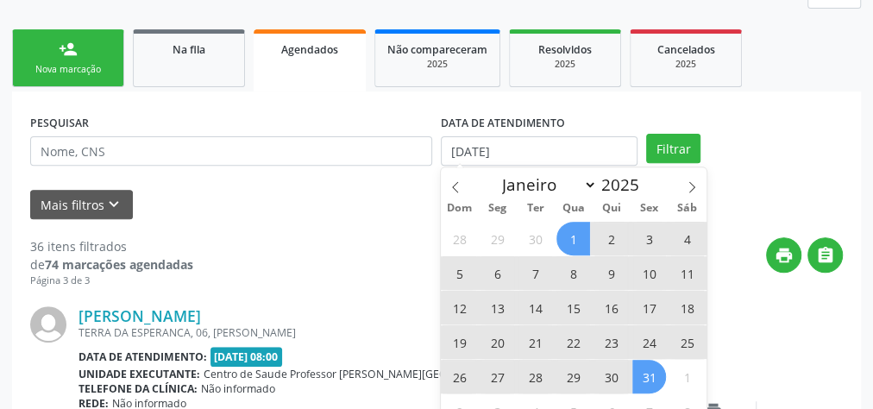
click at [652, 372] on span "31" at bounding box center [650, 377] width 34 height 34
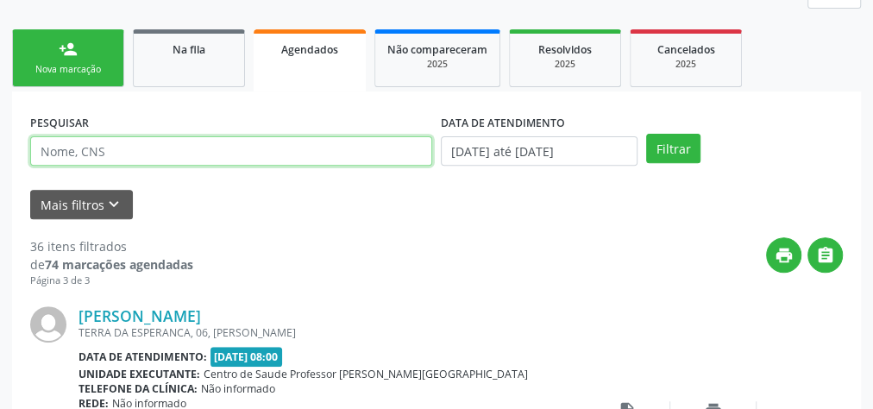
click at [161, 153] on input "text" at bounding box center [231, 150] width 402 height 29
type input "[PERSON_NAME]"
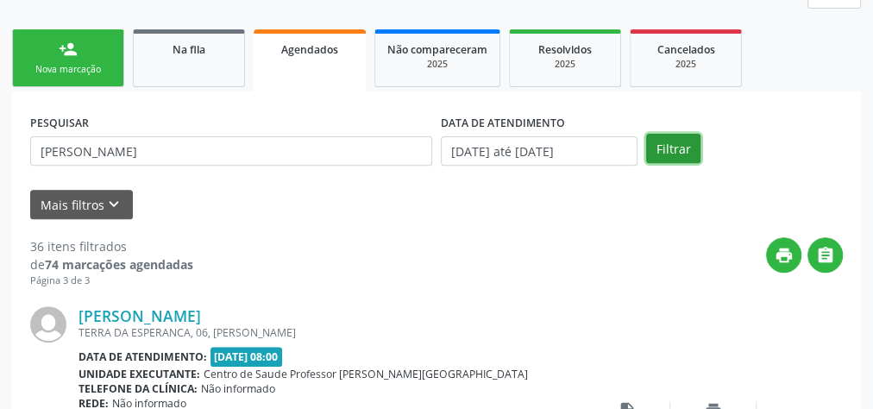
click at [676, 142] on button "Filtrar" at bounding box center [673, 148] width 54 height 29
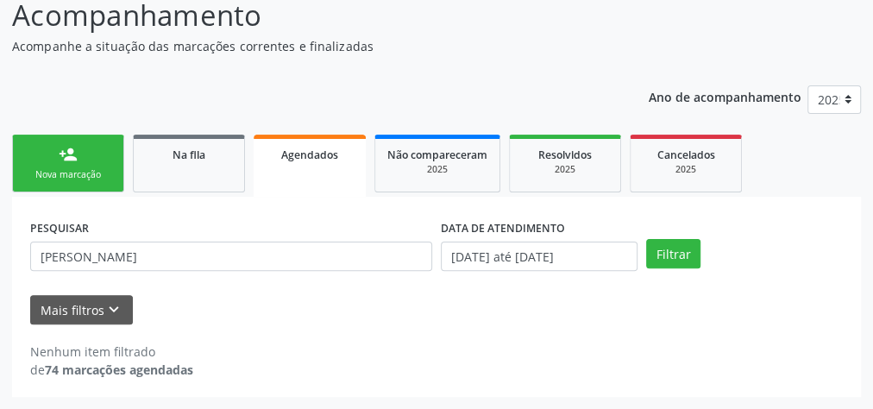
scroll to position [146, 0]
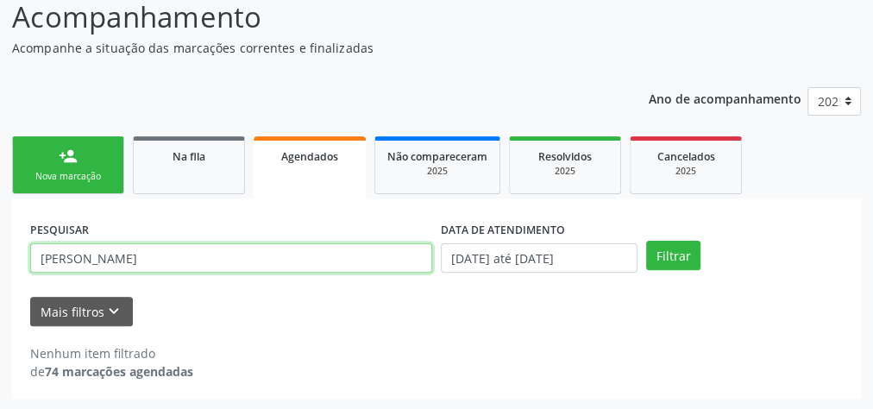
click at [148, 255] on input "[PERSON_NAME]" at bounding box center [231, 257] width 402 height 29
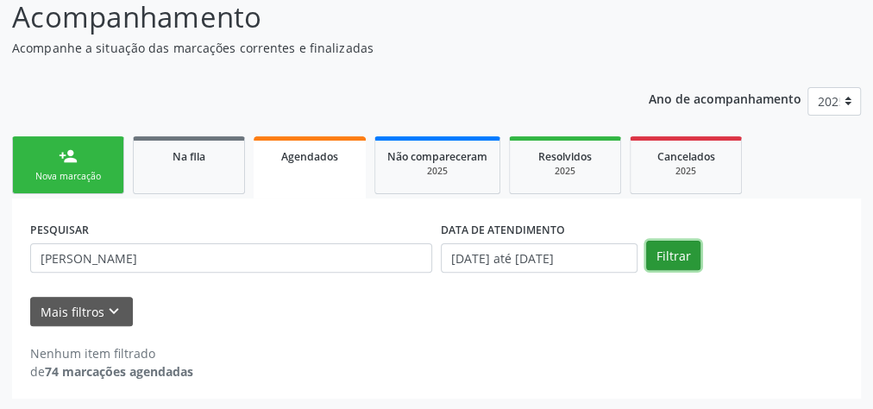
click at [689, 259] on button "Filtrar" at bounding box center [673, 255] width 54 height 29
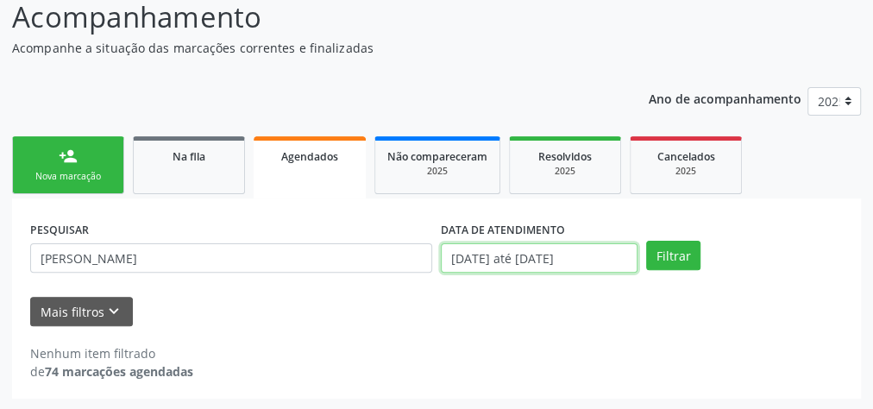
click at [557, 252] on input "[DATE] até [DATE]" at bounding box center [539, 257] width 197 height 29
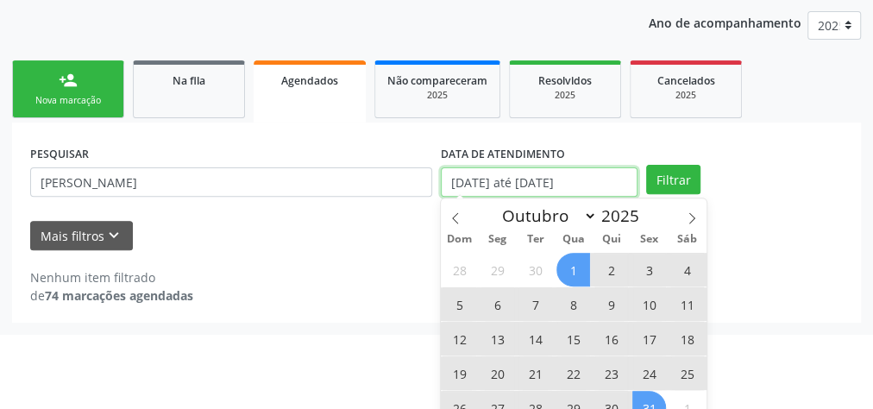
scroll to position [271, 0]
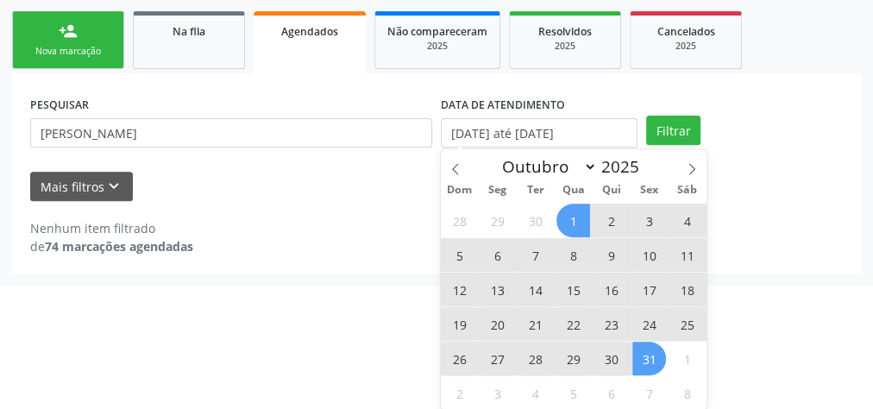
click at [577, 222] on span "1" at bounding box center [574, 221] width 34 height 34
type input "[DATE]"
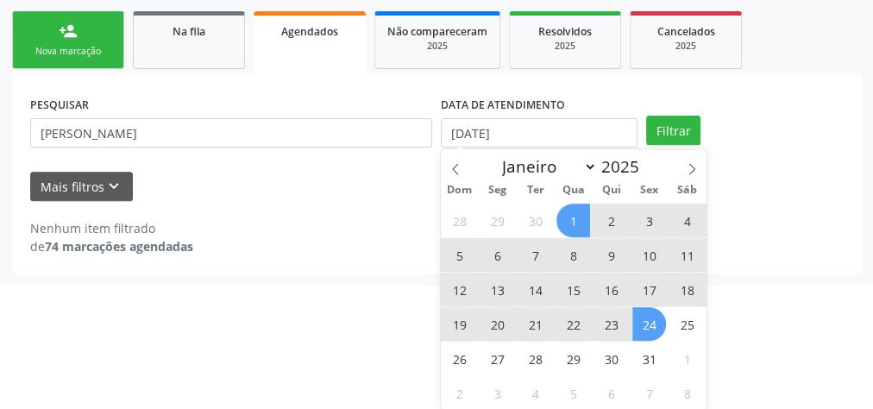
click at [639, 315] on span "24" at bounding box center [650, 324] width 34 height 34
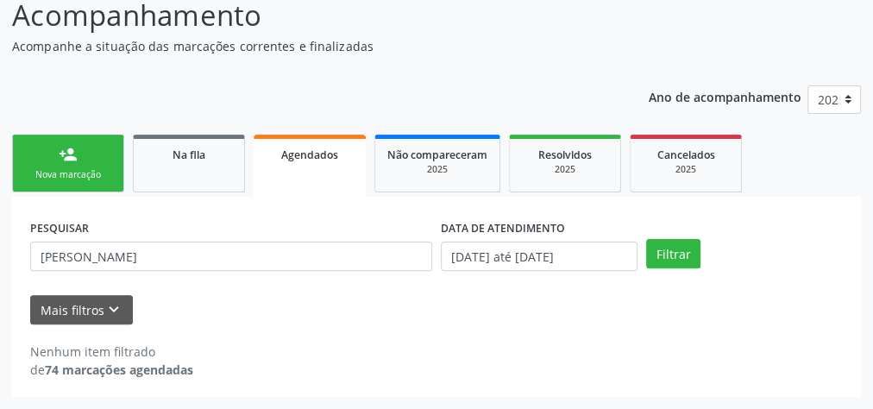
scroll to position [146, 0]
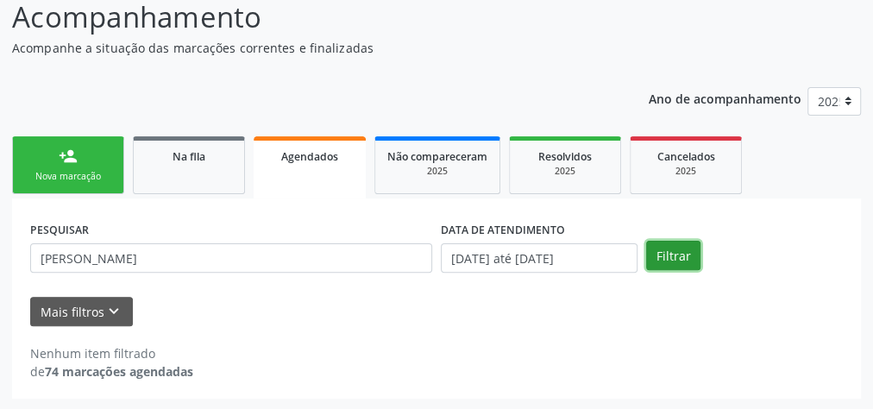
click at [666, 257] on button "Filtrar" at bounding box center [673, 255] width 54 height 29
click at [200, 147] on div "Na fila" at bounding box center [189, 156] width 86 height 18
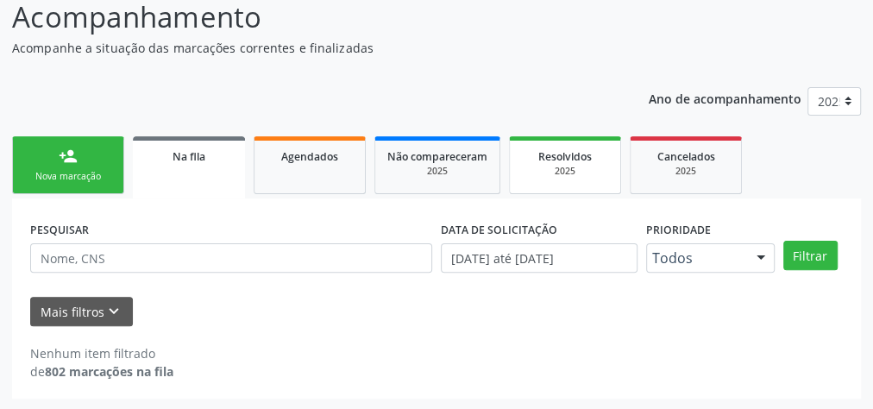
click at [554, 170] on div "2025" at bounding box center [565, 171] width 86 height 13
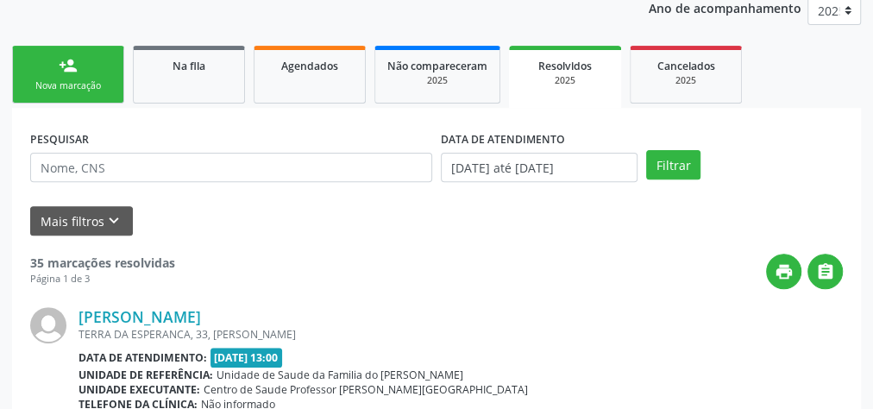
scroll to position [284, 0]
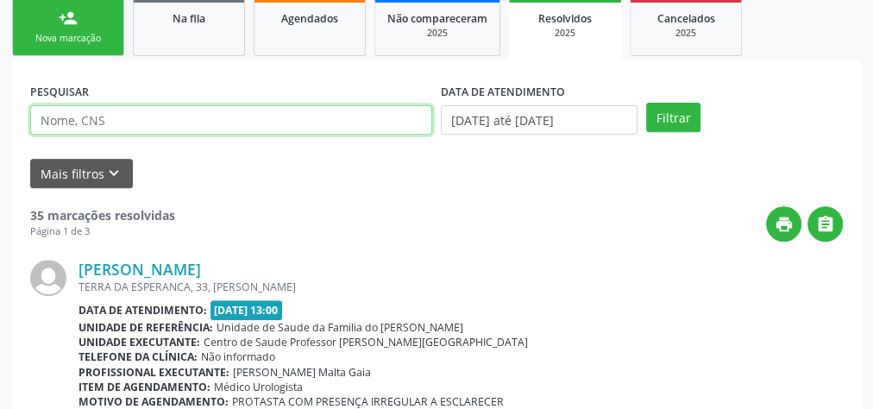
click at [199, 118] on input "text" at bounding box center [231, 119] width 402 height 29
type input "[PERSON_NAME]"
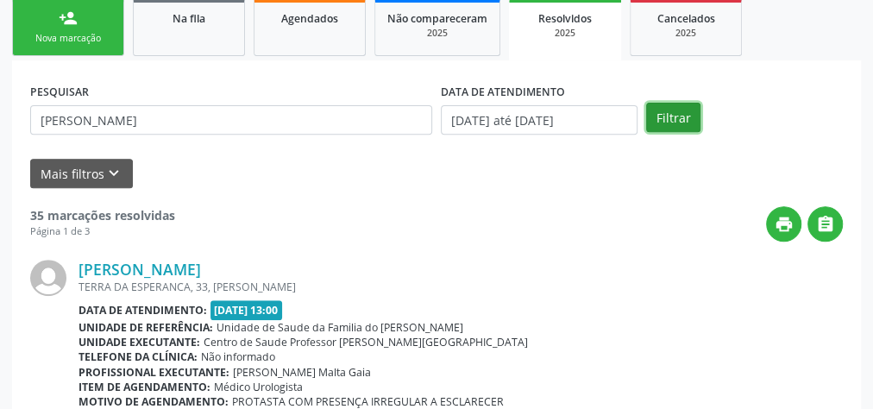
click at [662, 110] on button "Filtrar" at bounding box center [673, 117] width 54 height 29
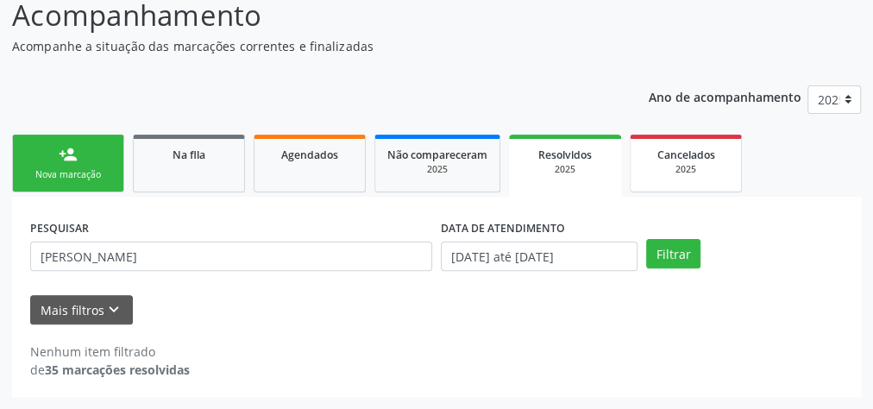
scroll to position [146, 0]
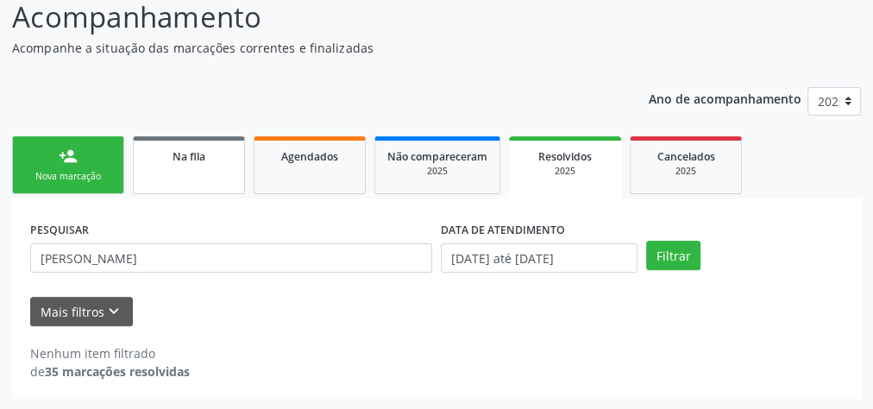
click at [194, 167] on link "Na fila" at bounding box center [189, 165] width 112 height 58
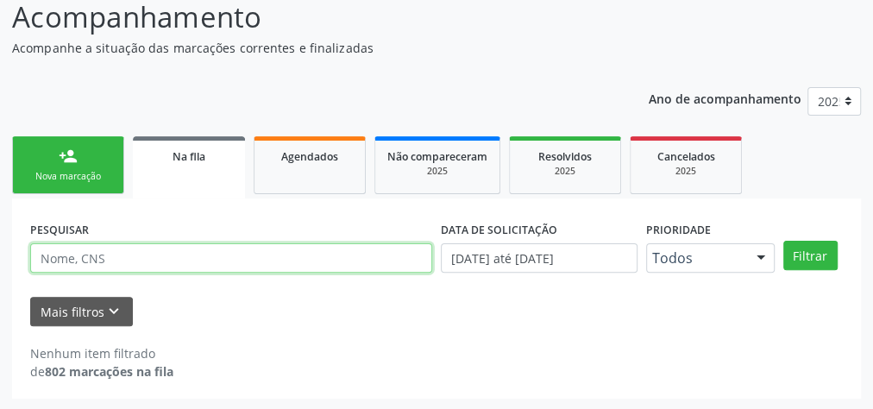
paste input "702403571202322"
type input "7"
type input "[PERSON_NAME]"
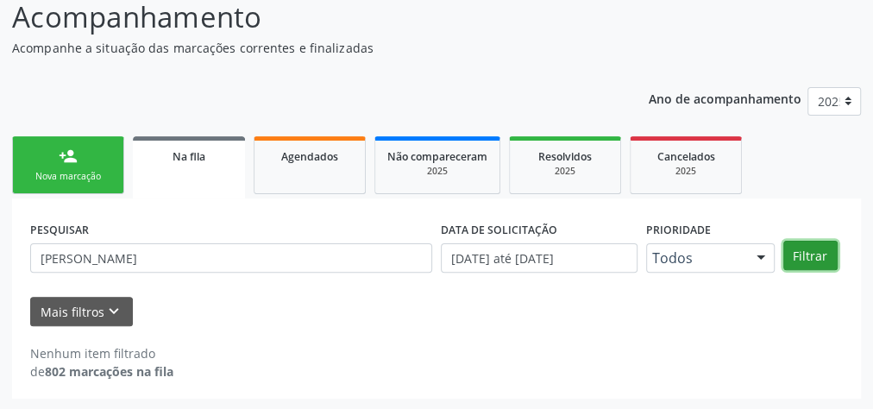
click at [810, 252] on button "Filtrar" at bounding box center [811, 255] width 54 height 29
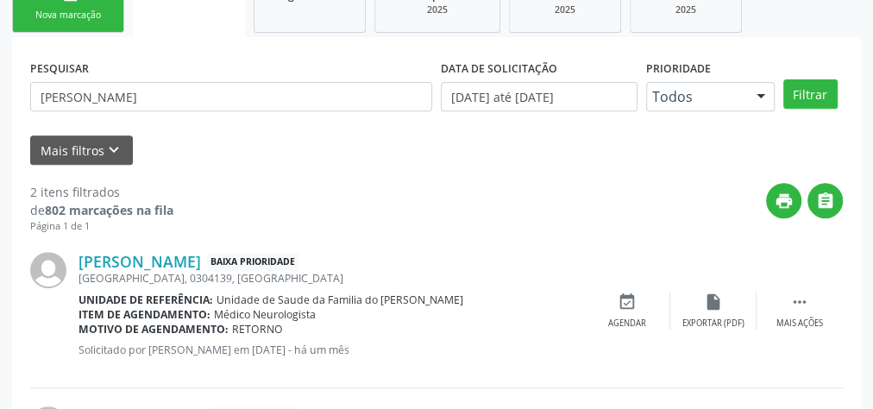
scroll to position [276, 0]
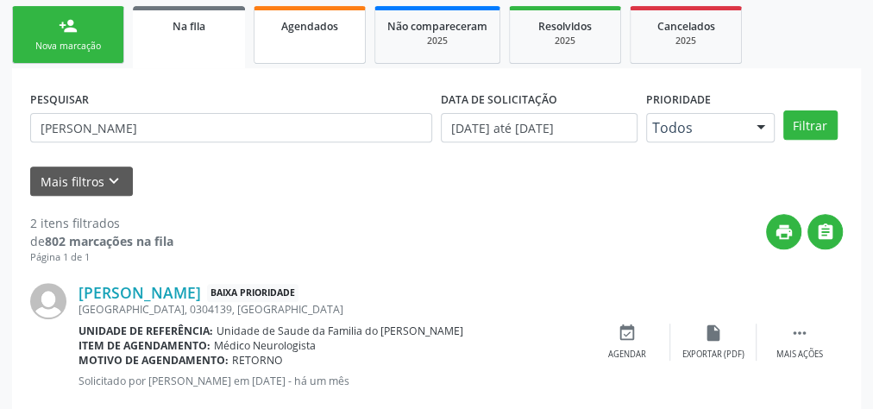
click at [302, 35] on link "Agendados" at bounding box center [310, 35] width 112 height 58
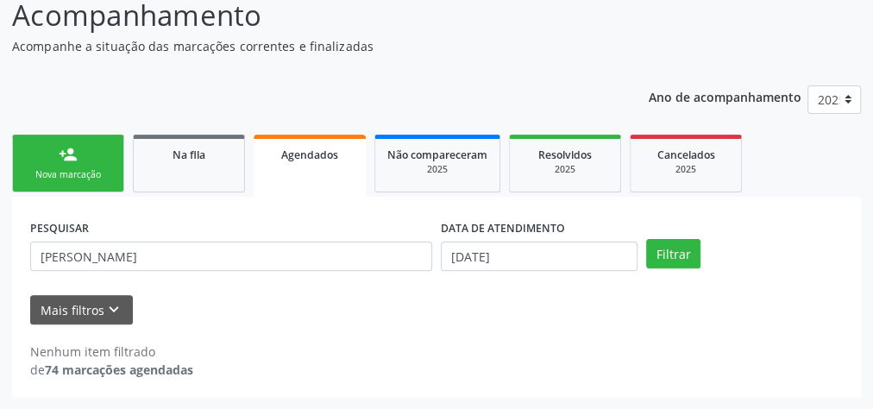
scroll to position [146, 0]
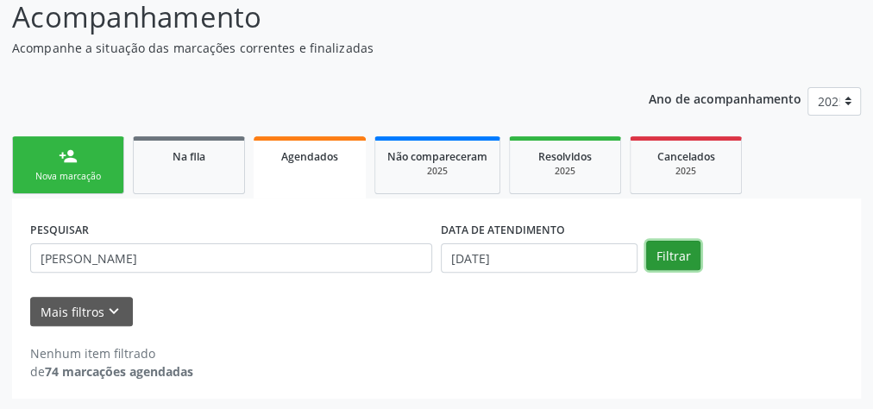
click at [685, 259] on button "Filtrar" at bounding box center [673, 255] width 54 height 29
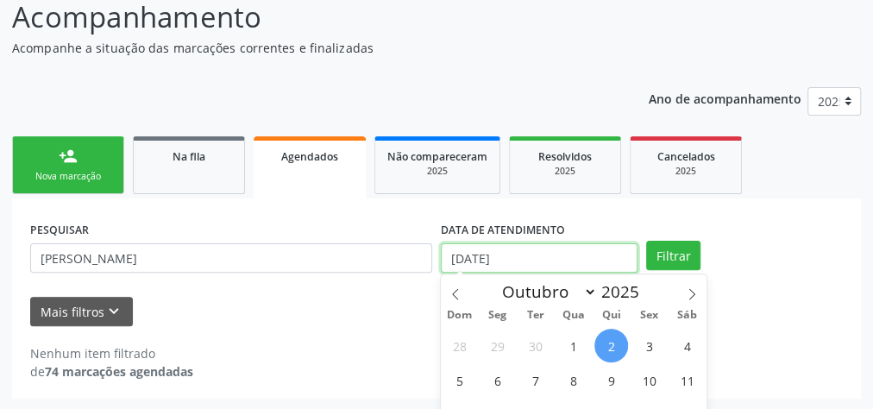
click at [556, 258] on input "[DATE]" at bounding box center [539, 257] width 197 height 29
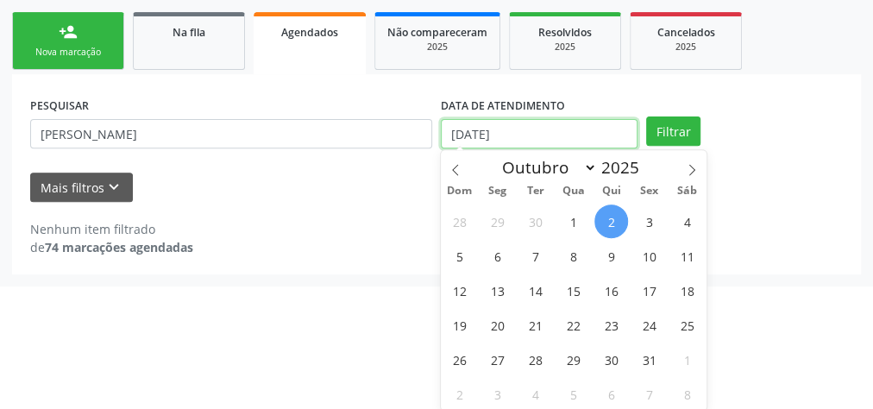
scroll to position [271, 0]
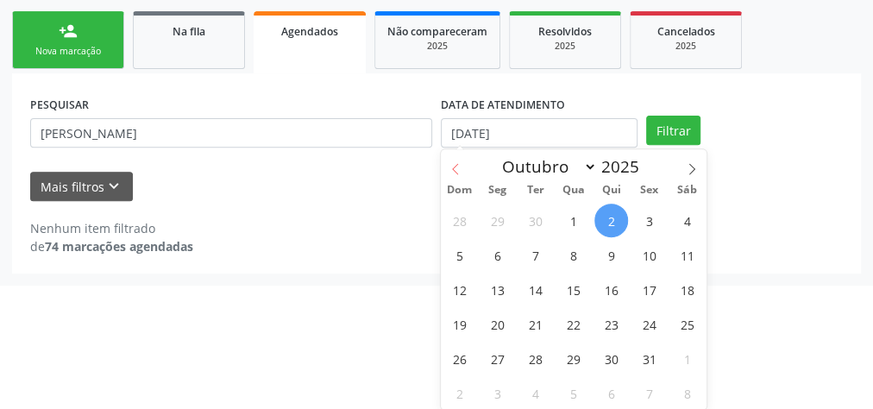
click at [454, 163] on icon at bounding box center [456, 169] width 12 height 12
select select "8"
click at [498, 208] on span "1" at bounding box center [498, 221] width 34 height 34
type input "[DATE]"
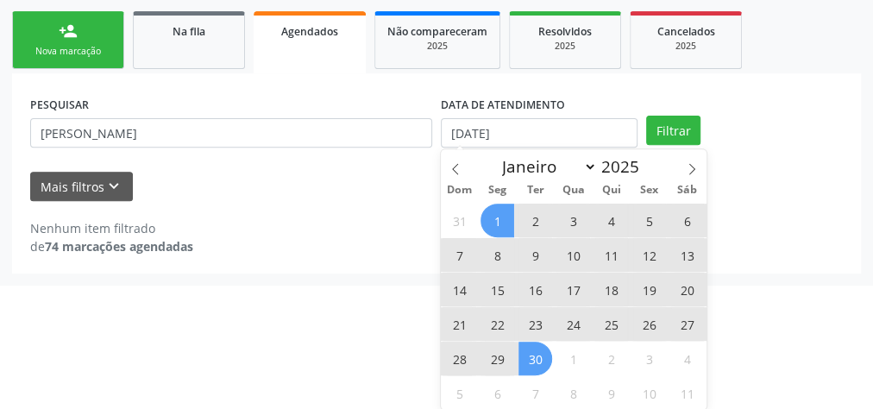
click at [536, 356] on span "30" at bounding box center [536, 359] width 34 height 34
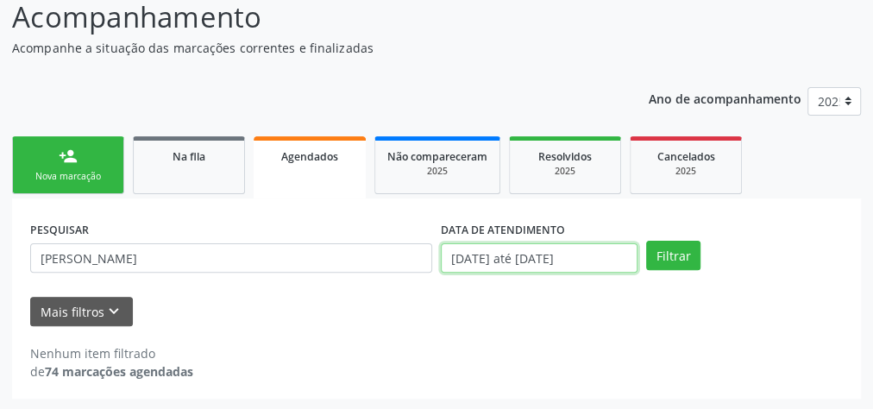
scroll to position [253, 0]
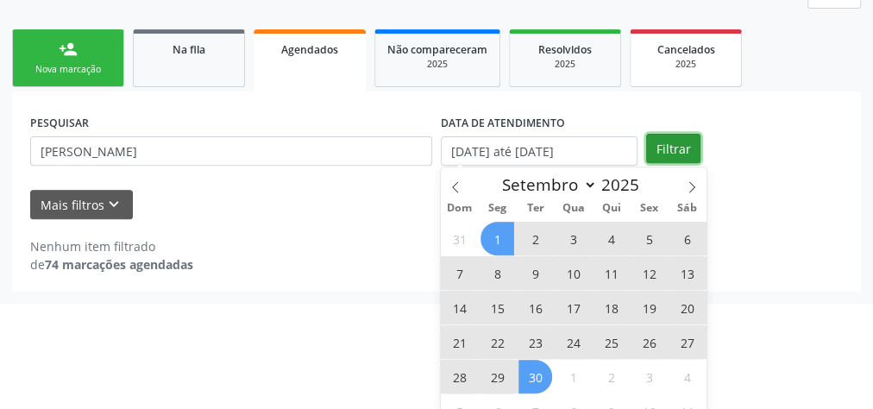
scroll to position [146, 0]
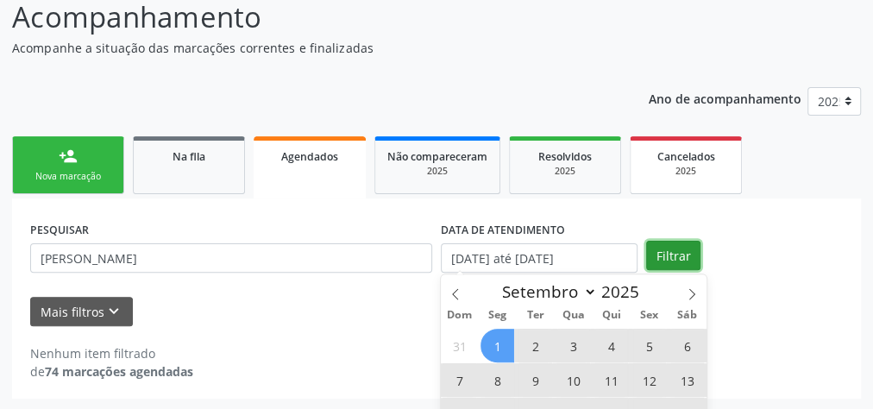
click at [674, 145] on div "person_add Nova marcação Na fila Agendados Não compareceram 2025 Resolvidos 202…" at bounding box center [436, 265] width 849 height 267
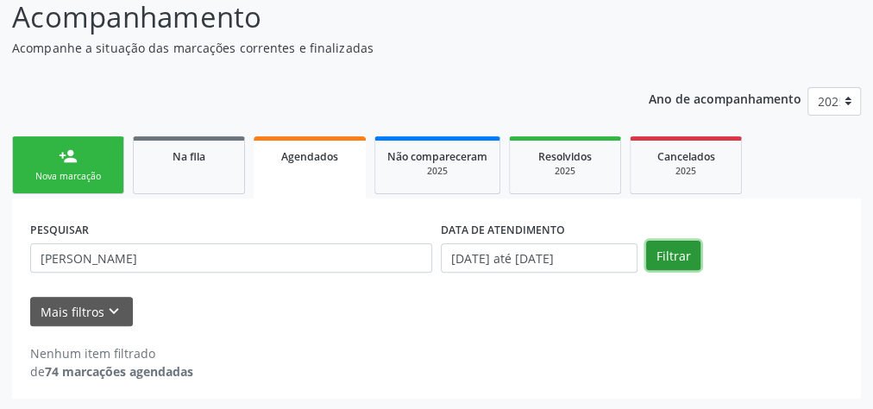
click at [666, 251] on button "Filtrar" at bounding box center [673, 255] width 54 height 29
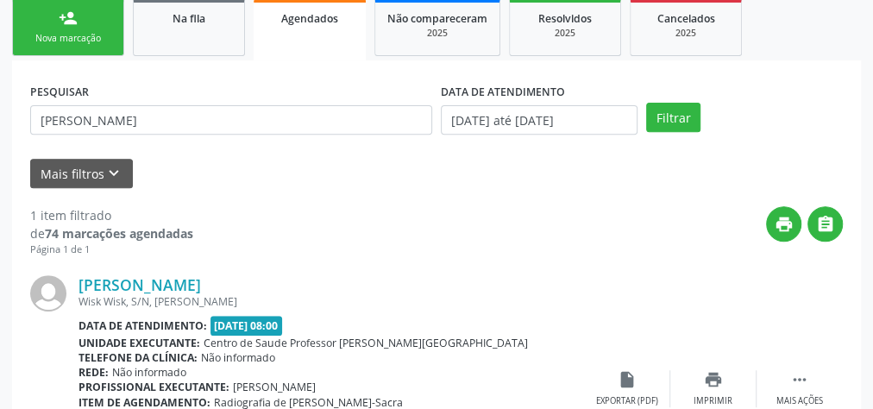
scroll to position [215, 0]
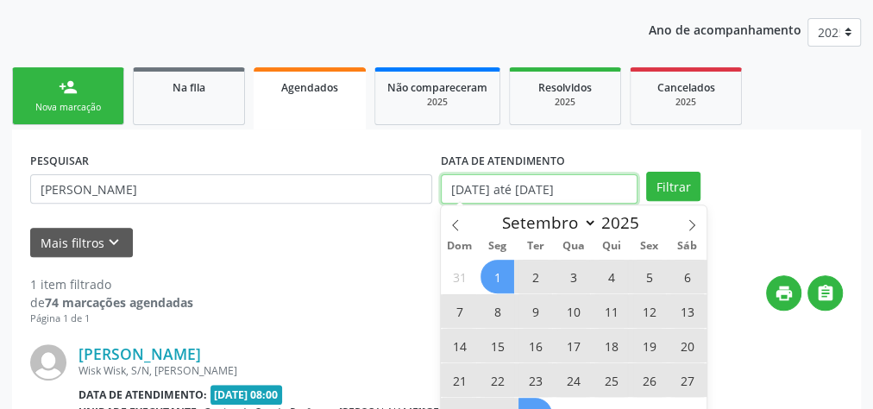
click at [502, 190] on input "[DATE] até [DATE]" at bounding box center [539, 188] width 197 height 29
click at [506, 274] on span "1" at bounding box center [498, 277] width 34 height 34
type input "[DATE]"
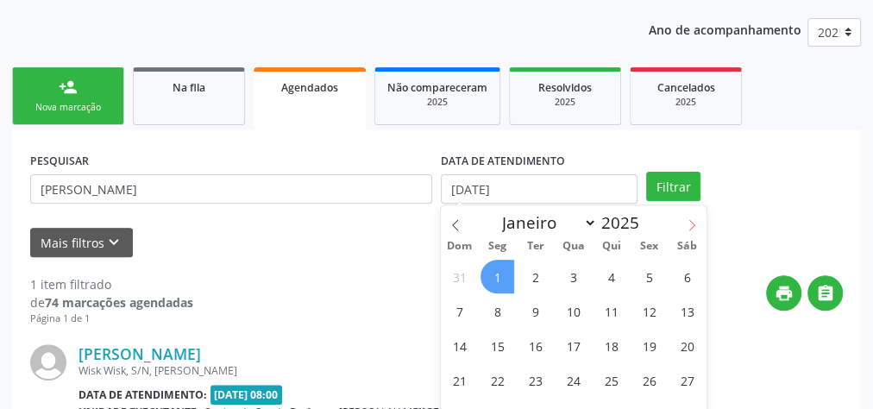
click at [687, 223] on icon at bounding box center [692, 225] width 12 height 12
select select "9"
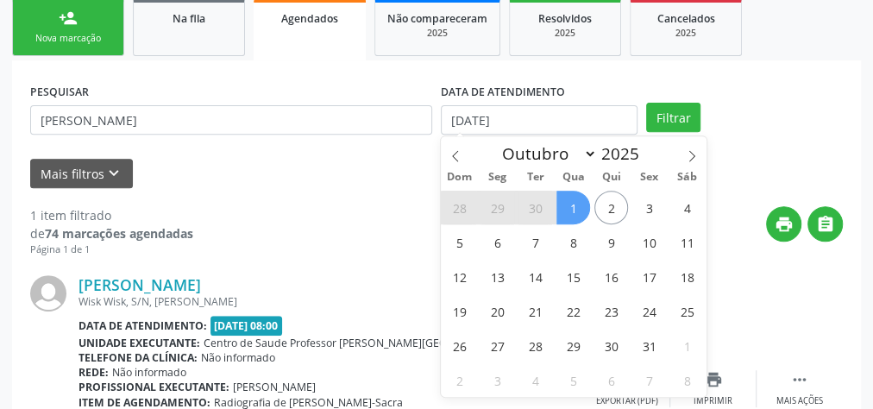
click at [586, 198] on span "1" at bounding box center [574, 208] width 34 height 34
select select "9"
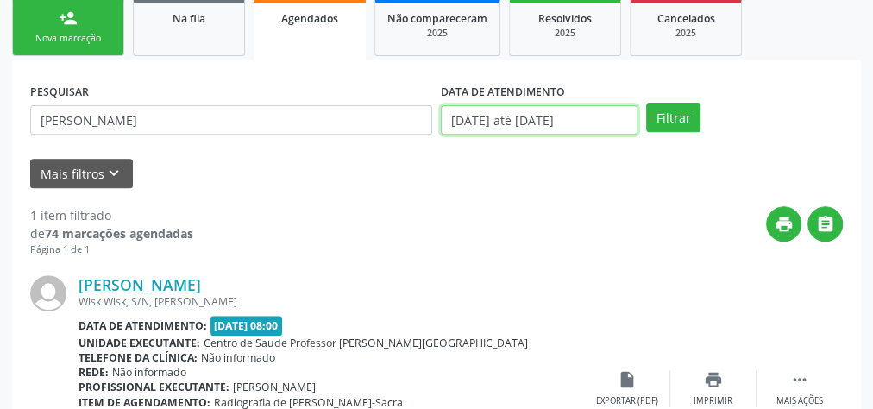
click at [581, 127] on input "[DATE] até [DATE]" at bounding box center [539, 119] width 197 height 29
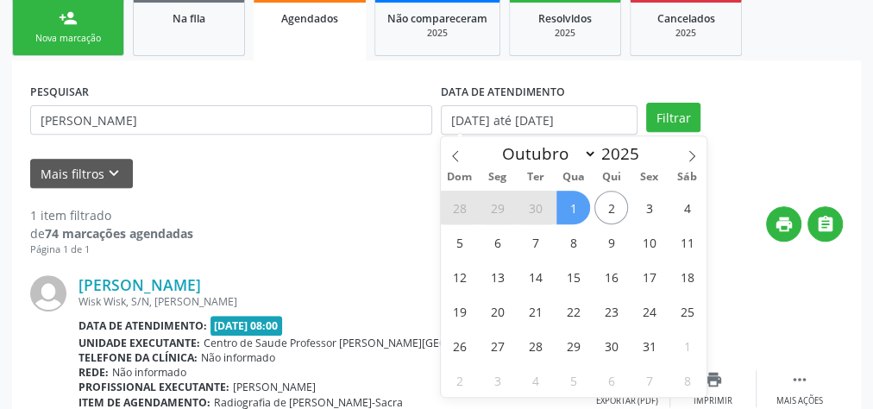
click at [575, 206] on span "1" at bounding box center [574, 208] width 34 height 34
type input "[DATE]"
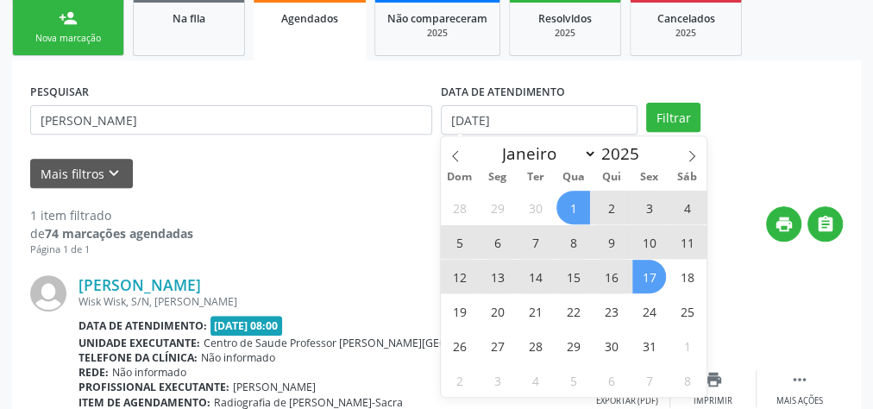
click at [635, 274] on span "17" at bounding box center [650, 277] width 34 height 34
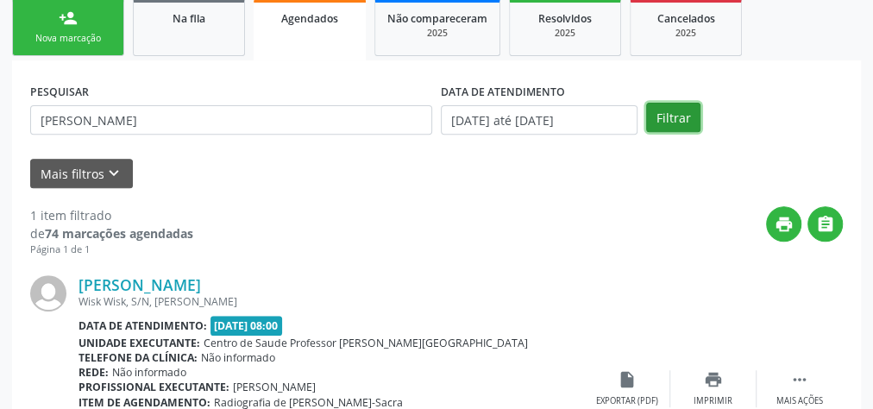
click at [679, 123] on button "Filtrar" at bounding box center [673, 117] width 54 height 29
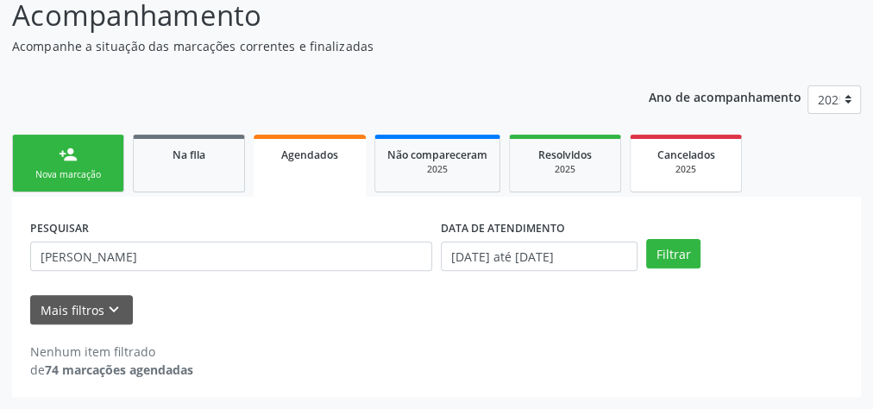
scroll to position [146, 0]
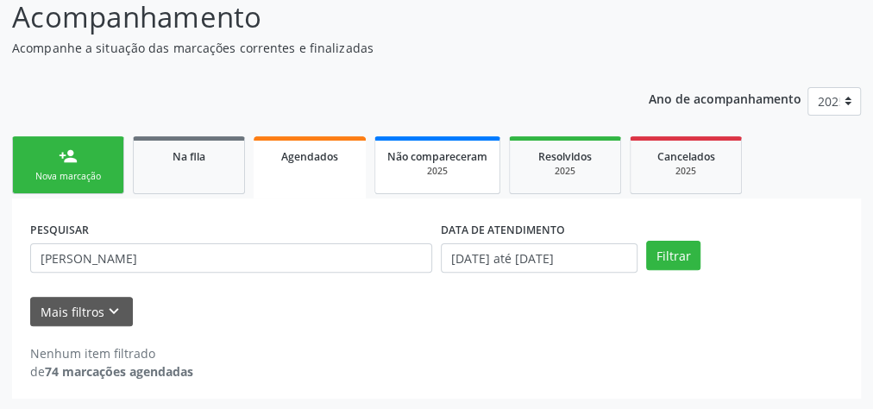
click at [450, 160] on span "Não compareceram" at bounding box center [437, 156] width 100 height 15
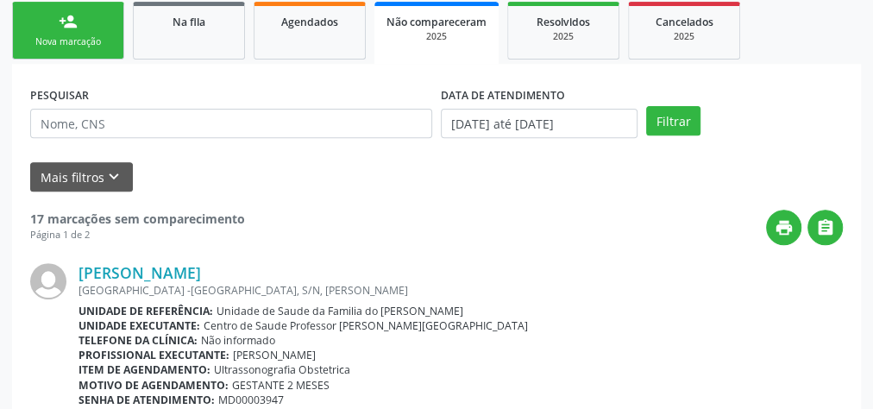
scroll to position [284, 0]
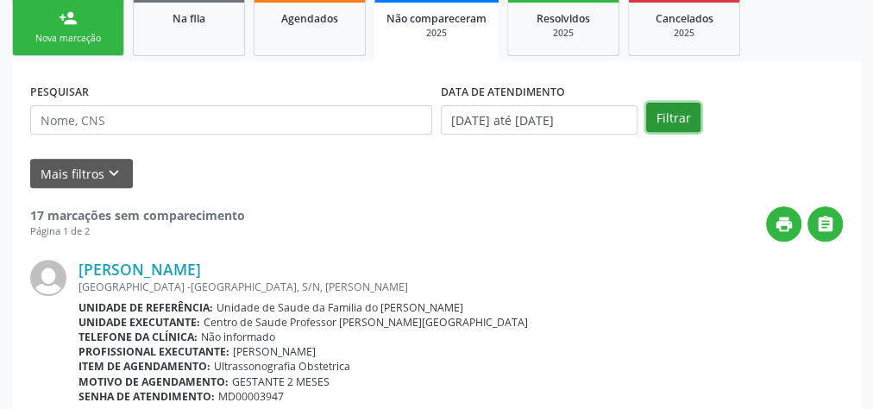
click at [677, 116] on button "Filtrar" at bounding box center [673, 117] width 54 height 29
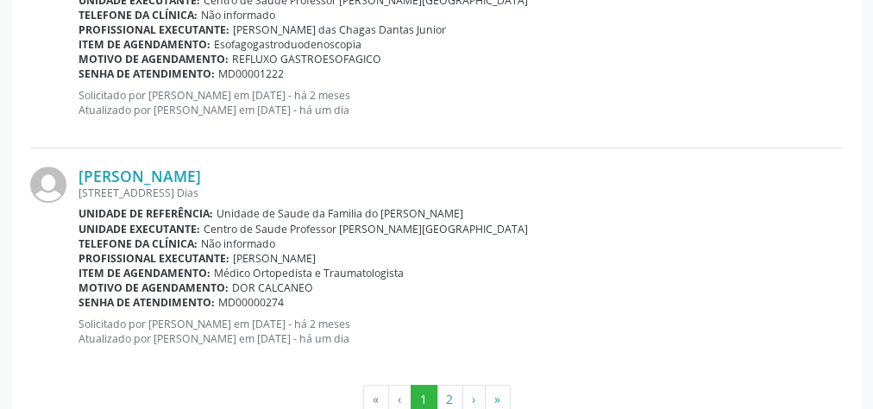
scroll to position [3616, 0]
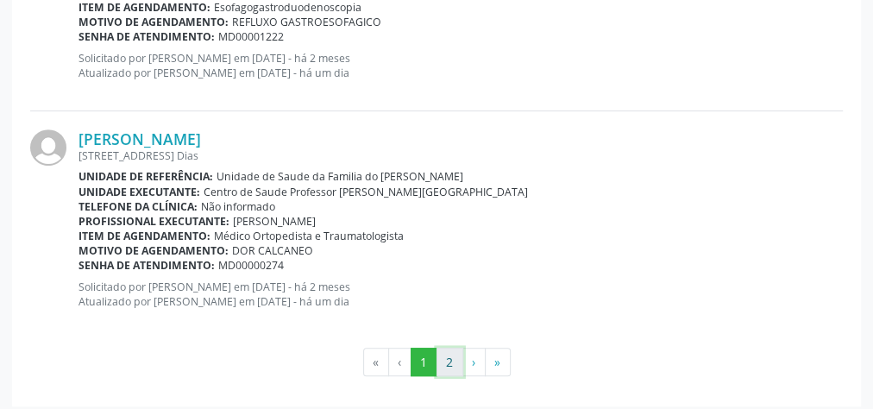
click at [448, 350] on button "2" at bounding box center [450, 362] width 27 height 29
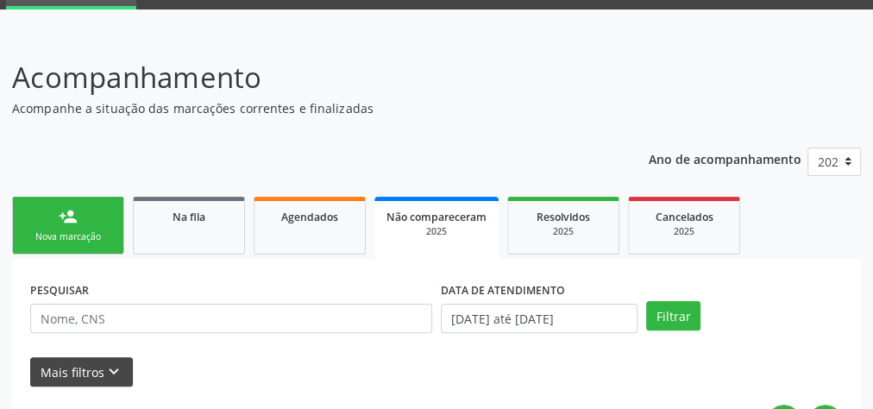
scroll to position [115, 0]
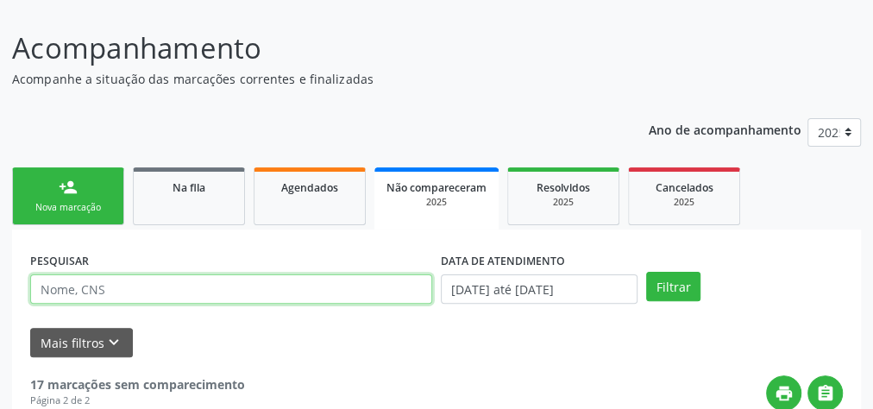
click at [145, 285] on input "text" at bounding box center [231, 288] width 402 height 29
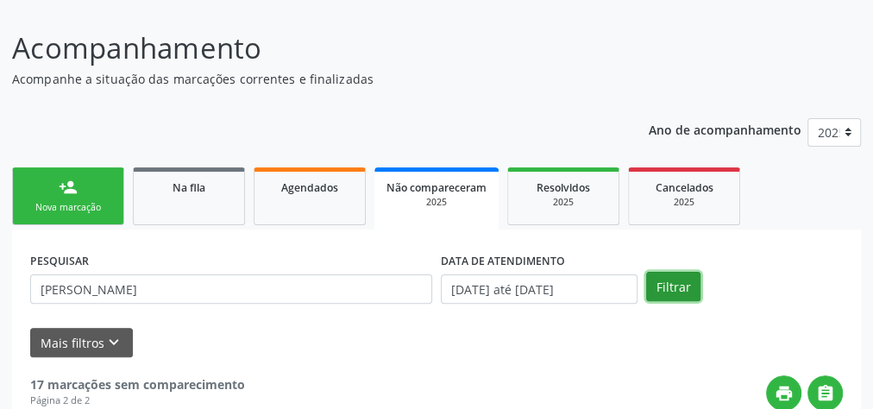
click at [673, 289] on button "Filtrar" at bounding box center [673, 286] width 54 height 29
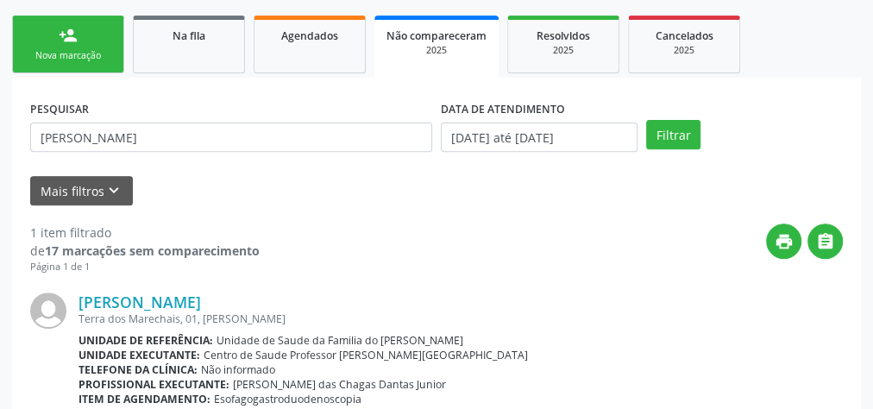
scroll to position [180, 0]
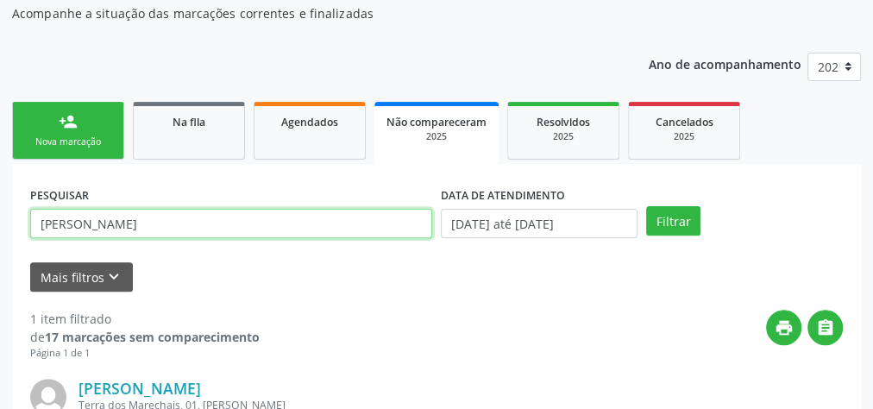
click at [174, 222] on input "[PERSON_NAME]" at bounding box center [231, 223] width 402 height 29
type input "j"
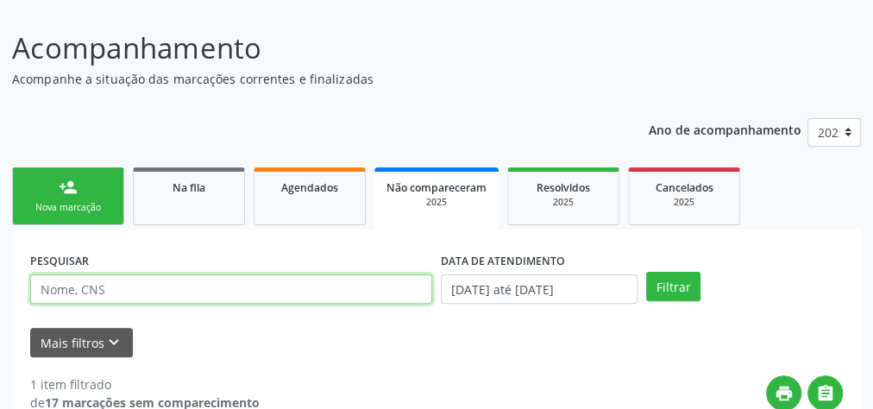
scroll to position [111, 0]
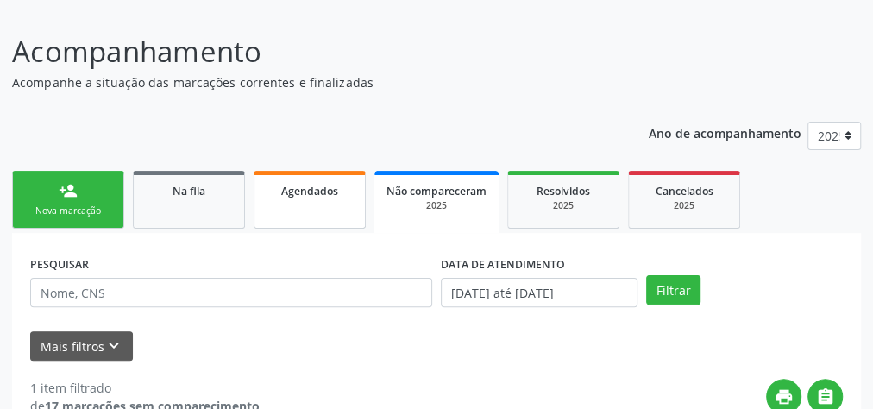
click at [301, 202] on link "Agendados" at bounding box center [310, 200] width 112 height 58
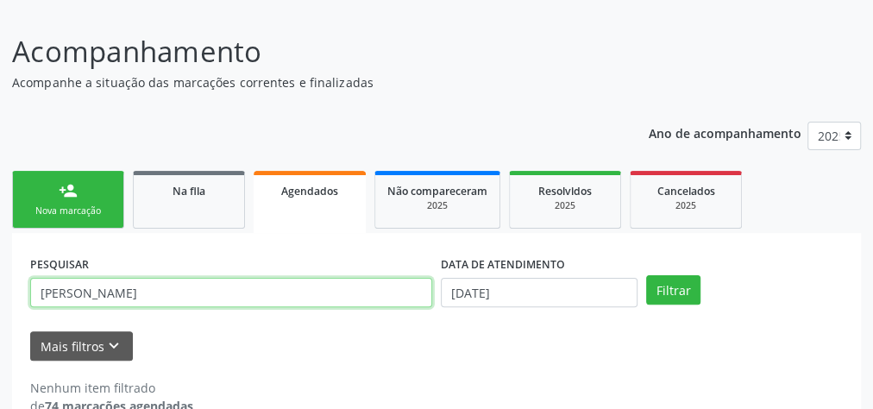
click at [147, 289] on input "[PERSON_NAME]" at bounding box center [231, 292] width 402 height 29
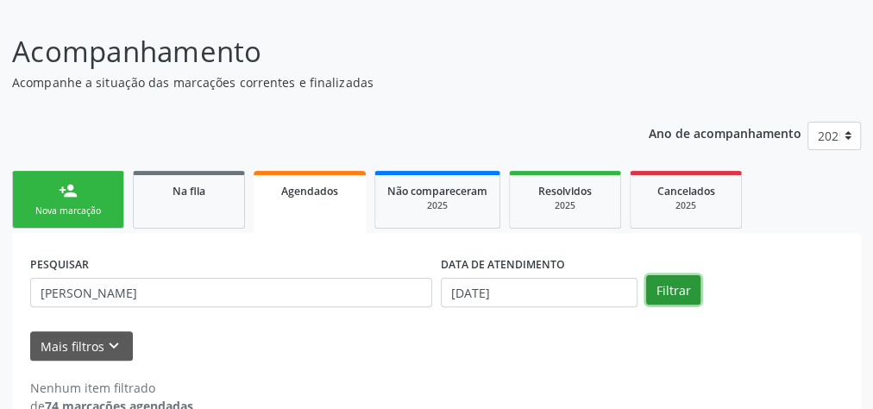
click at [680, 285] on button "Filtrar" at bounding box center [673, 289] width 54 height 29
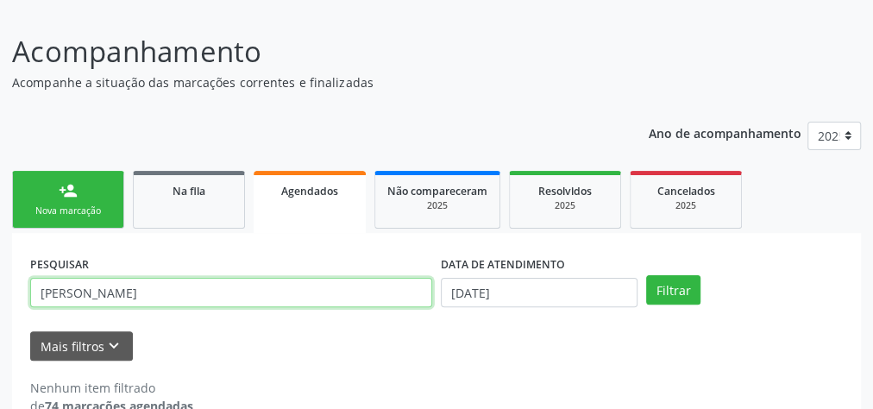
click at [141, 289] on input "[PERSON_NAME]" at bounding box center [231, 292] width 402 height 29
type input "j"
type input "703603039456230"
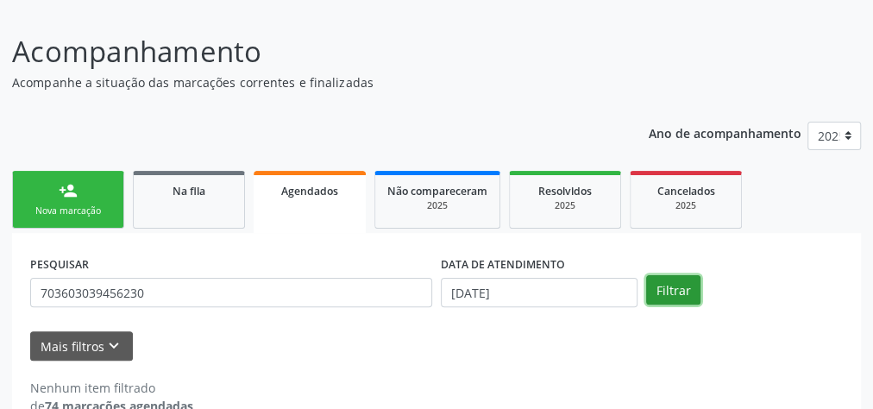
click at [677, 294] on button "Filtrar" at bounding box center [673, 289] width 54 height 29
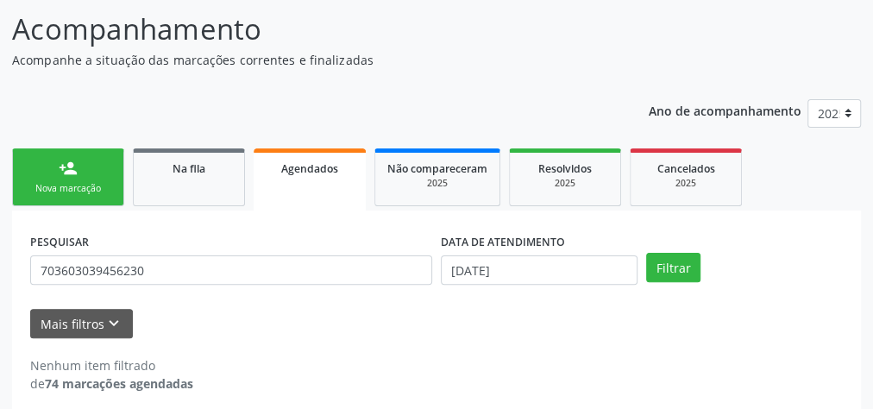
scroll to position [146, 0]
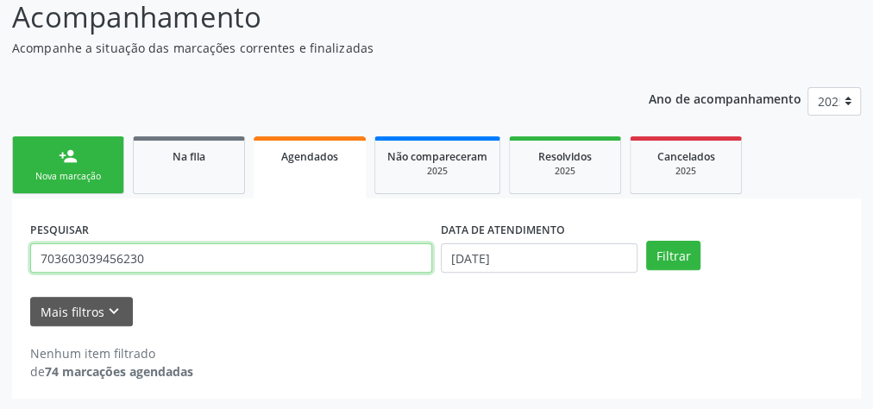
click at [114, 261] on input "703603039456230" at bounding box center [231, 257] width 402 height 29
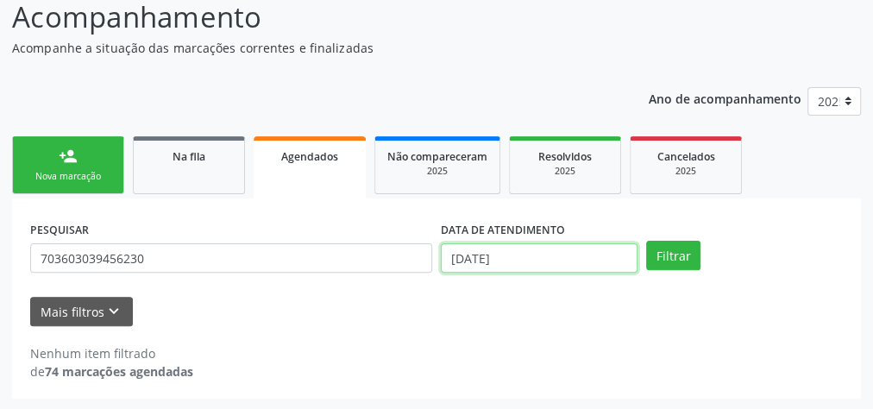
click at [488, 252] on input "[DATE]" at bounding box center [539, 257] width 197 height 29
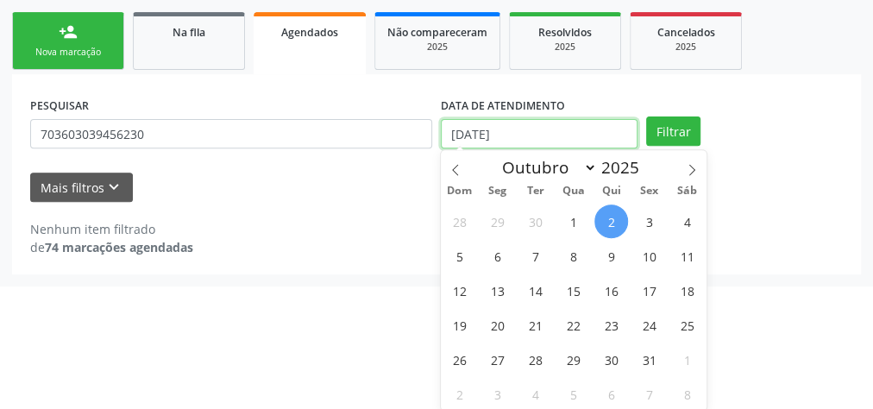
scroll to position [271, 0]
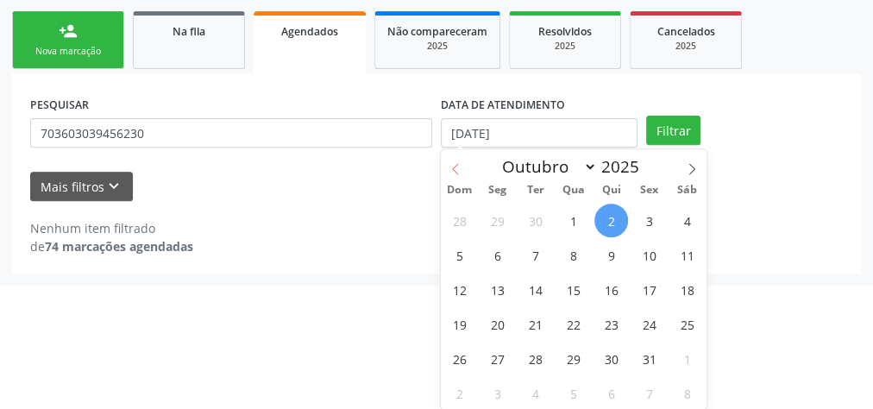
click at [459, 163] on icon at bounding box center [456, 169] width 12 height 12
select select "8"
click at [500, 227] on span "1" at bounding box center [498, 221] width 34 height 34
type input "[DATE]"
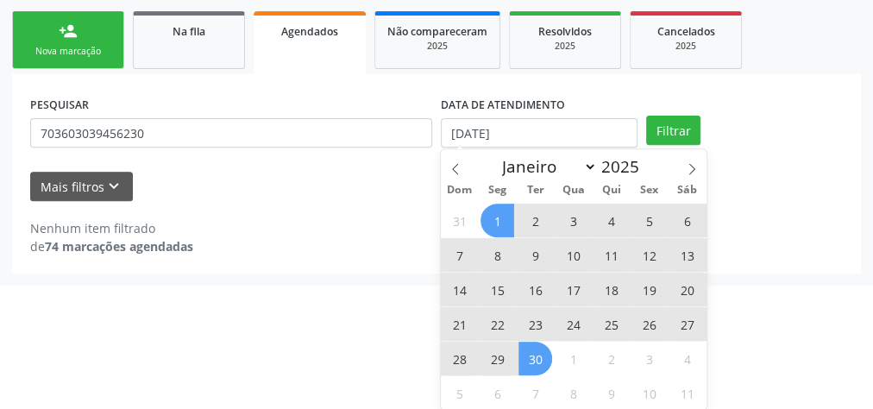
click at [520, 354] on span "30" at bounding box center [536, 359] width 34 height 34
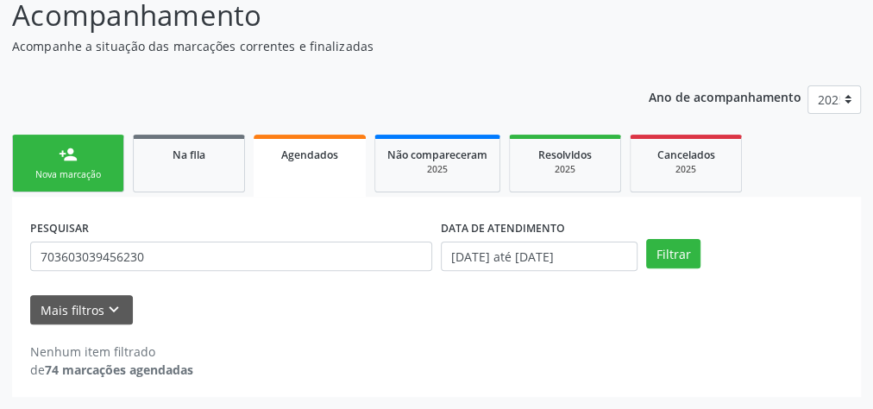
scroll to position [146, 0]
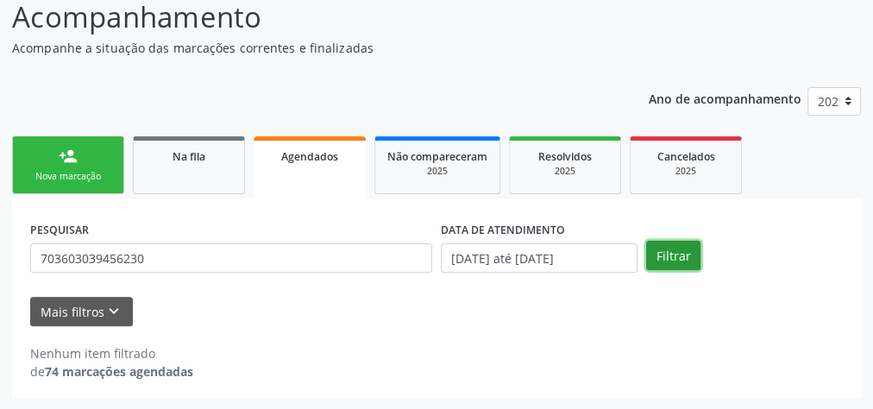
click at [673, 257] on button "Filtrar" at bounding box center [673, 255] width 54 height 29
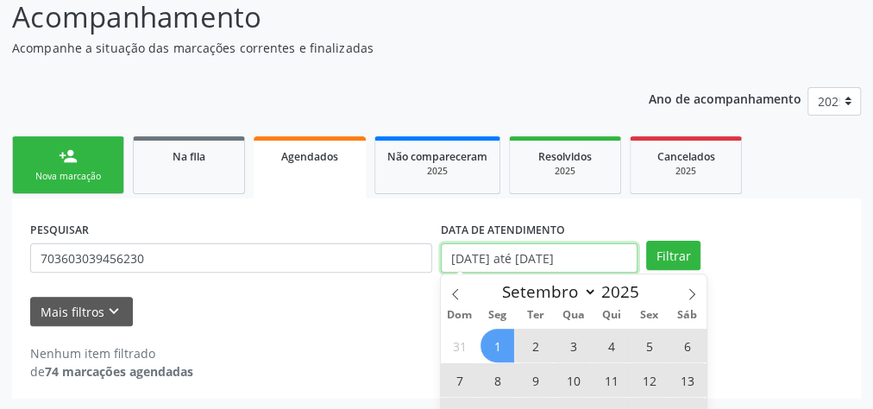
click at [574, 257] on input "[DATE] até [DATE]" at bounding box center [539, 257] width 197 height 29
click at [492, 338] on span "1" at bounding box center [498, 346] width 34 height 34
type input "[DATE]"
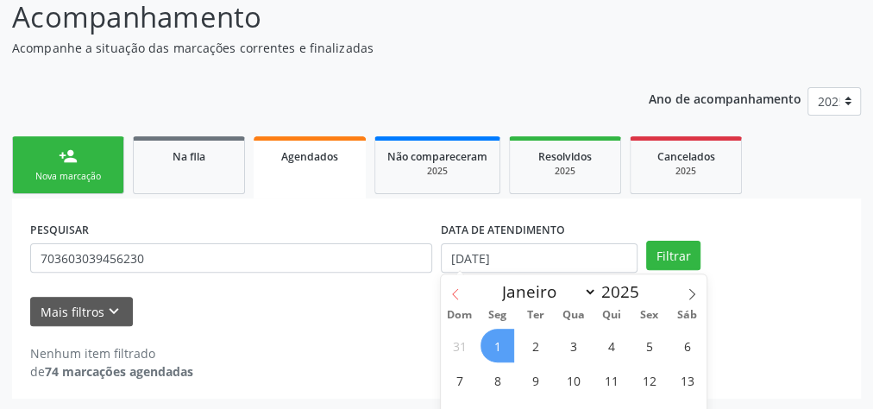
click at [466, 291] on span at bounding box center [455, 288] width 29 height 29
select select "7"
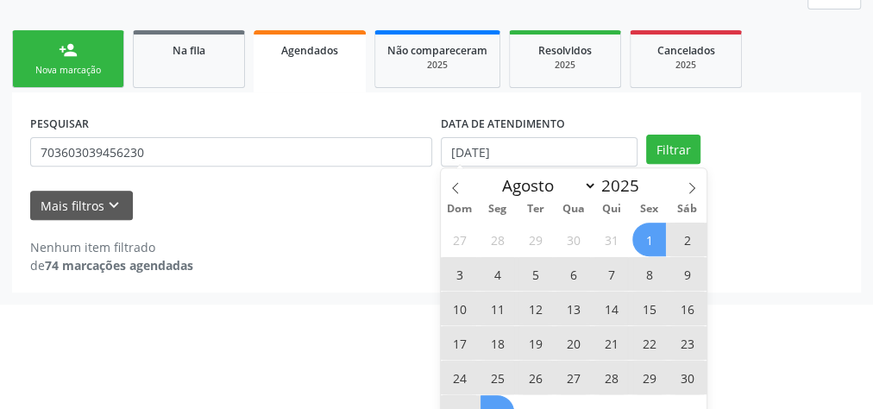
scroll to position [271, 0]
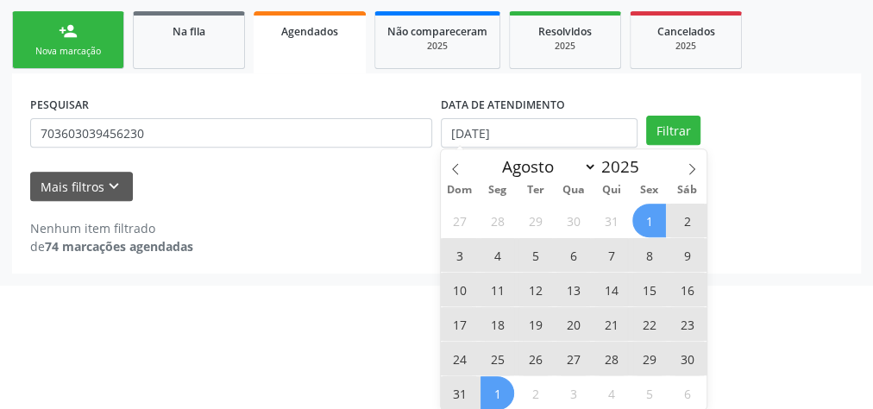
click at [660, 216] on span "1" at bounding box center [650, 221] width 34 height 34
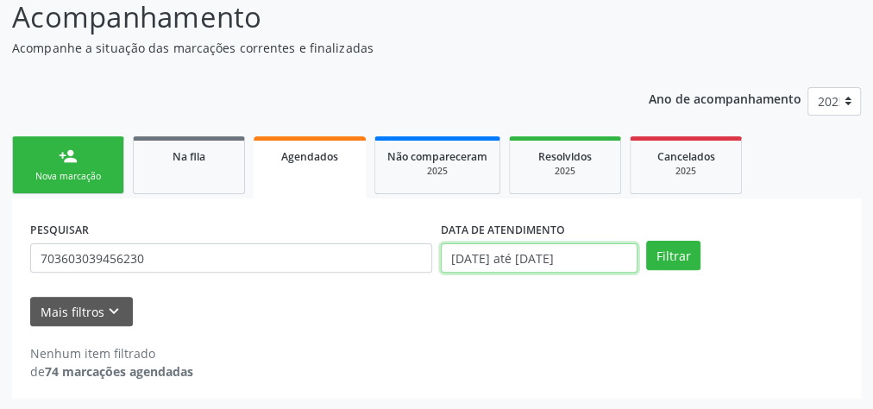
click at [593, 259] on input "[DATE] até [DATE]" at bounding box center [539, 257] width 197 height 29
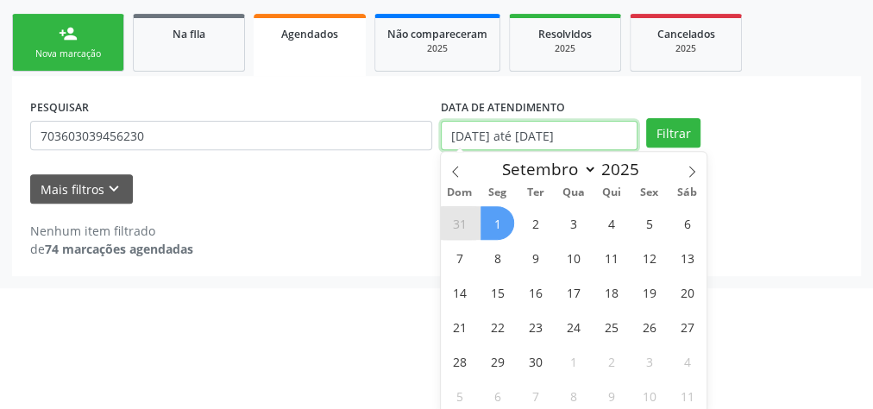
scroll to position [271, 0]
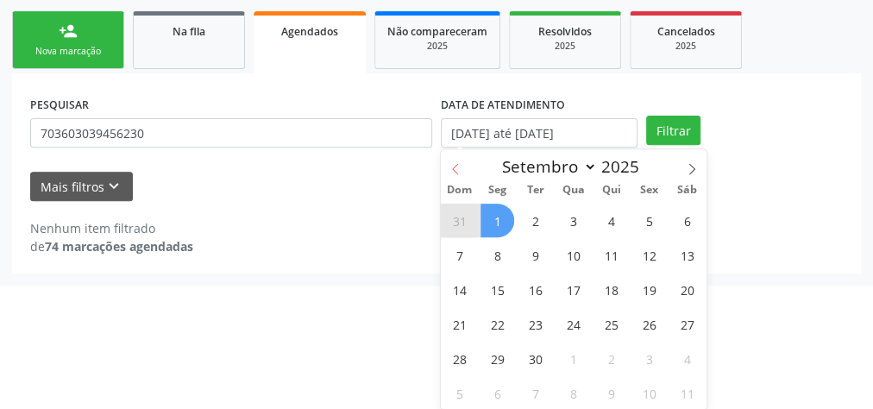
click at [456, 165] on icon at bounding box center [455, 168] width 6 height 11
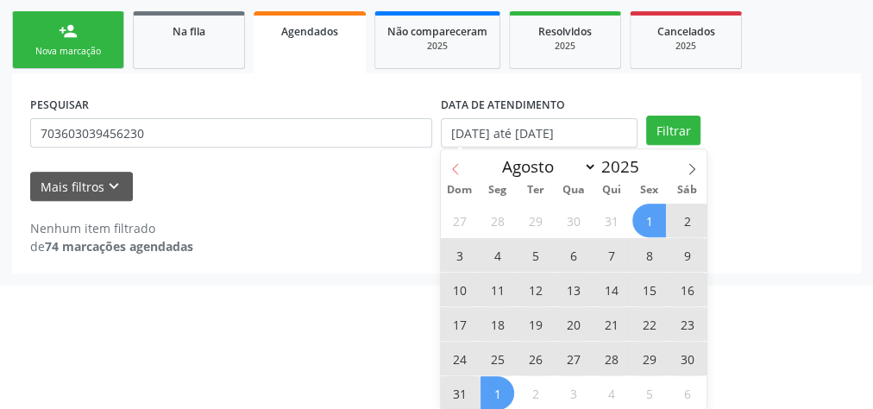
click at [456, 165] on icon at bounding box center [455, 168] width 6 height 11
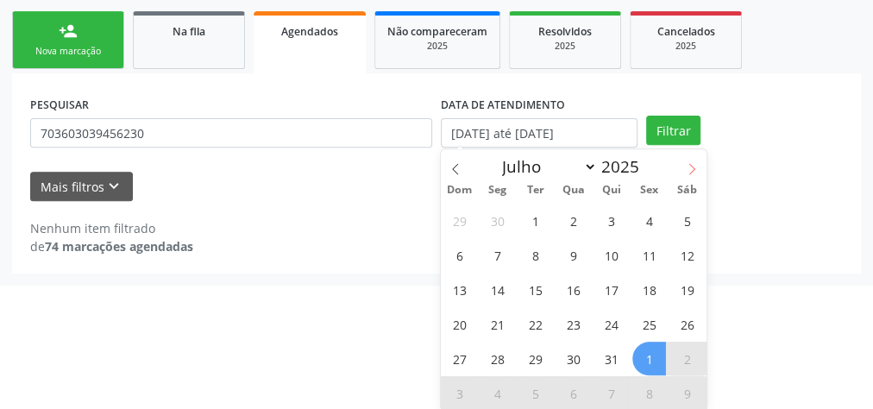
click at [688, 172] on icon at bounding box center [692, 169] width 12 height 12
select select "7"
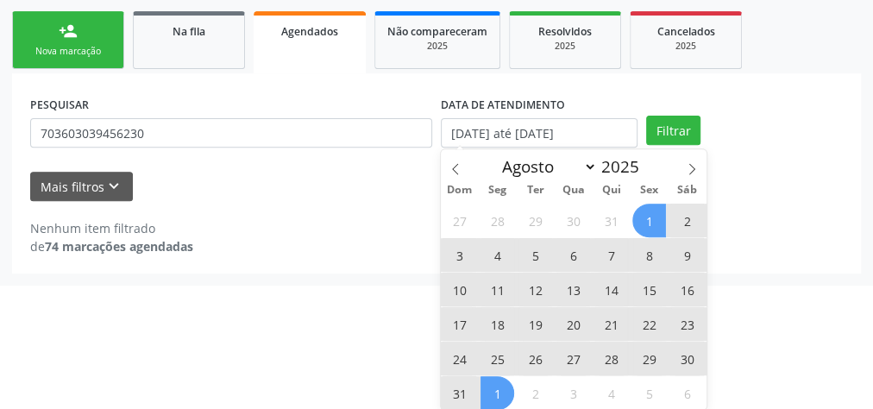
click at [659, 220] on span "1" at bounding box center [650, 221] width 34 height 34
type input "[DATE]"
click at [466, 389] on span "31" at bounding box center [460, 393] width 34 height 34
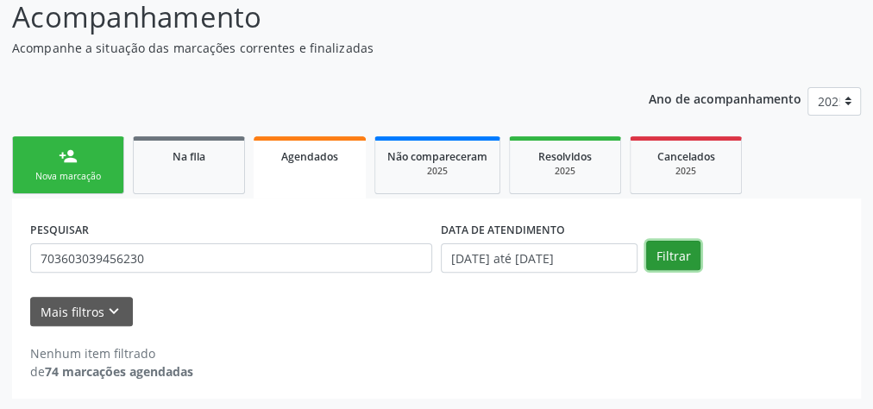
click at [663, 255] on button "Filtrar" at bounding box center [673, 255] width 54 height 29
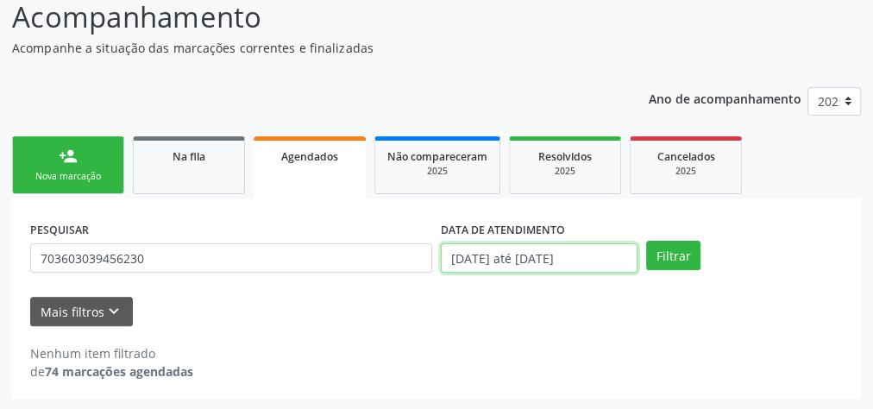
click at [551, 257] on input "[DATE] até [DATE]" at bounding box center [539, 257] width 197 height 29
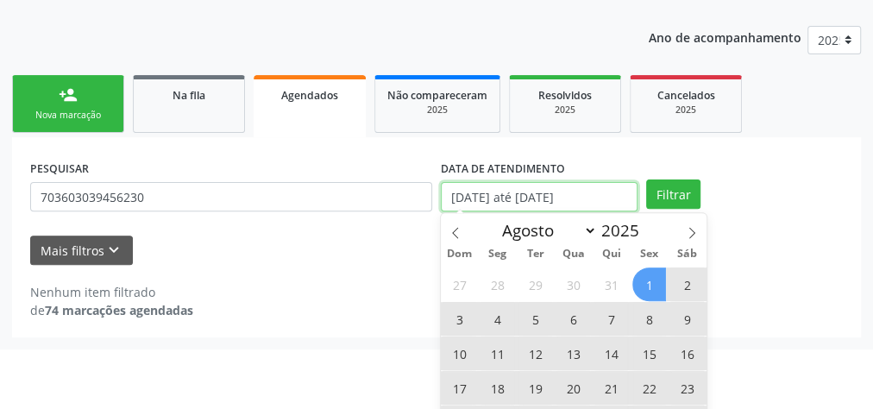
scroll to position [271, 0]
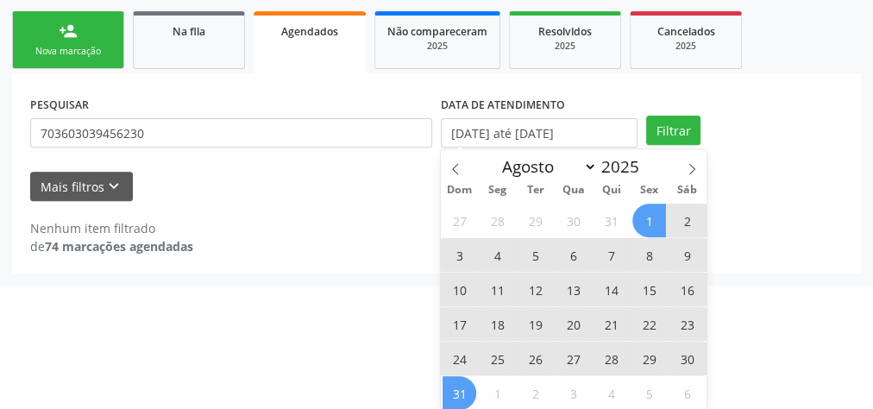
click at [657, 222] on span "1" at bounding box center [650, 221] width 34 height 34
type input "[DATE]"
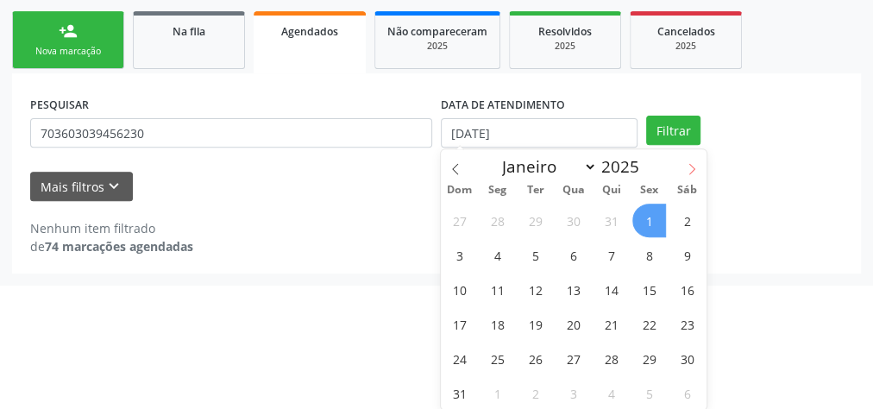
click at [687, 166] on icon at bounding box center [692, 169] width 12 height 12
select select "8"
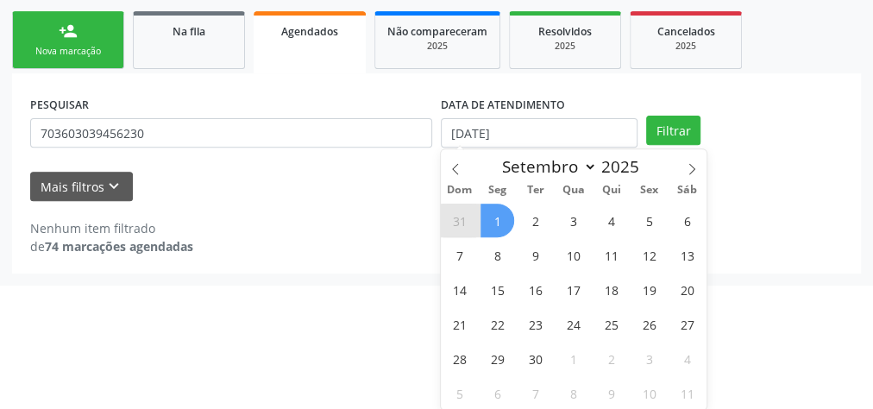
click at [493, 208] on span "1" at bounding box center [498, 221] width 34 height 34
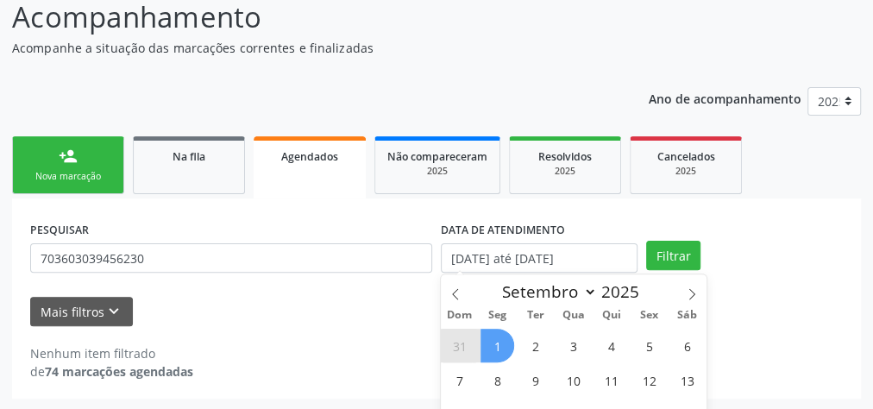
select select "8"
click at [548, 258] on input "[DATE] até [DATE]" at bounding box center [539, 257] width 197 height 29
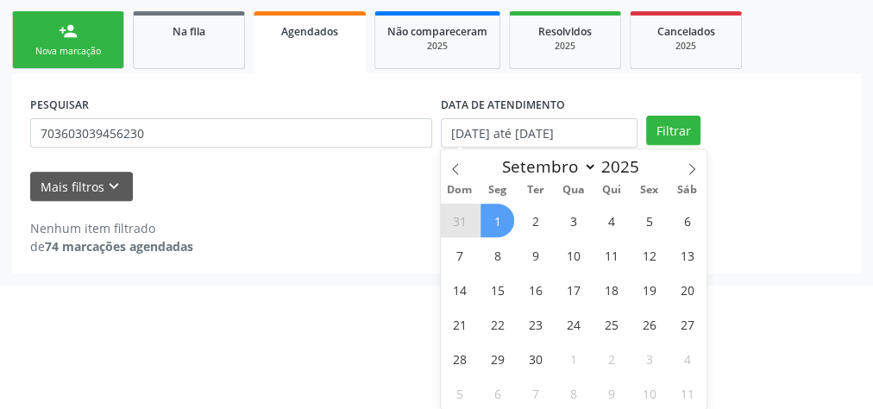
click at [507, 217] on span "1" at bounding box center [498, 221] width 34 height 34
type input "[DATE]"
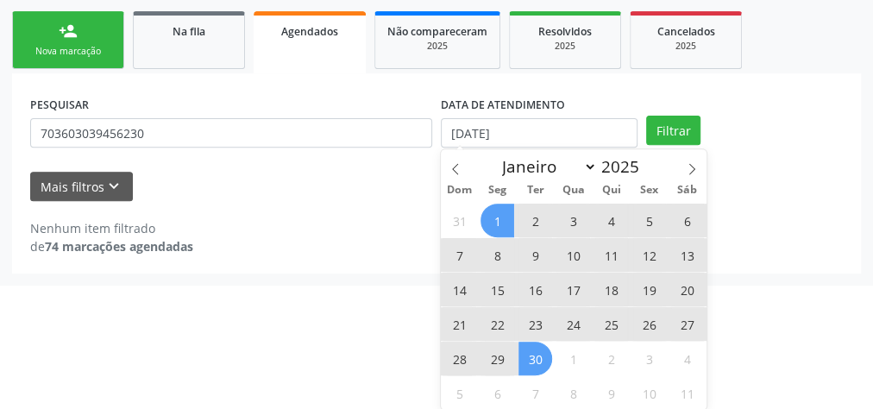
click at [527, 351] on span "30" at bounding box center [536, 359] width 34 height 34
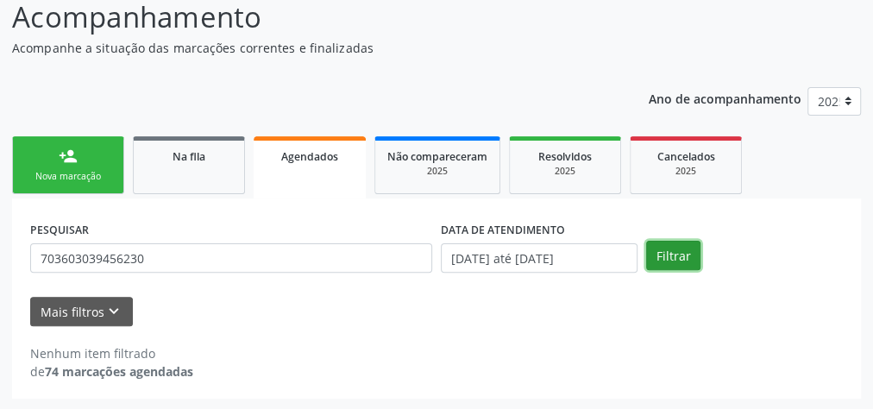
click at [665, 254] on button "Filtrar" at bounding box center [673, 255] width 54 height 29
click at [301, 161] on span "Agendados" at bounding box center [309, 156] width 57 height 15
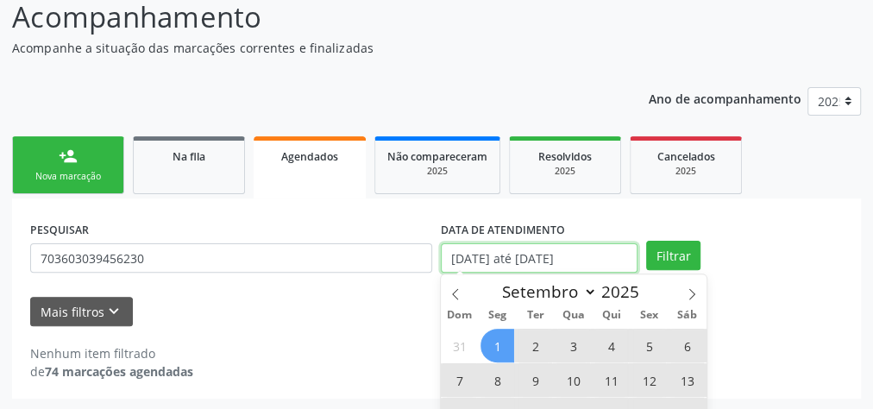
click at [512, 252] on input "[DATE] até [DATE]" at bounding box center [539, 257] width 197 height 29
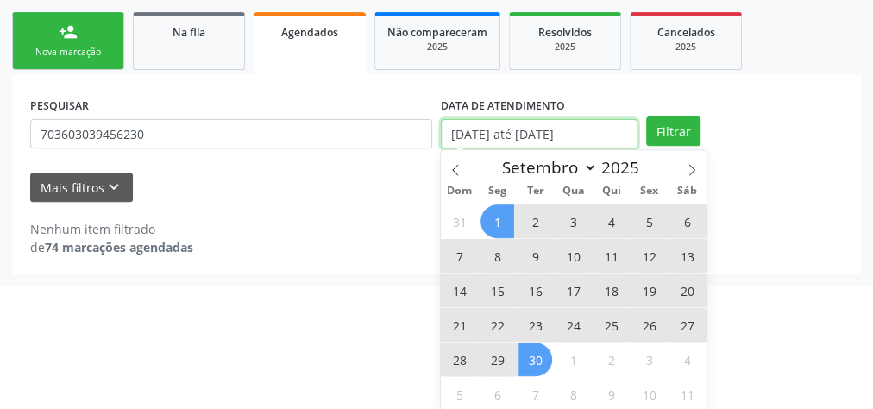
scroll to position [271, 0]
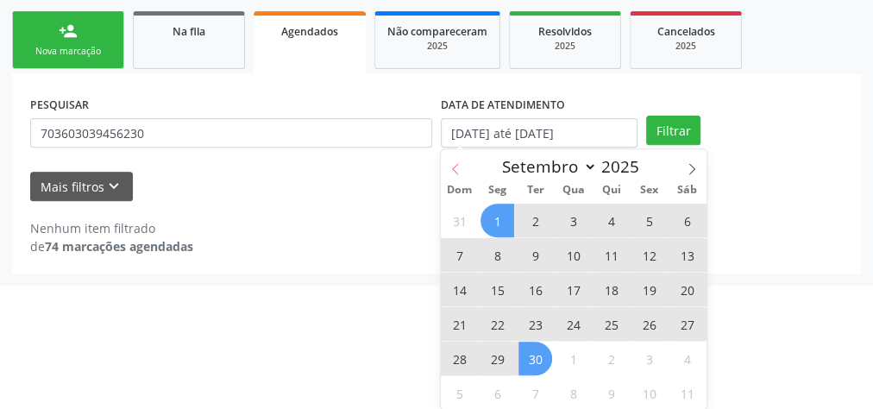
click at [462, 173] on span at bounding box center [455, 163] width 29 height 29
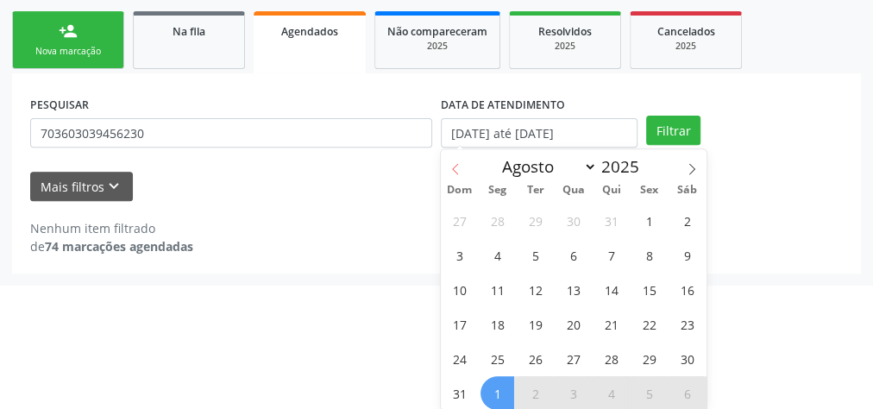
click at [462, 173] on span at bounding box center [455, 163] width 29 height 29
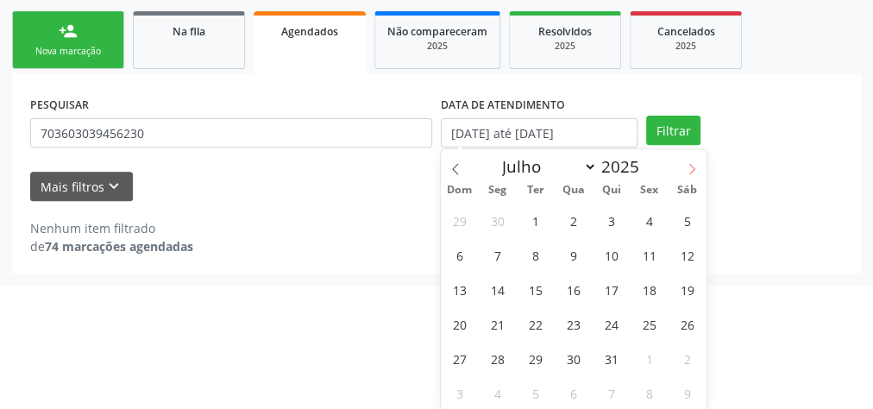
click at [690, 176] on span at bounding box center [691, 163] width 29 height 29
select select "7"
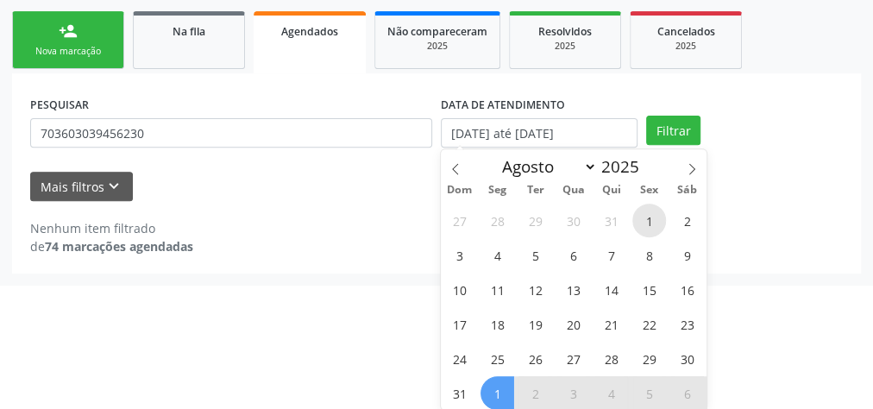
click at [646, 211] on span "1" at bounding box center [650, 221] width 34 height 34
type input "[DATE]"
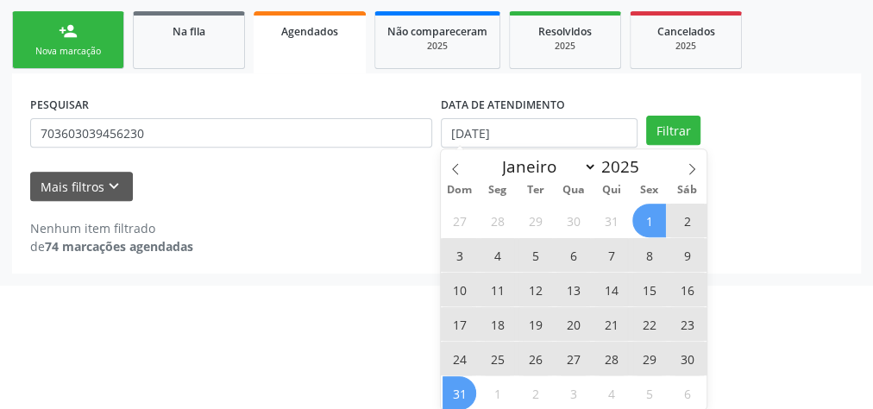
click at [465, 385] on span "31" at bounding box center [460, 393] width 34 height 34
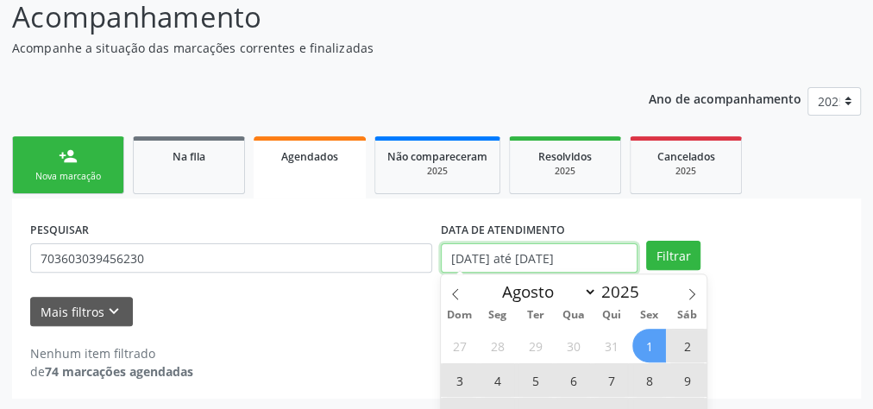
scroll to position [253, 0]
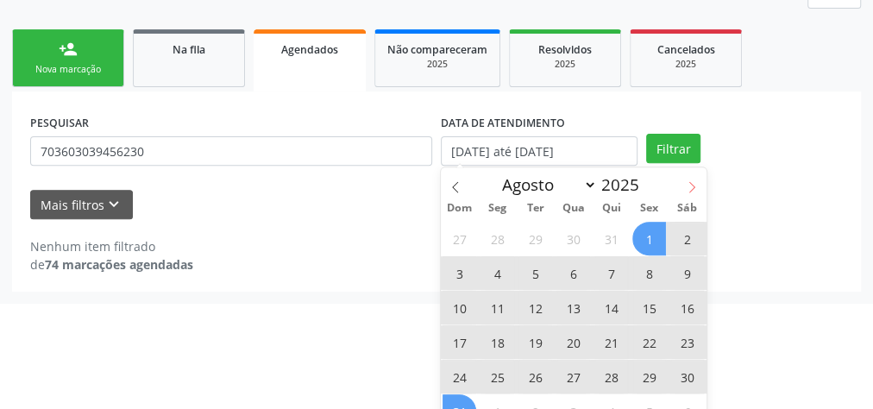
click at [685, 181] on span at bounding box center [691, 181] width 29 height 29
select select "8"
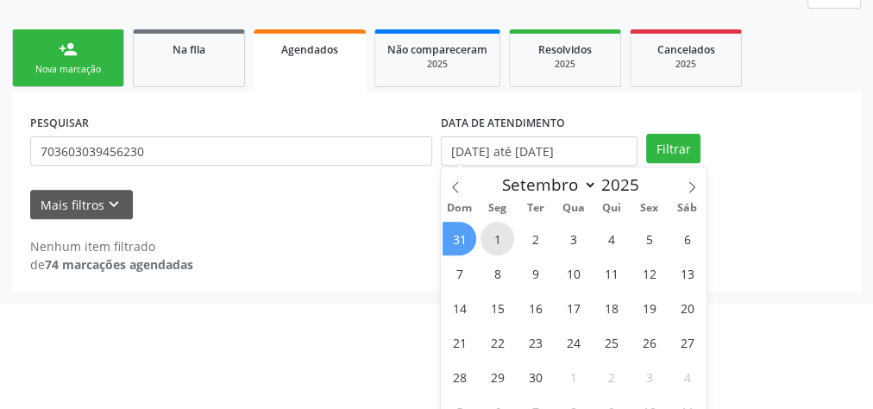
click at [488, 231] on span "1" at bounding box center [498, 239] width 34 height 34
type input "[DATE]"
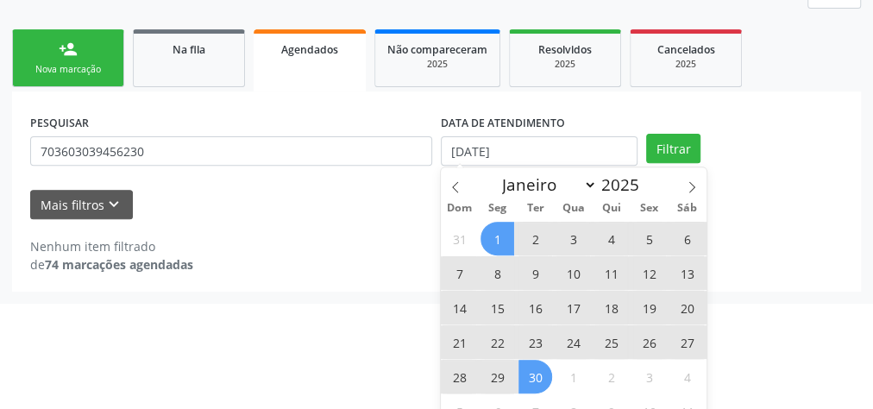
click at [529, 372] on span "30" at bounding box center [536, 377] width 34 height 34
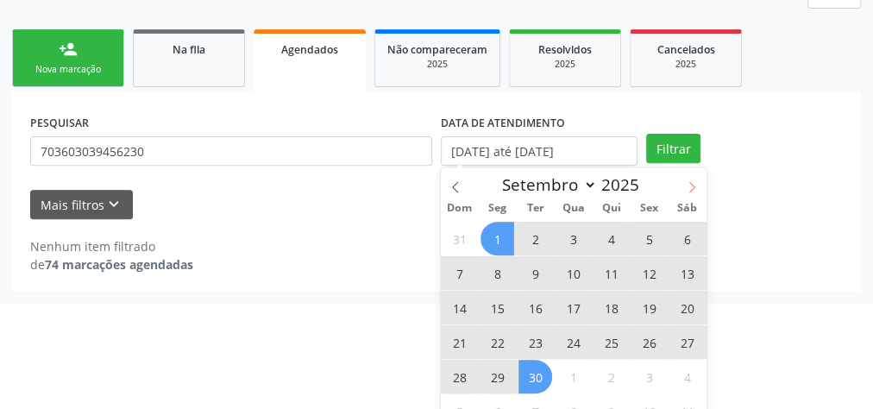
click at [690, 189] on icon at bounding box center [692, 187] width 12 height 12
select select "9"
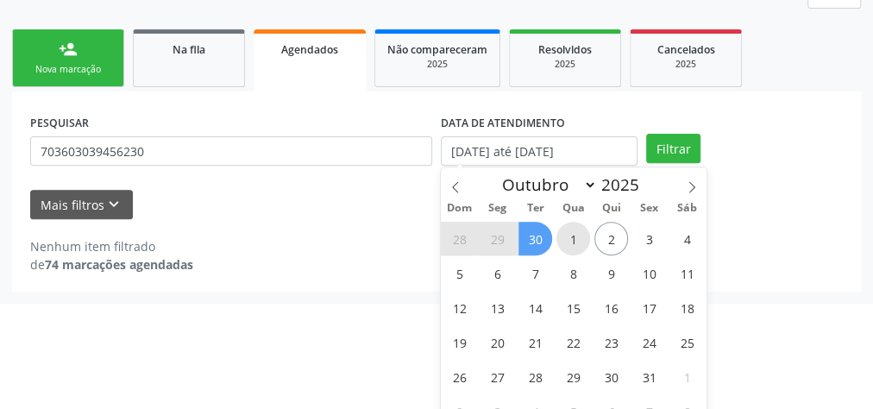
click at [570, 228] on span "1" at bounding box center [574, 239] width 34 height 34
type input "[DATE]"
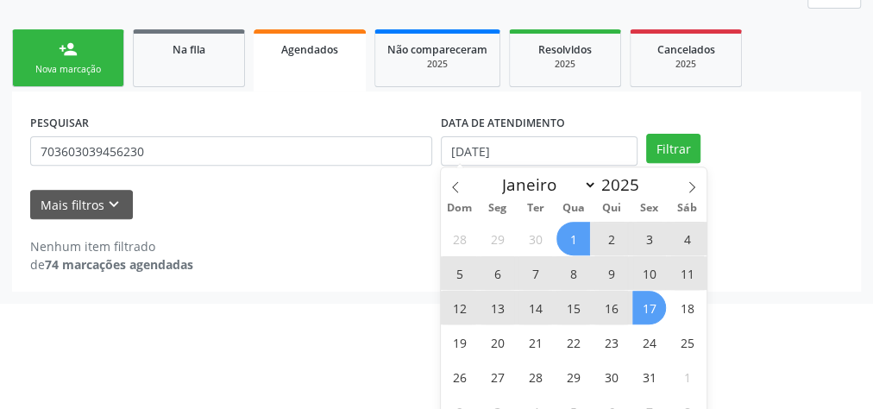
click at [650, 311] on span "17" at bounding box center [650, 308] width 34 height 34
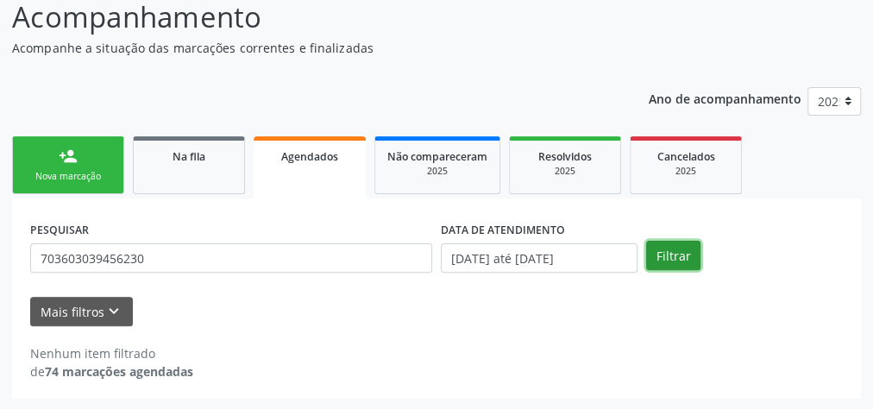
click at [670, 253] on button "Filtrar" at bounding box center [673, 255] width 54 height 29
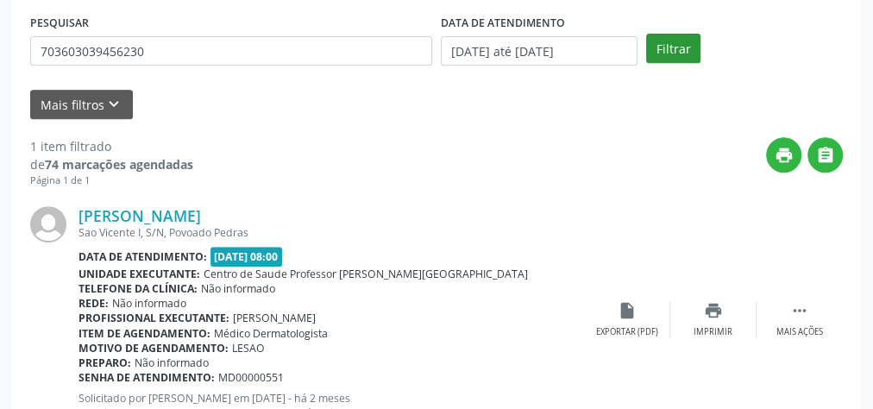
scroll to position [422, 0]
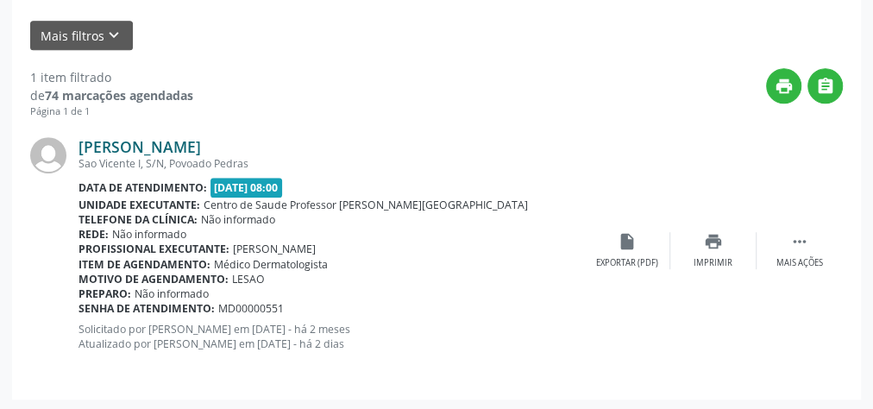
click at [134, 148] on link "[PERSON_NAME]" at bounding box center [140, 146] width 123 height 19
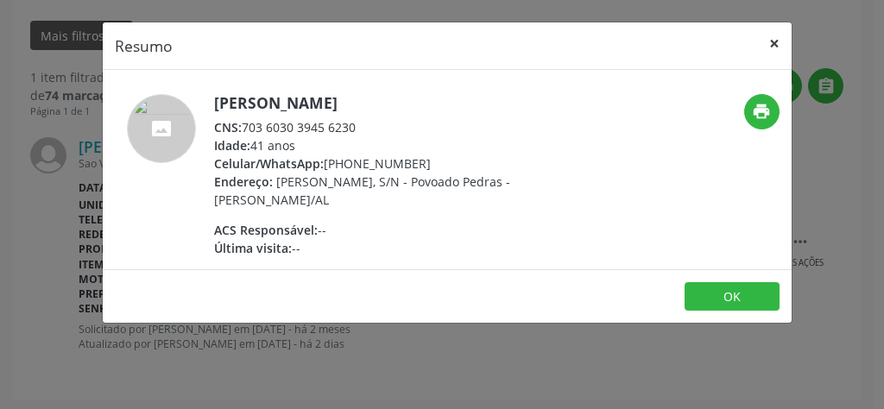
click at [769, 41] on button "×" at bounding box center [774, 43] width 35 height 42
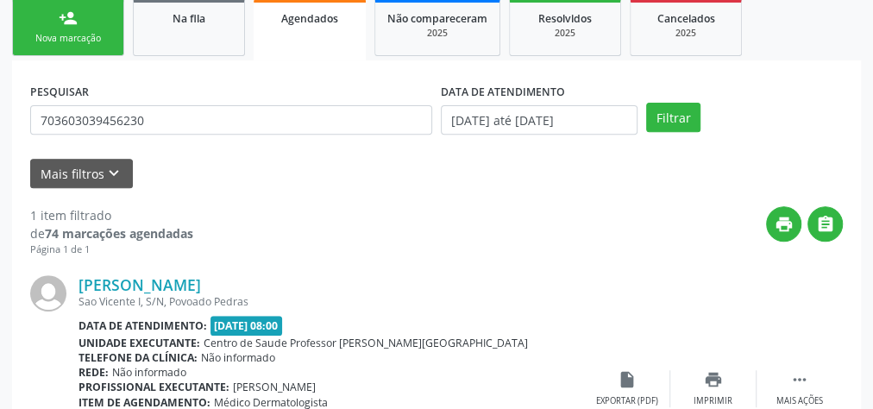
scroll to position [284, 0]
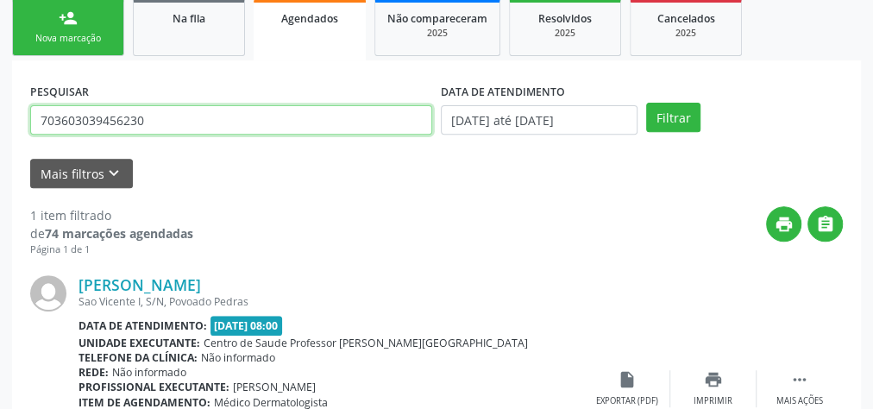
click at [207, 121] on input "703603039456230" at bounding box center [231, 119] width 402 height 29
type input "7"
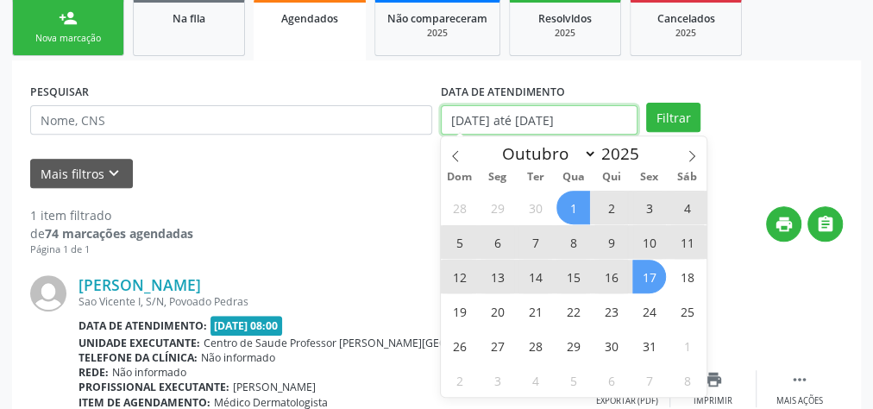
click at [605, 122] on input "[DATE] até [DATE]" at bounding box center [539, 119] width 197 height 29
click at [465, 148] on span at bounding box center [455, 150] width 29 height 29
select select "8"
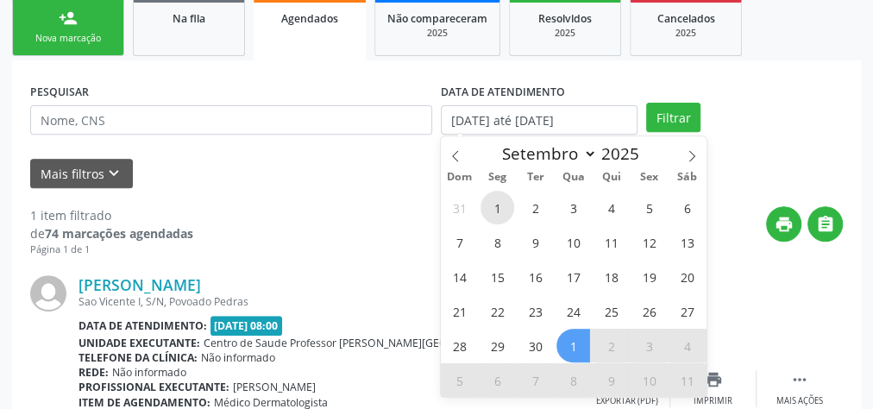
click at [497, 199] on span "1" at bounding box center [498, 208] width 34 height 34
type input "[DATE]"
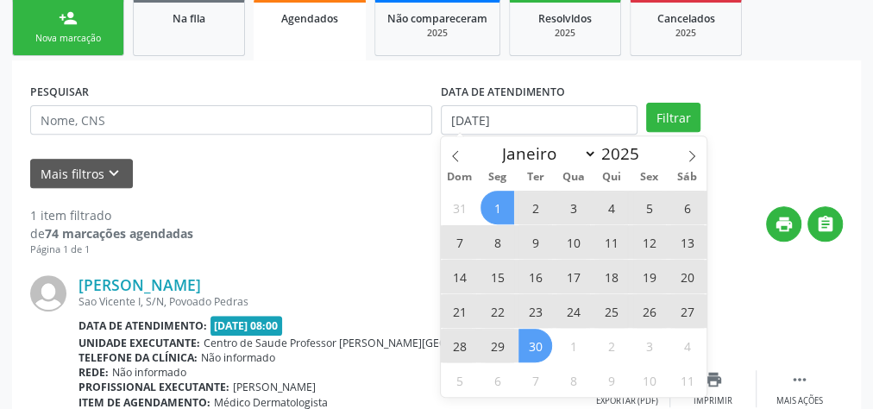
click at [537, 337] on span "30" at bounding box center [536, 346] width 34 height 34
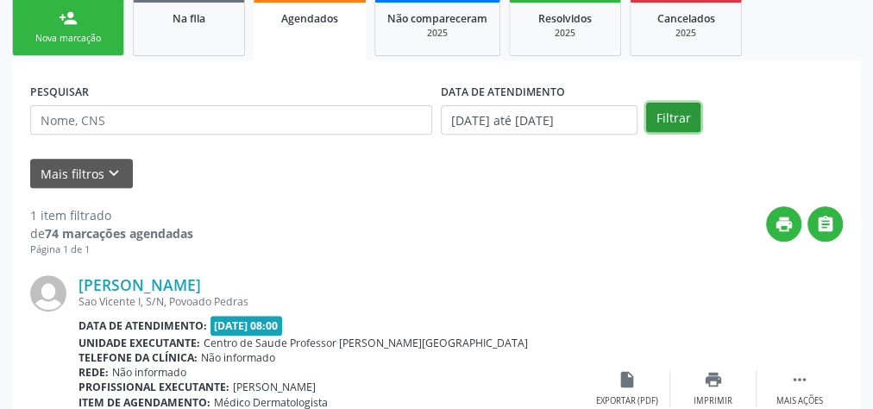
click at [681, 114] on button "Filtrar" at bounding box center [673, 117] width 54 height 29
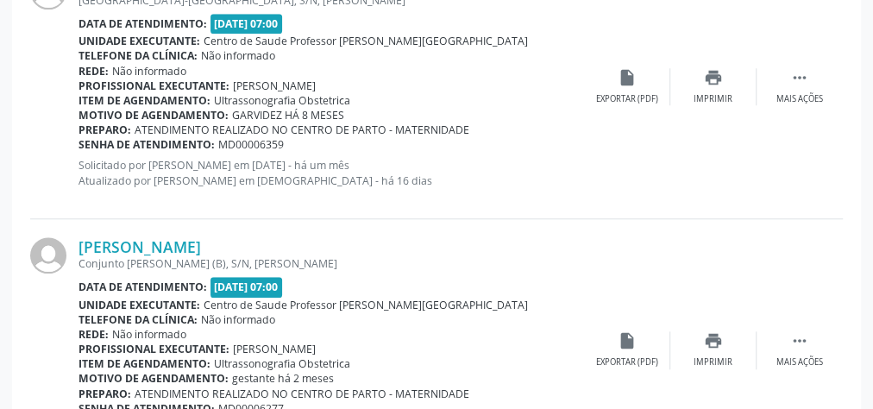
scroll to position [4154, 0]
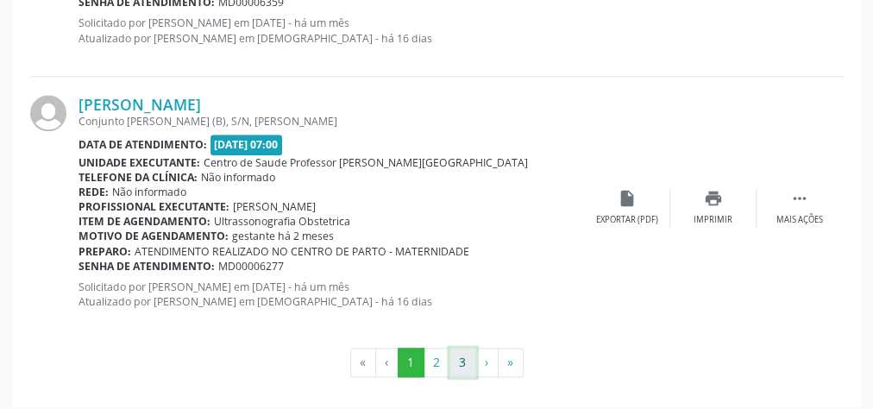
click at [470, 348] on button "3" at bounding box center [463, 362] width 27 height 29
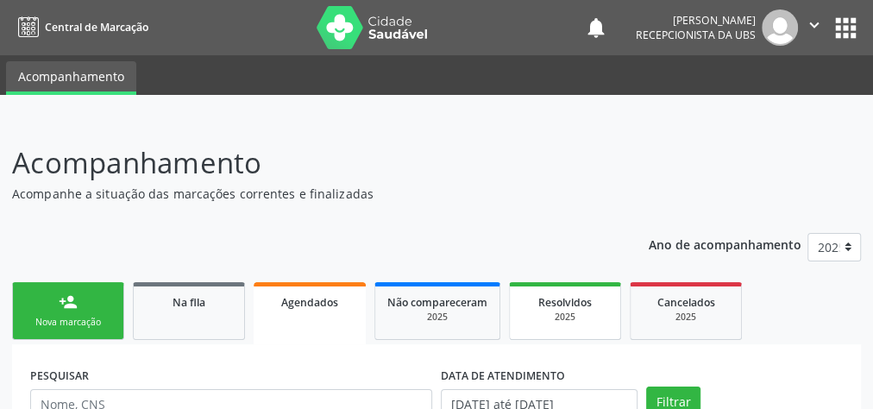
scroll to position [207, 0]
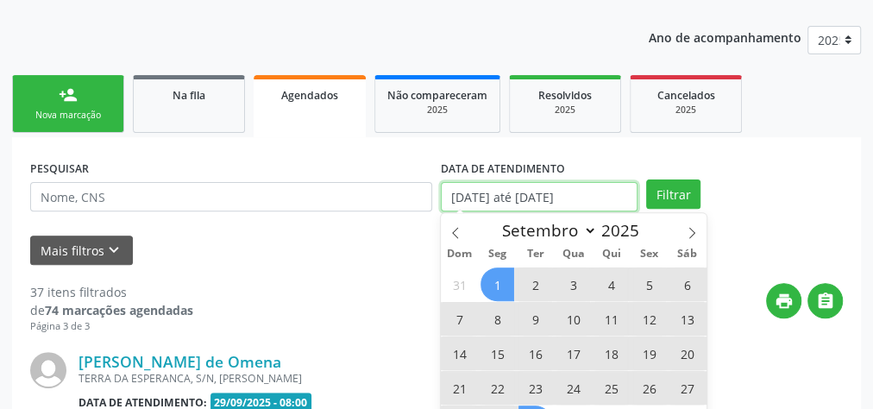
click at [551, 201] on input "[DATE] até [DATE]" at bounding box center [539, 196] width 197 height 29
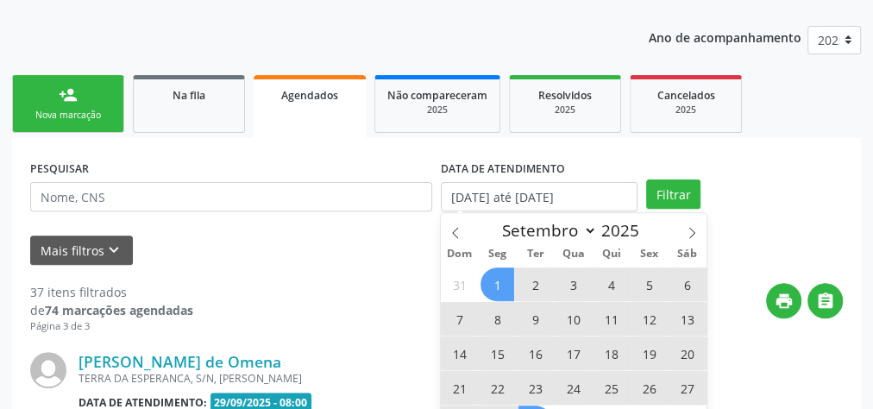
click at [505, 279] on span "1" at bounding box center [498, 285] width 34 height 34
type input "[DATE]"
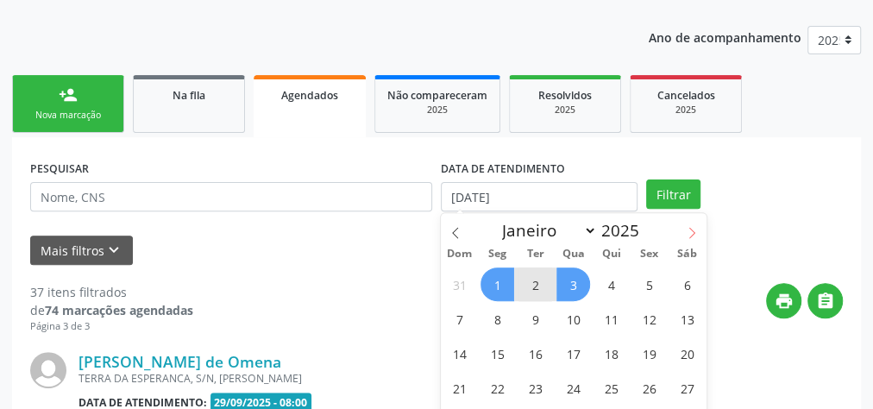
click at [696, 230] on icon at bounding box center [692, 233] width 12 height 12
select select "9"
click at [570, 274] on span "1" at bounding box center [574, 285] width 34 height 34
select select "9"
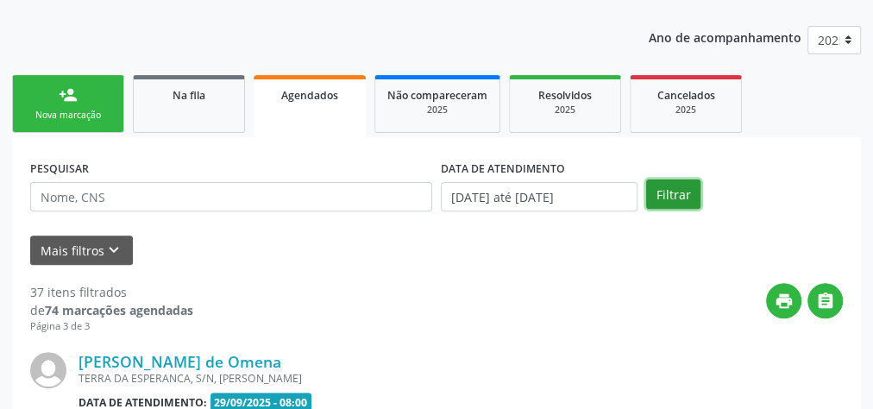
click at [662, 194] on button "Filtrar" at bounding box center [673, 193] width 54 height 29
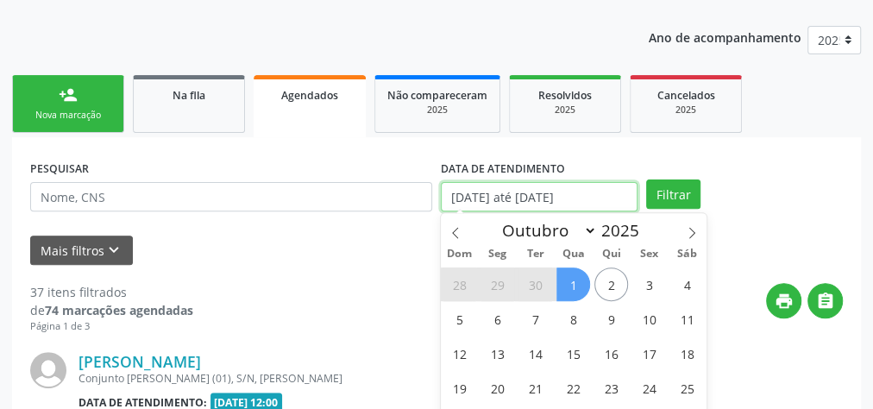
click at [584, 198] on input "[DATE] até [DATE]" at bounding box center [539, 196] width 197 height 29
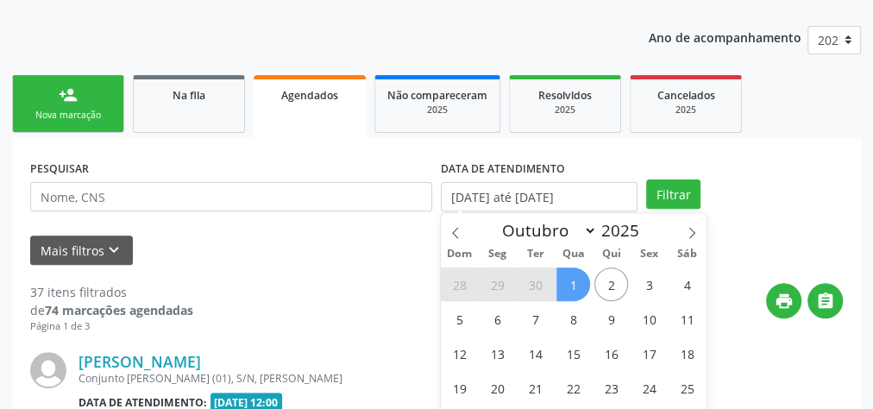
click at [568, 278] on span "1" at bounding box center [574, 285] width 34 height 34
type input "[DATE]"
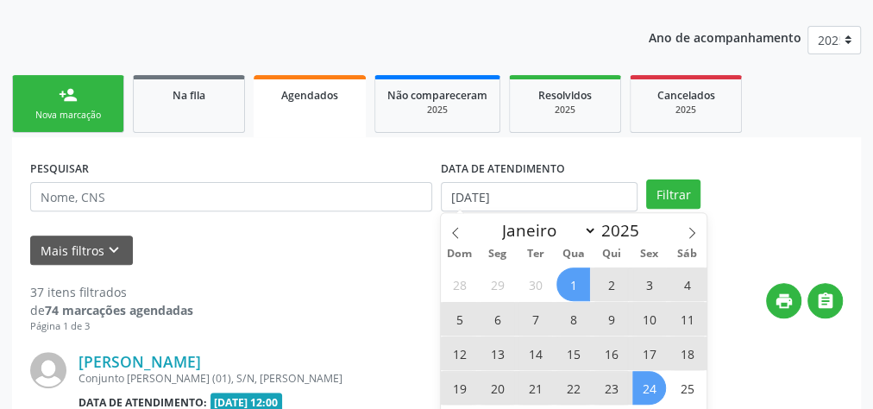
click at [652, 378] on span "24" at bounding box center [650, 388] width 34 height 34
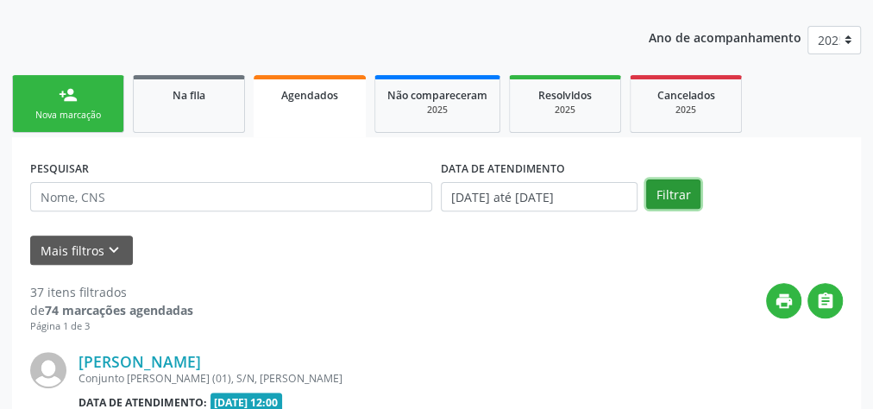
click at [660, 198] on button "Filtrar" at bounding box center [673, 193] width 54 height 29
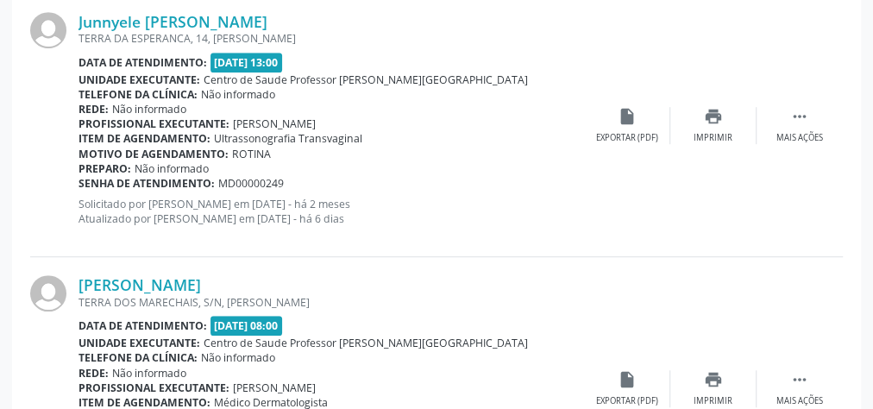
scroll to position [4172, 0]
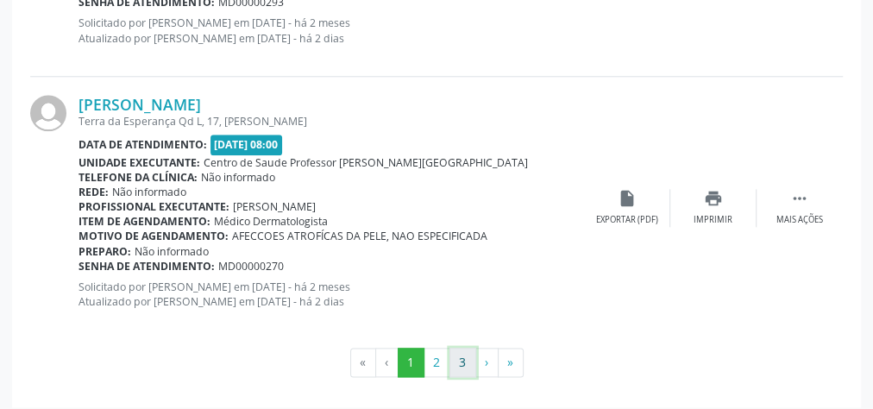
click at [457, 353] on button "3" at bounding box center [463, 362] width 27 height 29
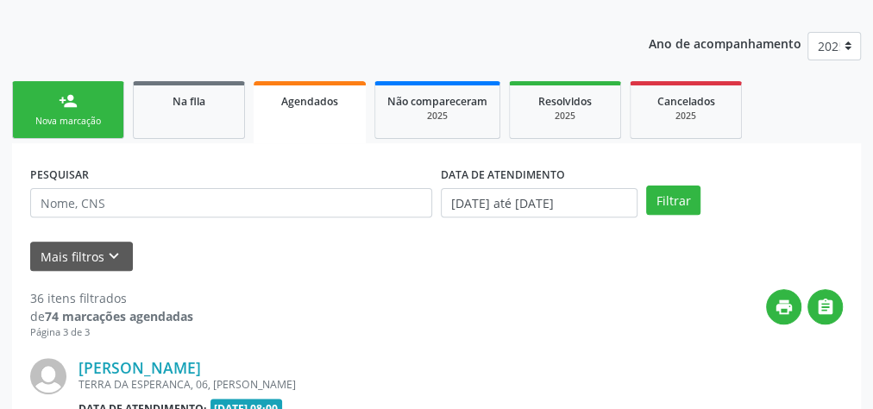
scroll to position [1786, 0]
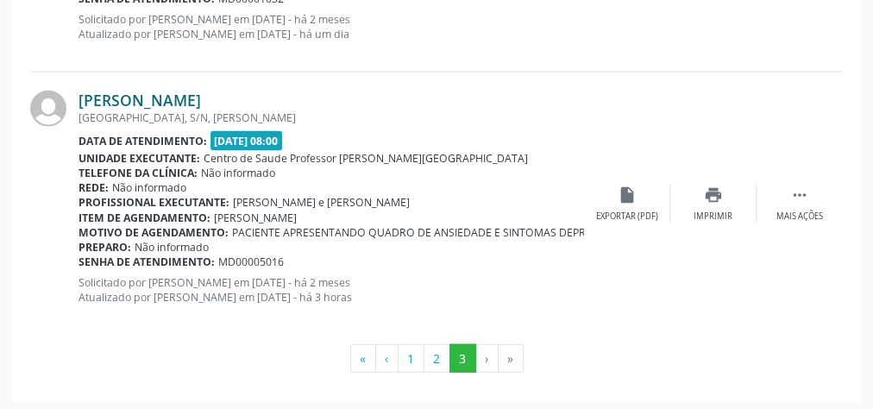
click at [201, 100] on link "[PERSON_NAME]" at bounding box center [140, 100] width 123 height 19
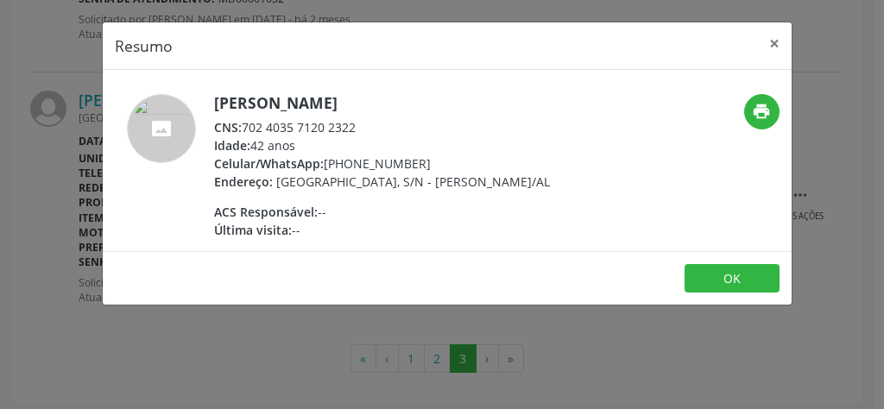
drag, startPoint x: 373, startPoint y: 123, endPoint x: 241, endPoint y: 125, distance: 132.0
click at [241, 125] on div "CNS: 702 4035 7120 2322" at bounding box center [382, 127] width 336 height 18
copy div "702 4035 7120 2322"
click at [776, 40] on button "×" at bounding box center [774, 43] width 35 height 42
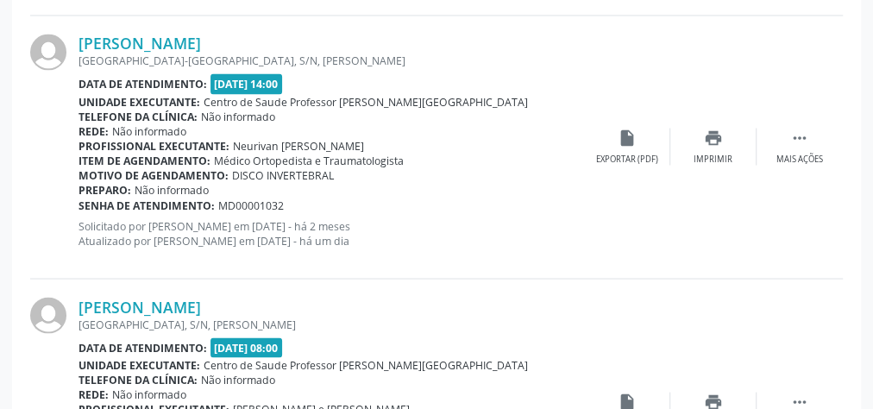
scroll to position [1579, 0]
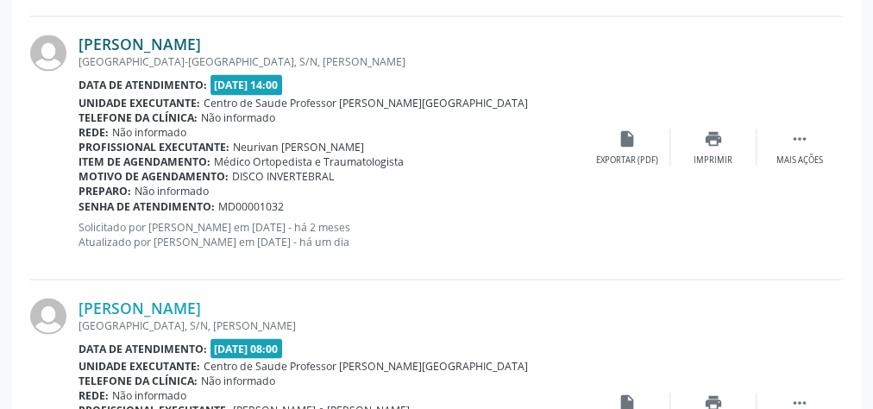
click at [161, 41] on link "[PERSON_NAME]" at bounding box center [140, 44] width 123 height 19
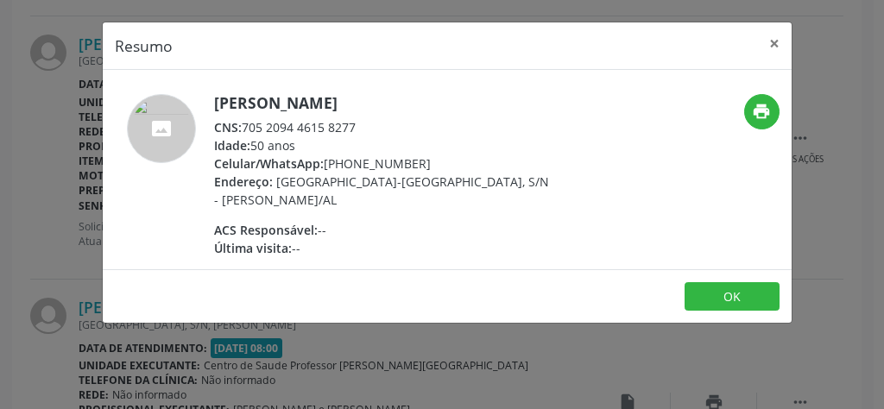
drag, startPoint x: 244, startPoint y: 128, endPoint x: 354, endPoint y: 133, distance: 109.7
click at [354, 133] on div "CNS: 705 2094 4615 8277" at bounding box center [382, 127] width 336 height 18
copy div "705 2094 4615 8277"
click at [776, 40] on button "×" at bounding box center [774, 43] width 35 height 42
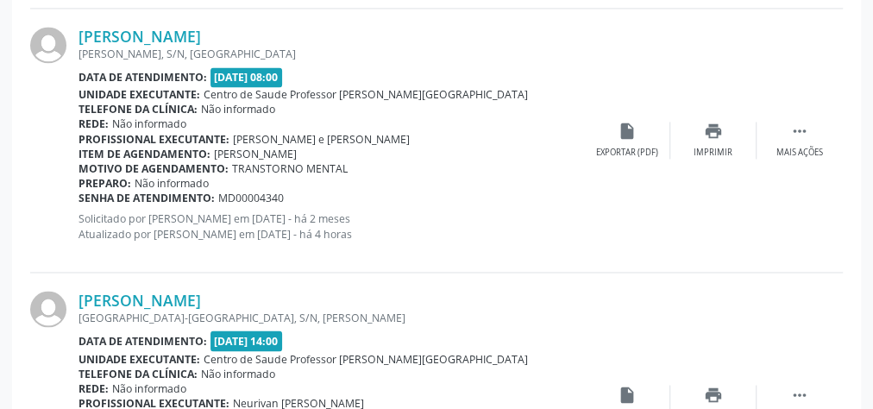
scroll to position [1303, 0]
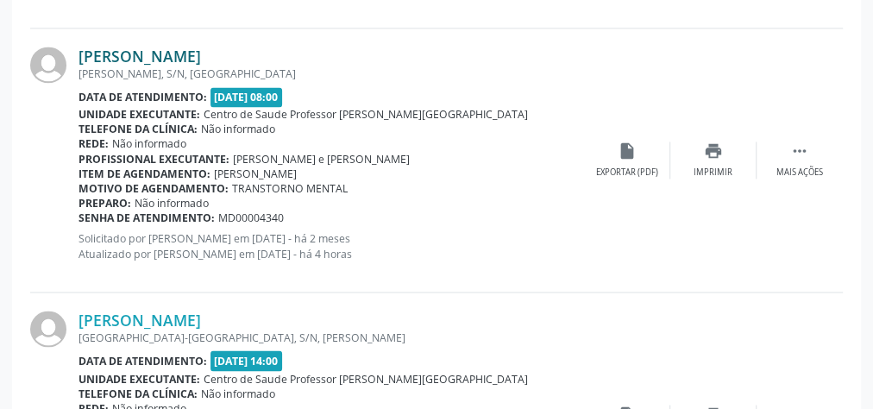
click at [201, 54] on link "[PERSON_NAME]" at bounding box center [140, 56] width 123 height 19
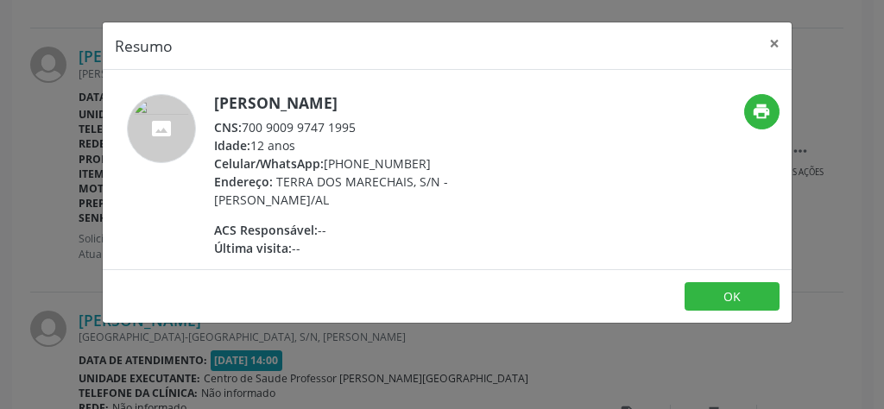
drag, startPoint x: 364, startPoint y: 127, endPoint x: 244, endPoint y: 128, distance: 119.9
click at [244, 128] on div "CNS: 700 9009 9747 1995" at bounding box center [382, 127] width 336 height 18
copy div "700 9009 9747 1995"
click at [777, 33] on button "×" at bounding box center [774, 43] width 35 height 42
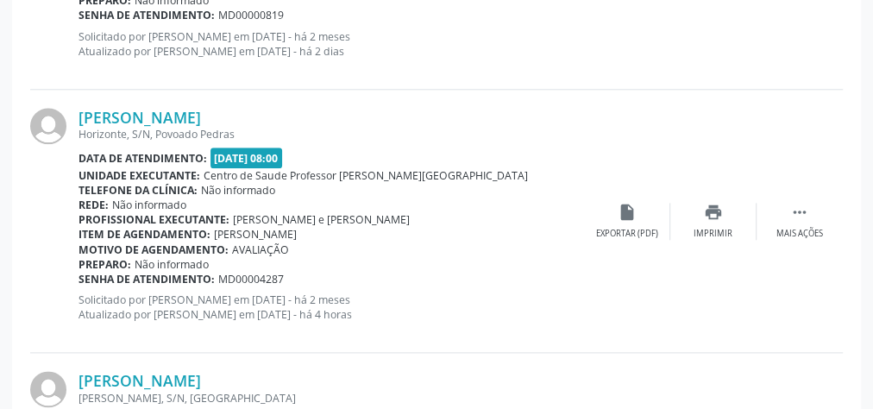
scroll to position [958, 0]
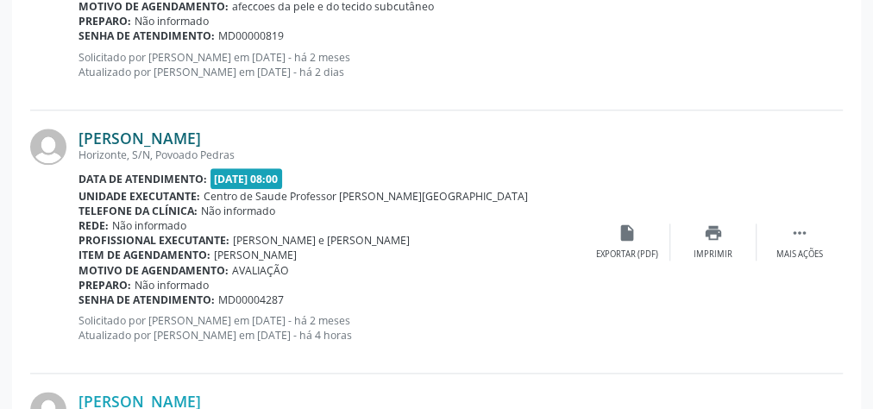
click at [147, 137] on link "[PERSON_NAME]" at bounding box center [140, 138] width 123 height 19
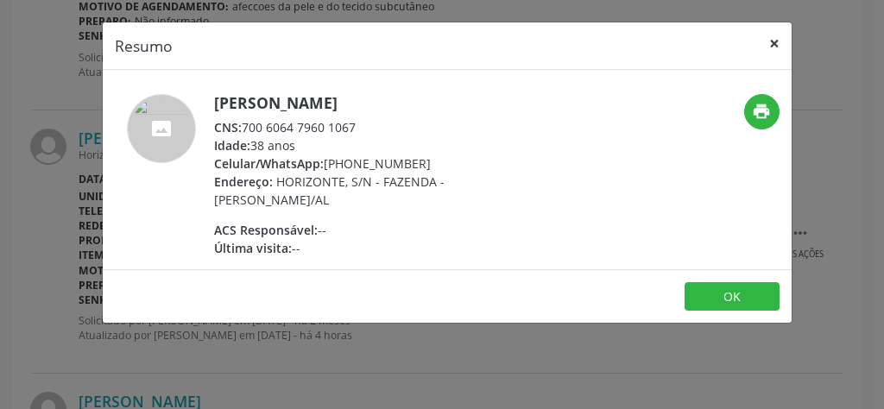
click at [780, 40] on button "×" at bounding box center [774, 43] width 35 height 42
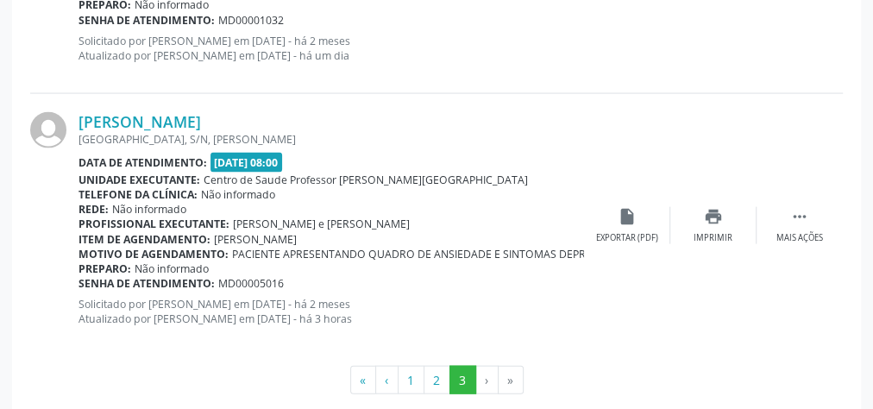
scroll to position [1786, 0]
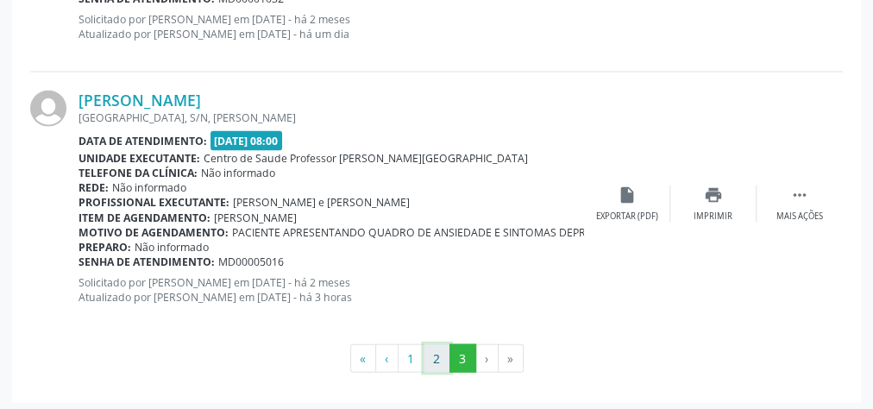
click at [431, 354] on button "2" at bounding box center [437, 358] width 27 height 29
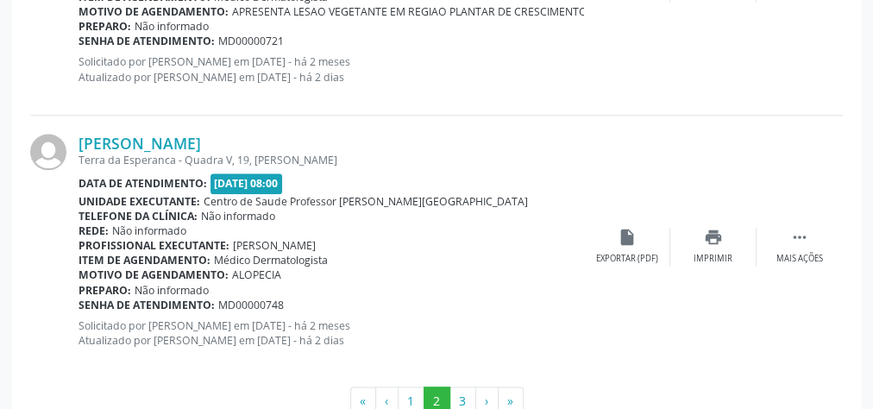
scroll to position [4172, 0]
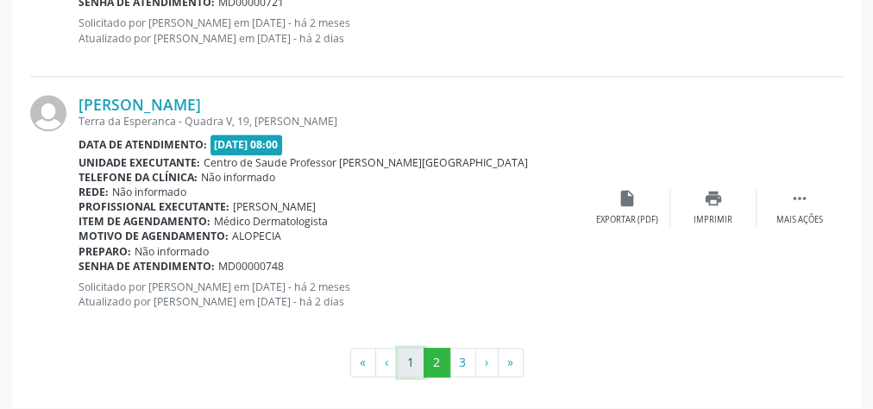
click at [412, 351] on button "1" at bounding box center [411, 362] width 27 height 29
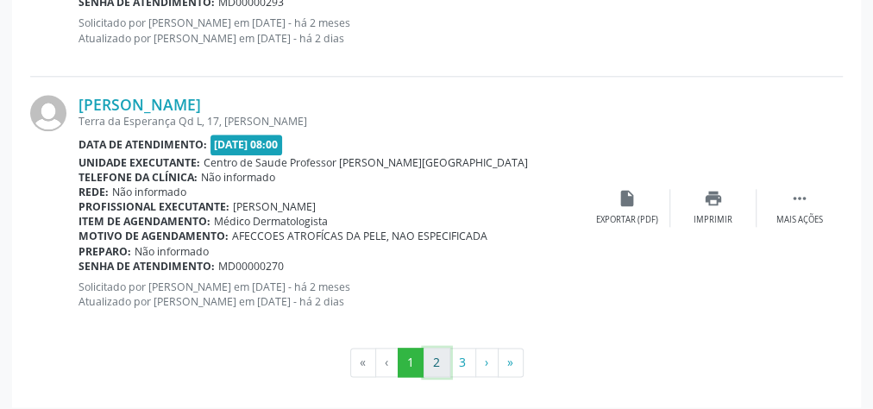
click at [442, 354] on button "2" at bounding box center [437, 362] width 27 height 29
click at [455, 350] on button "3" at bounding box center [463, 362] width 27 height 29
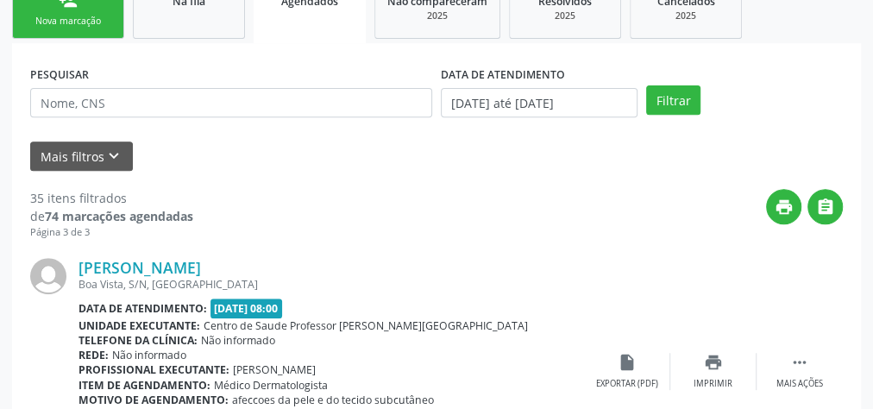
scroll to position [281, 0]
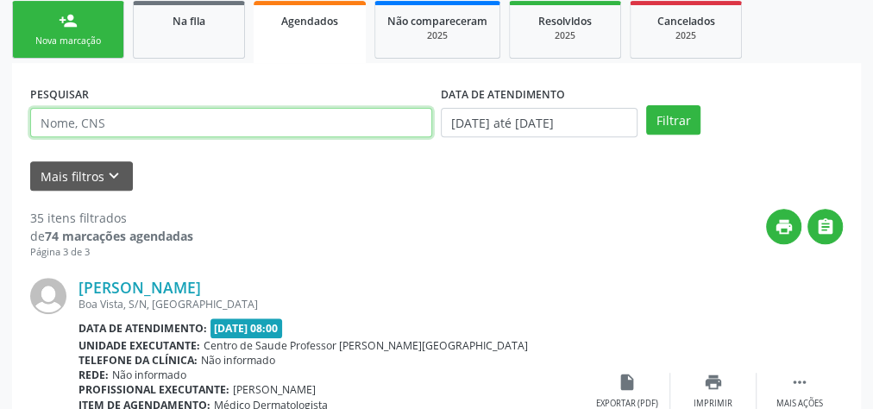
click at [254, 118] on input "text" at bounding box center [231, 122] width 402 height 29
click at [646, 105] on button "Filtrar" at bounding box center [673, 119] width 54 height 29
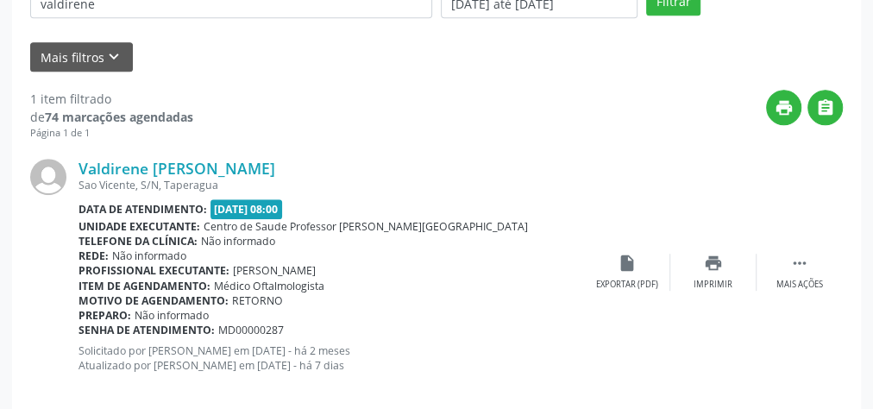
scroll to position [419, 0]
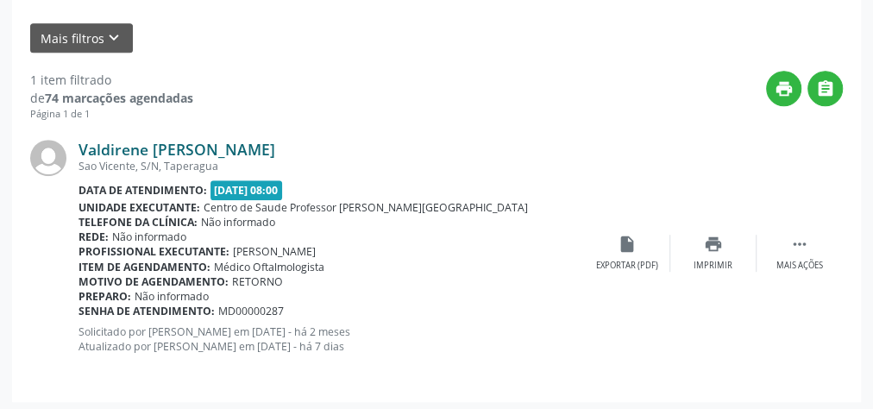
click at [268, 147] on link "Valdirene [PERSON_NAME]" at bounding box center [177, 149] width 197 height 19
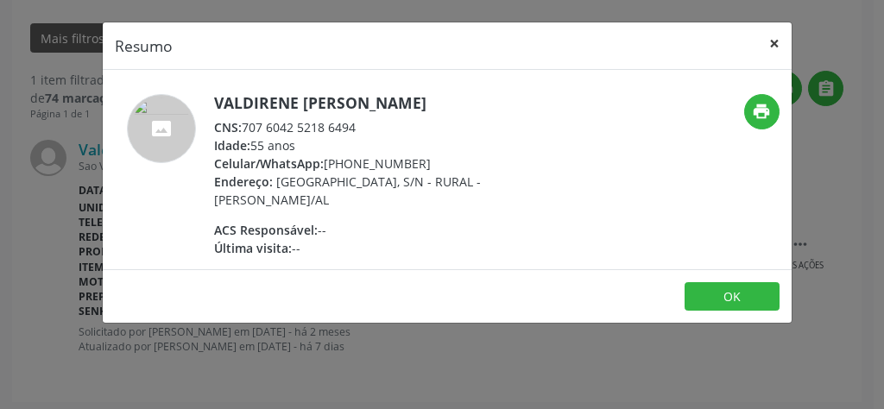
click at [774, 46] on button "×" at bounding box center [774, 43] width 35 height 42
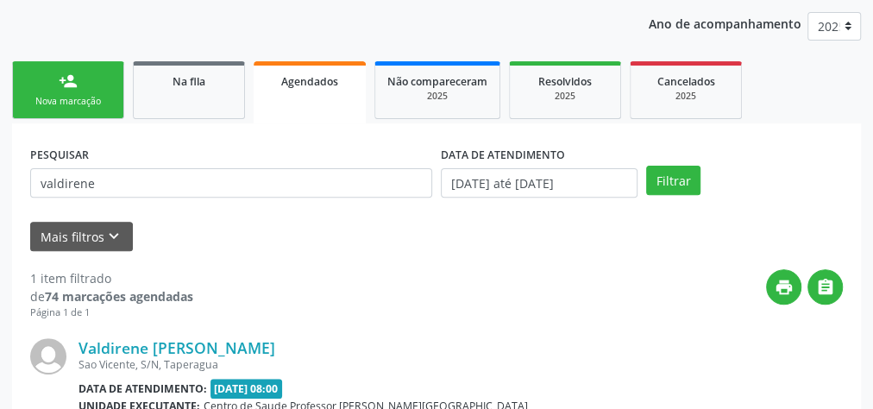
scroll to position [147, 0]
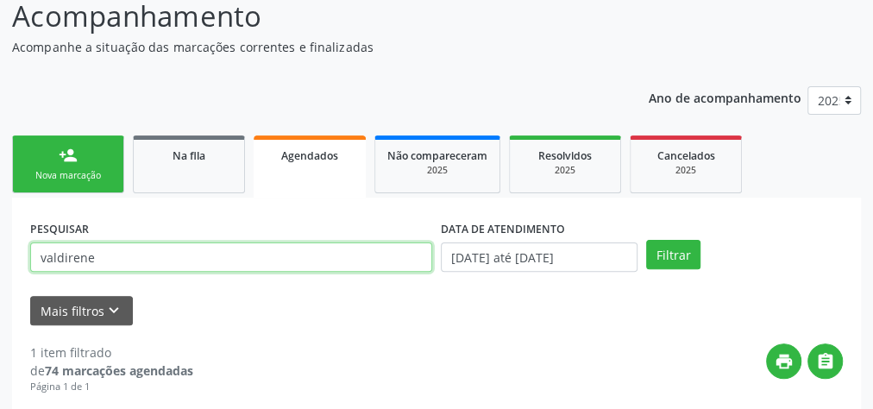
click at [110, 260] on input "valdirene" at bounding box center [231, 256] width 402 height 29
type input "v"
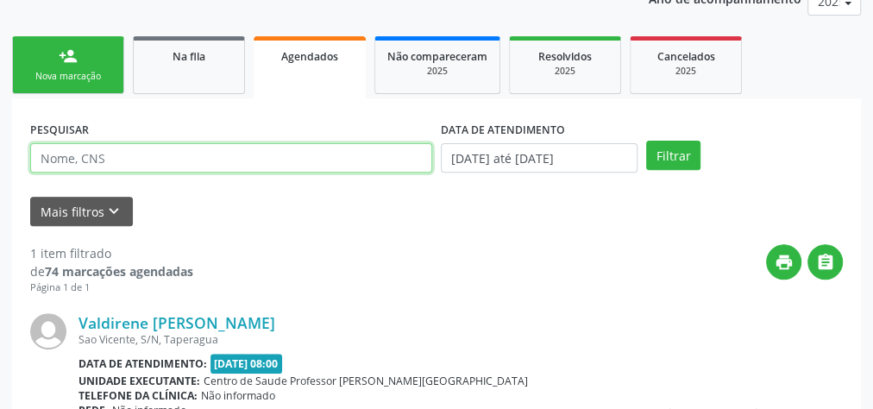
scroll to position [285, 0]
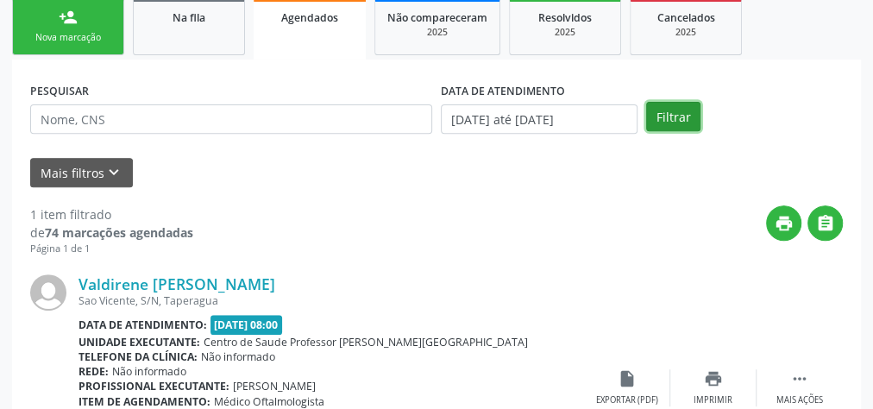
click at [661, 107] on button "Filtrar" at bounding box center [673, 116] width 54 height 29
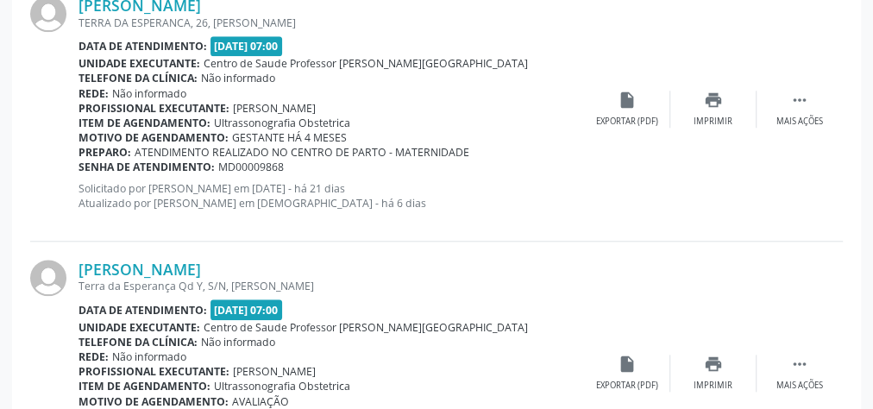
scroll to position [699, 0]
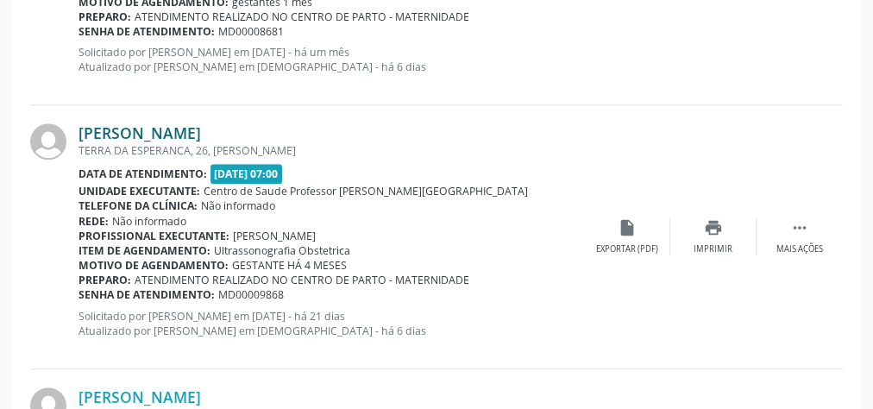
click at [167, 132] on link "[PERSON_NAME]" at bounding box center [140, 132] width 123 height 19
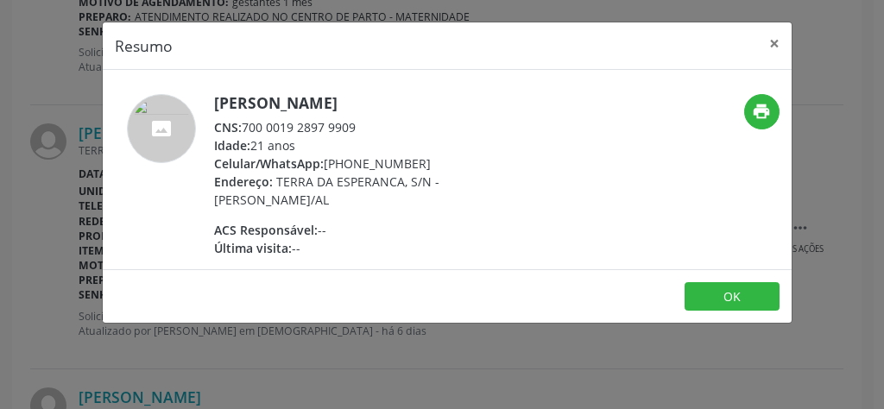
drag, startPoint x: 367, startPoint y: 130, endPoint x: 243, endPoint y: 128, distance: 123.4
click at [243, 128] on div "CNS: 700 0019 2897 9909" at bounding box center [382, 127] width 336 height 18
click at [782, 42] on button "×" at bounding box center [774, 43] width 35 height 42
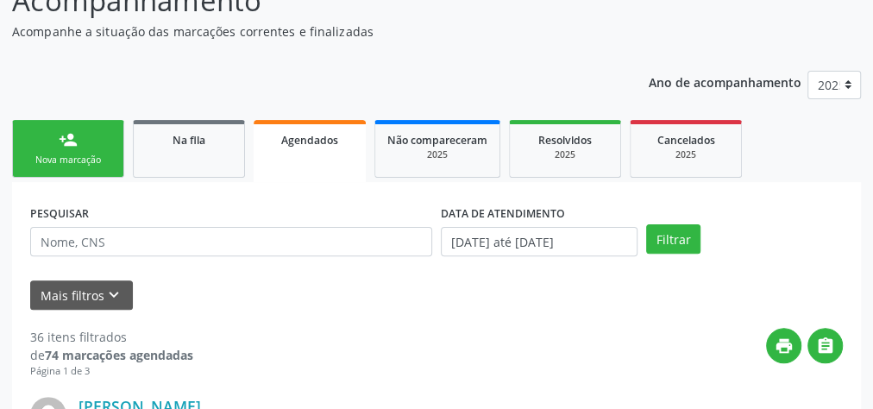
scroll to position [0, 0]
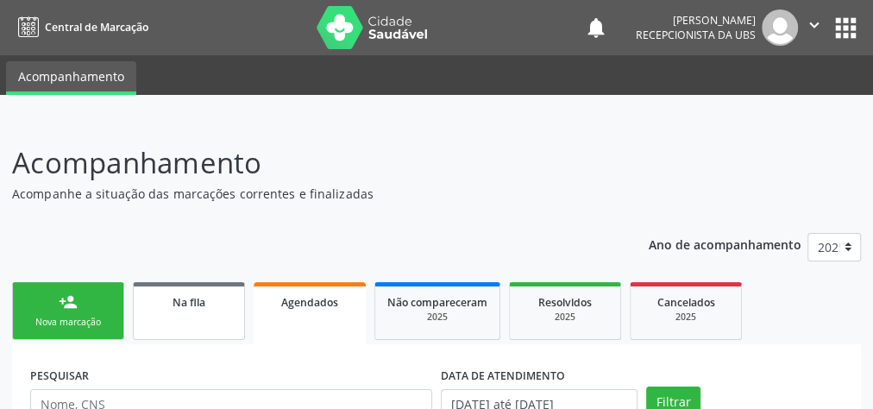
click at [194, 305] on span "Na fila" at bounding box center [189, 302] width 33 height 15
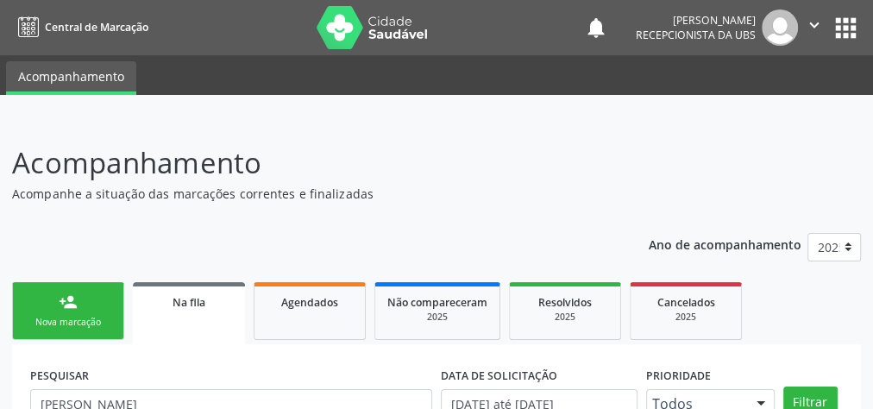
click at [210, 309] on div "Na fila" at bounding box center [189, 302] width 88 height 18
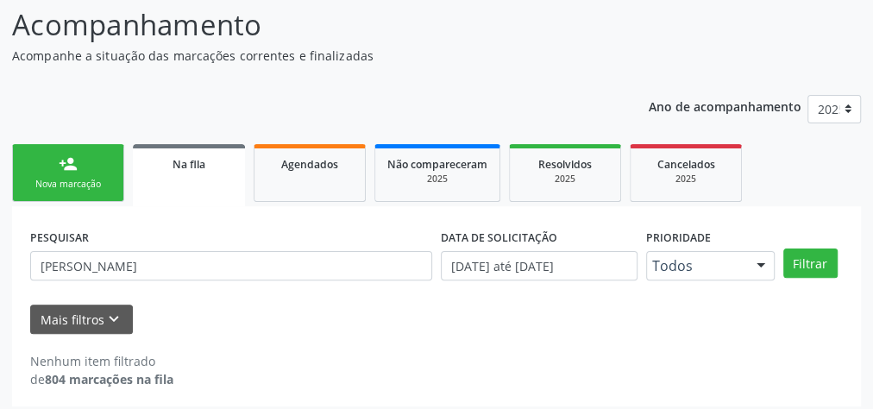
scroll to position [146, 0]
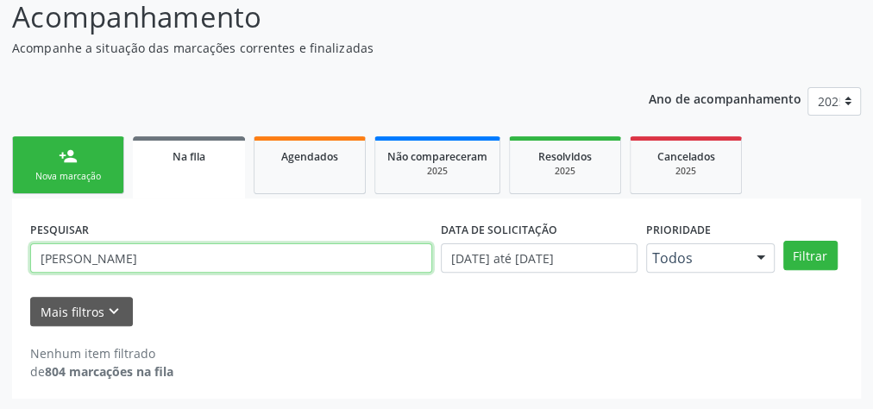
click at [140, 263] on input "[PERSON_NAME]" at bounding box center [231, 257] width 402 height 29
type input "j"
click at [124, 260] on input "text" at bounding box center [231, 257] width 402 height 29
type input "[PERSON_NAME]"
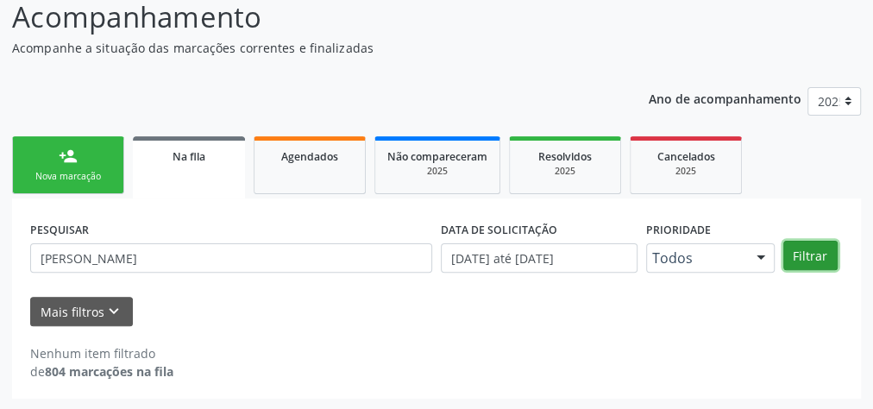
click at [803, 255] on button "Filtrar" at bounding box center [811, 255] width 54 height 29
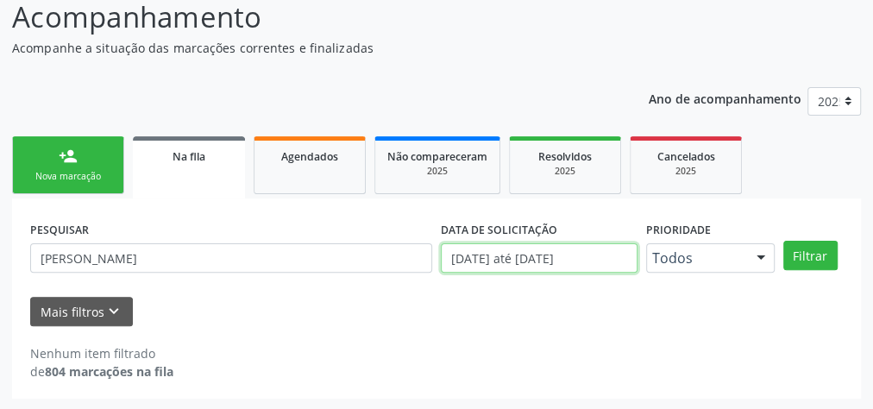
click at [540, 257] on input "[DATE] até [DATE]" at bounding box center [539, 257] width 197 height 29
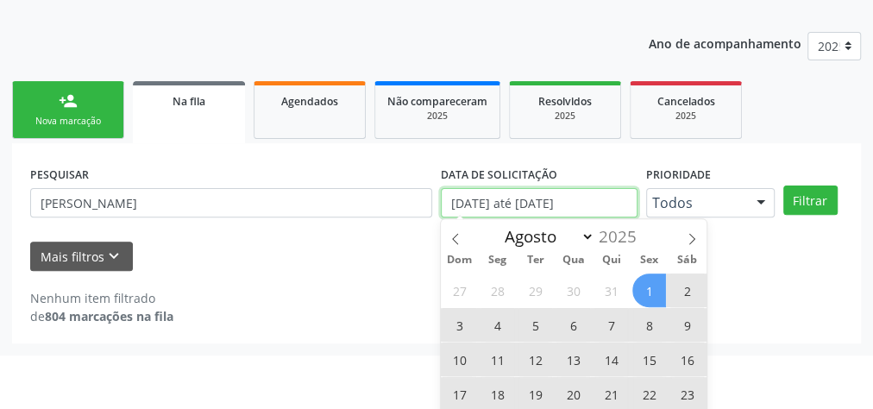
scroll to position [271, 0]
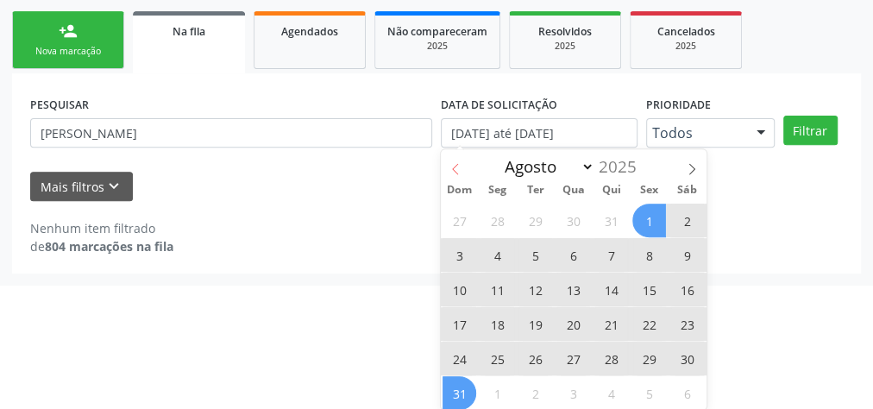
click at [455, 161] on span at bounding box center [455, 163] width 29 height 29
select select "6"
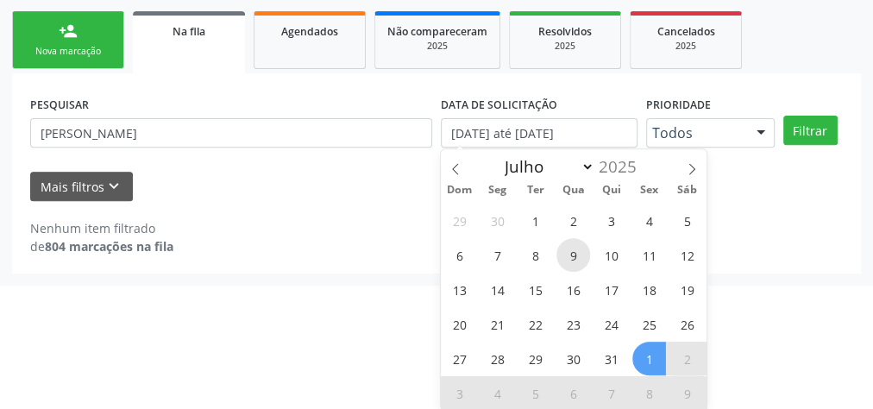
click at [568, 242] on span "9" at bounding box center [574, 255] width 34 height 34
type input "[DATE]"
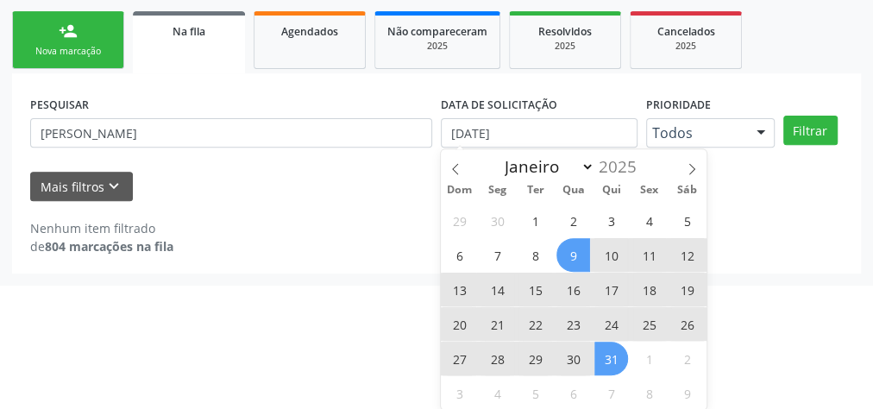
click at [606, 354] on span "31" at bounding box center [612, 359] width 34 height 34
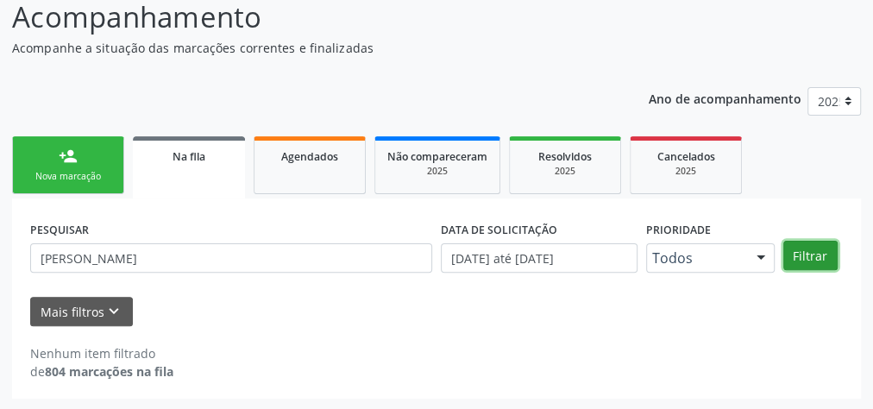
click at [803, 255] on button "Filtrar" at bounding box center [811, 255] width 54 height 29
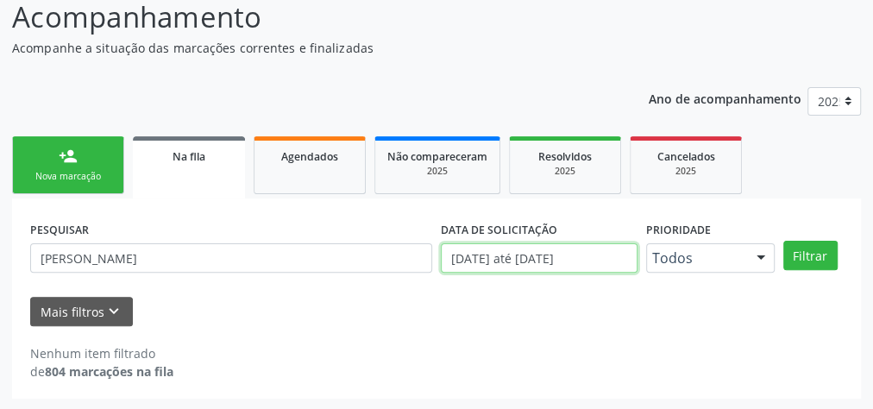
click at [586, 255] on input "[DATE] até [DATE]" at bounding box center [539, 257] width 197 height 29
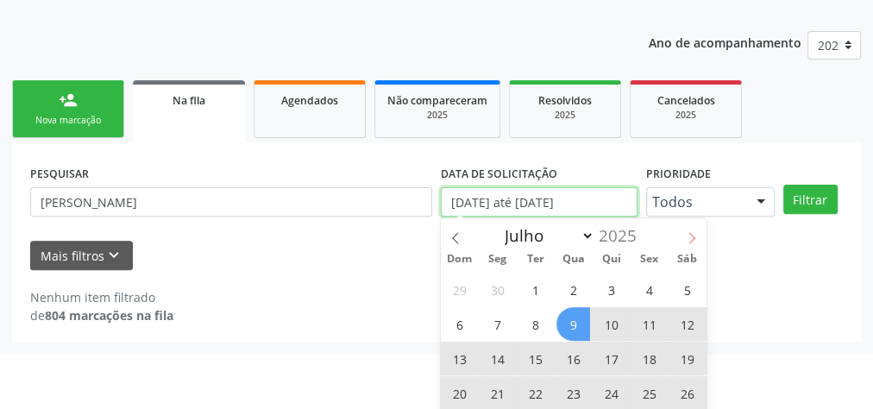
scroll to position [271, 0]
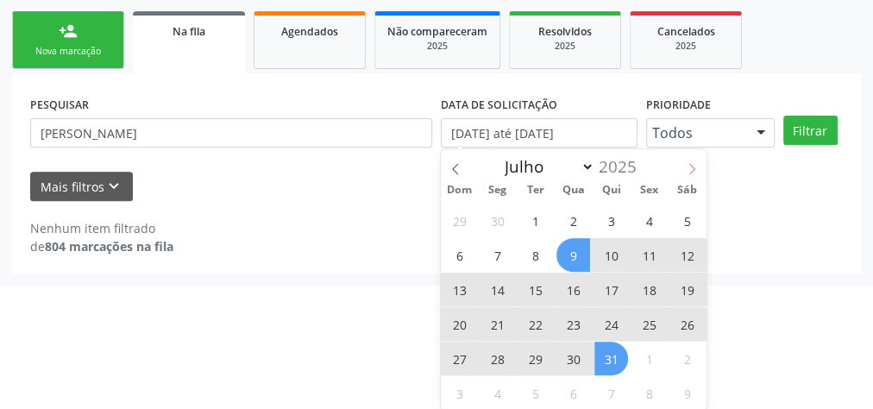
click at [688, 167] on icon at bounding box center [692, 169] width 12 height 12
select select "7"
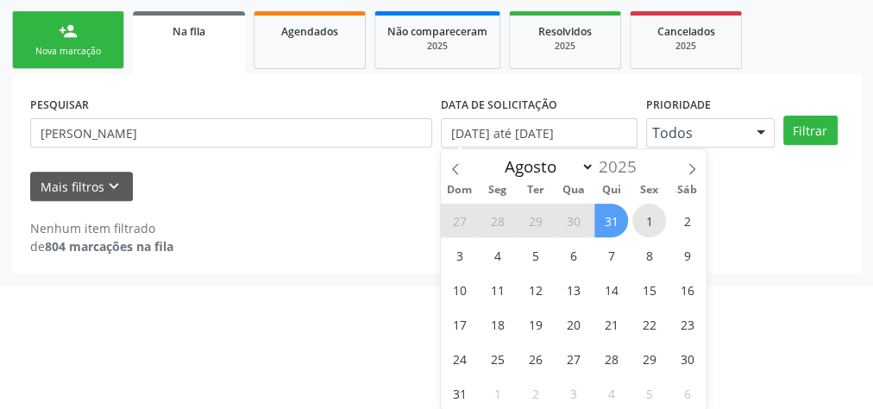
click at [639, 211] on span "1" at bounding box center [650, 221] width 34 height 34
type input "[DATE]"
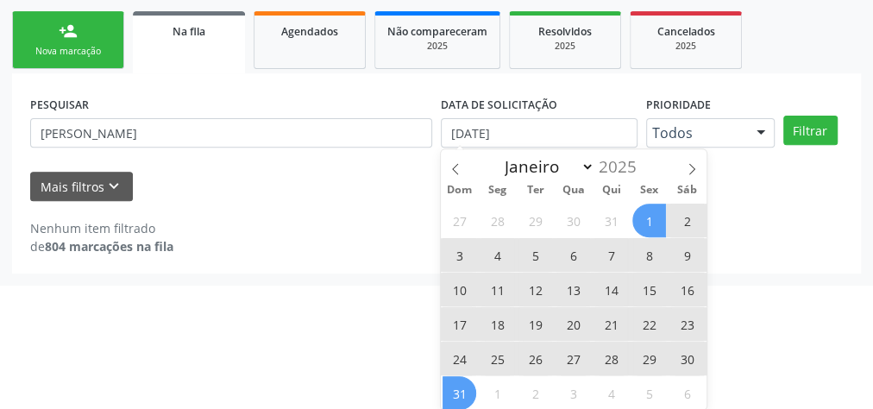
click at [463, 382] on span "31" at bounding box center [460, 393] width 34 height 34
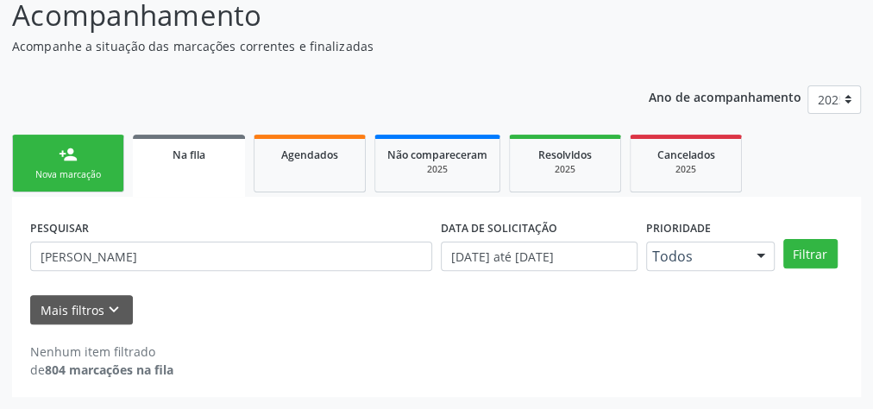
scroll to position [146, 0]
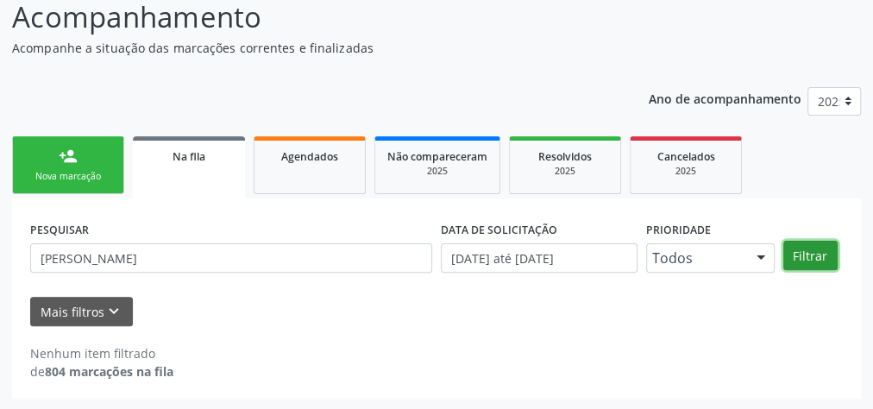
click at [799, 252] on button "Filtrar" at bounding box center [811, 255] width 54 height 29
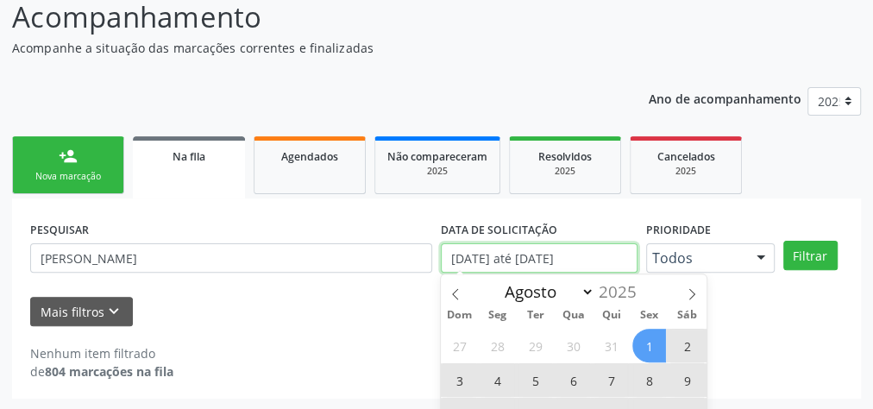
click at [563, 255] on input "[DATE] até [DATE]" at bounding box center [539, 257] width 197 height 29
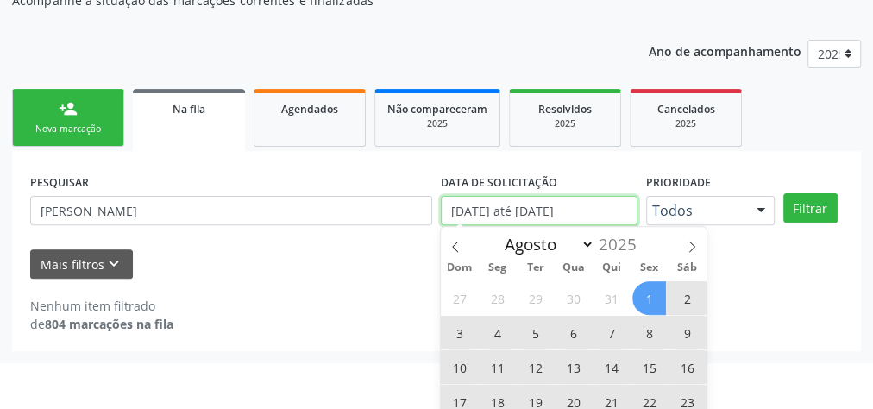
scroll to position [271, 0]
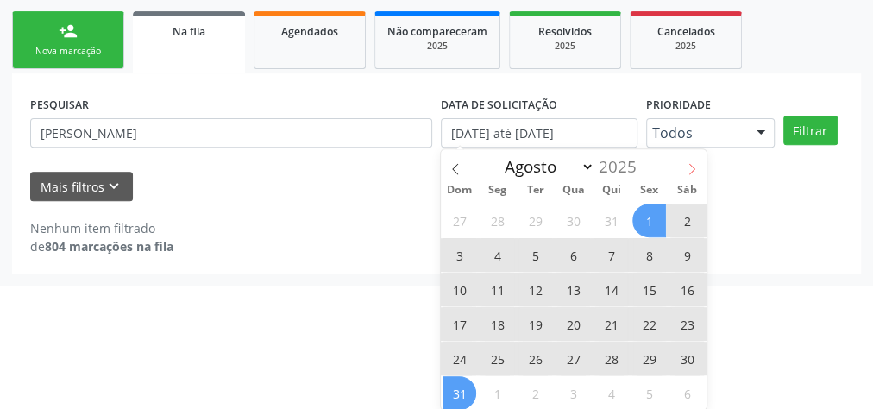
click at [693, 165] on icon at bounding box center [692, 169] width 12 height 12
select select "8"
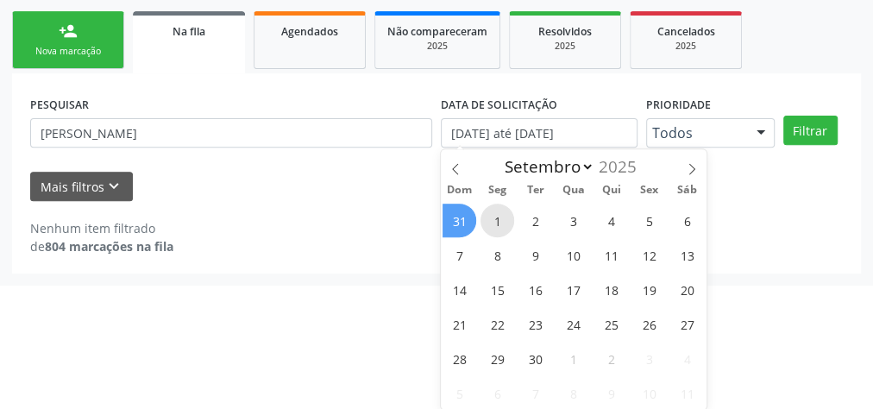
click at [495, 219] on span "1" at bounding box center [498, 221] width 34 height 34
type input "[DATE]"
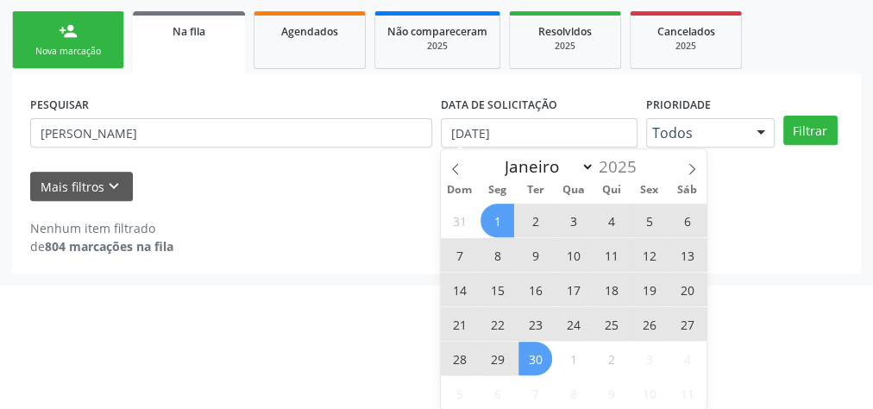
click at [534, 364] on span "30" at bounding box center [536, 359] width 34 height 34
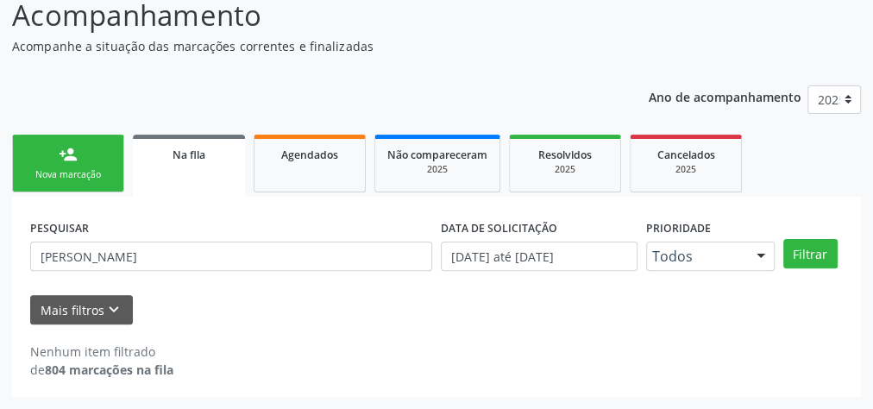
scroll to position [146, 0]
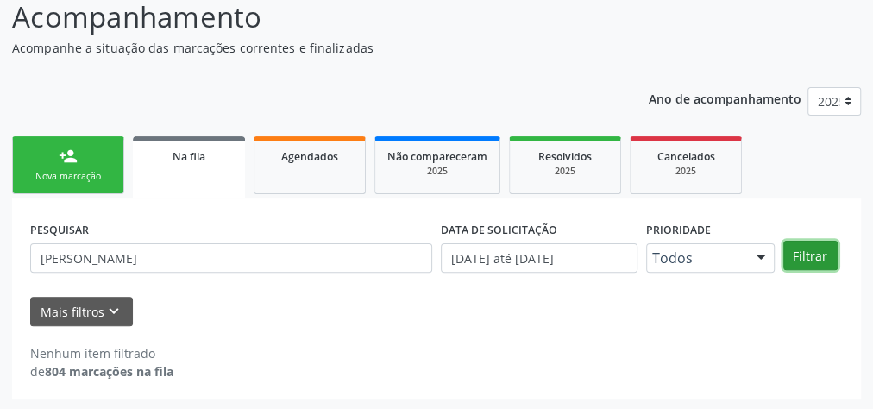
click at [815, 253] on button "Filtrar" at bounding box center [811, 255] width 54 height 29
